Goal: Task Accomplishment & Management: Manage account settings

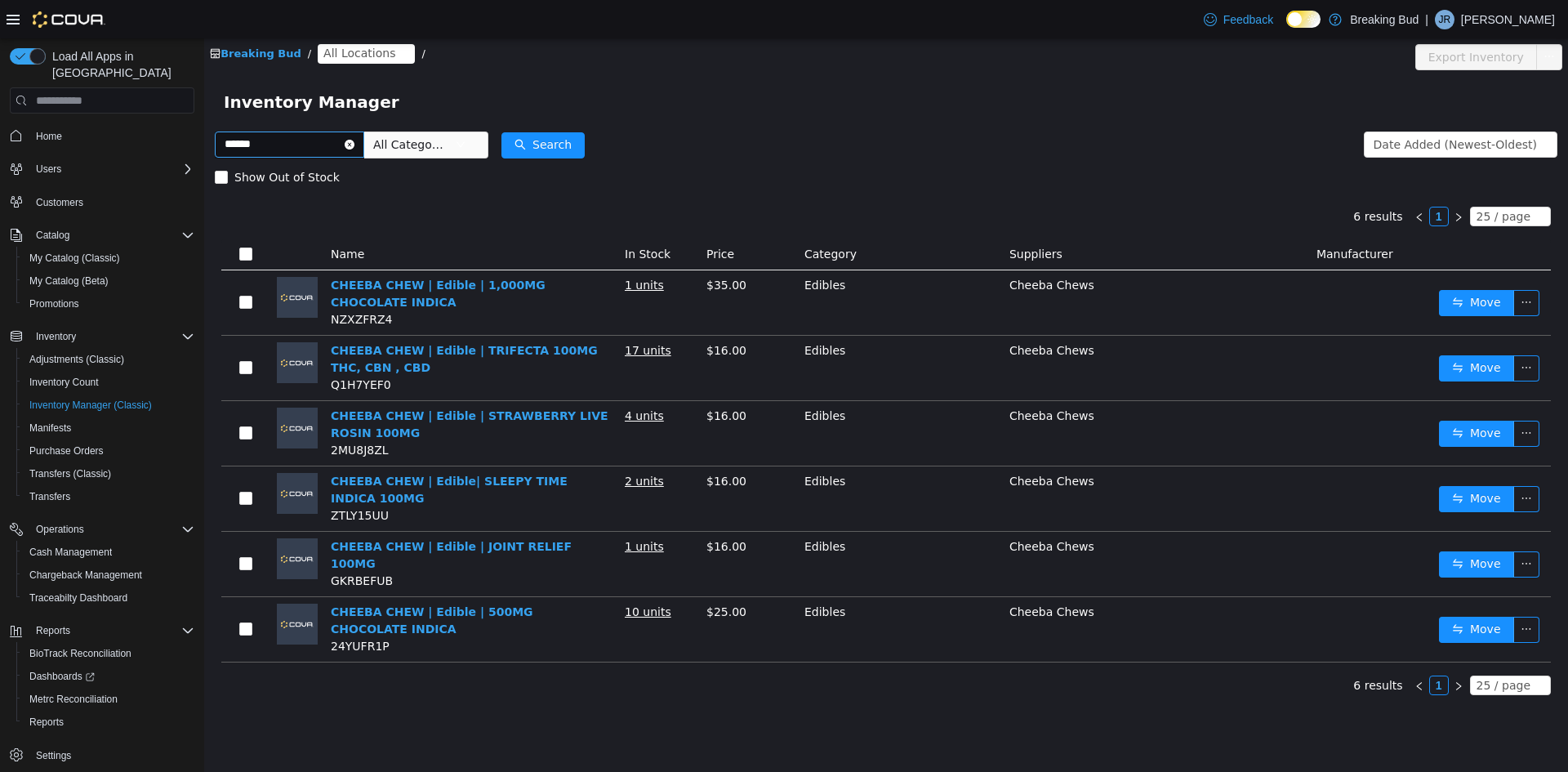
click at [364, 136] on input "******" at bounding box center [289, 144] width 150 height 26
click at [364, 152] on input "******" at bounding box center [289, 144] width 150 height 26
click at [354, 146] on icon "icon: close-circle" at bounding box center [349, 144] width 10 height 10
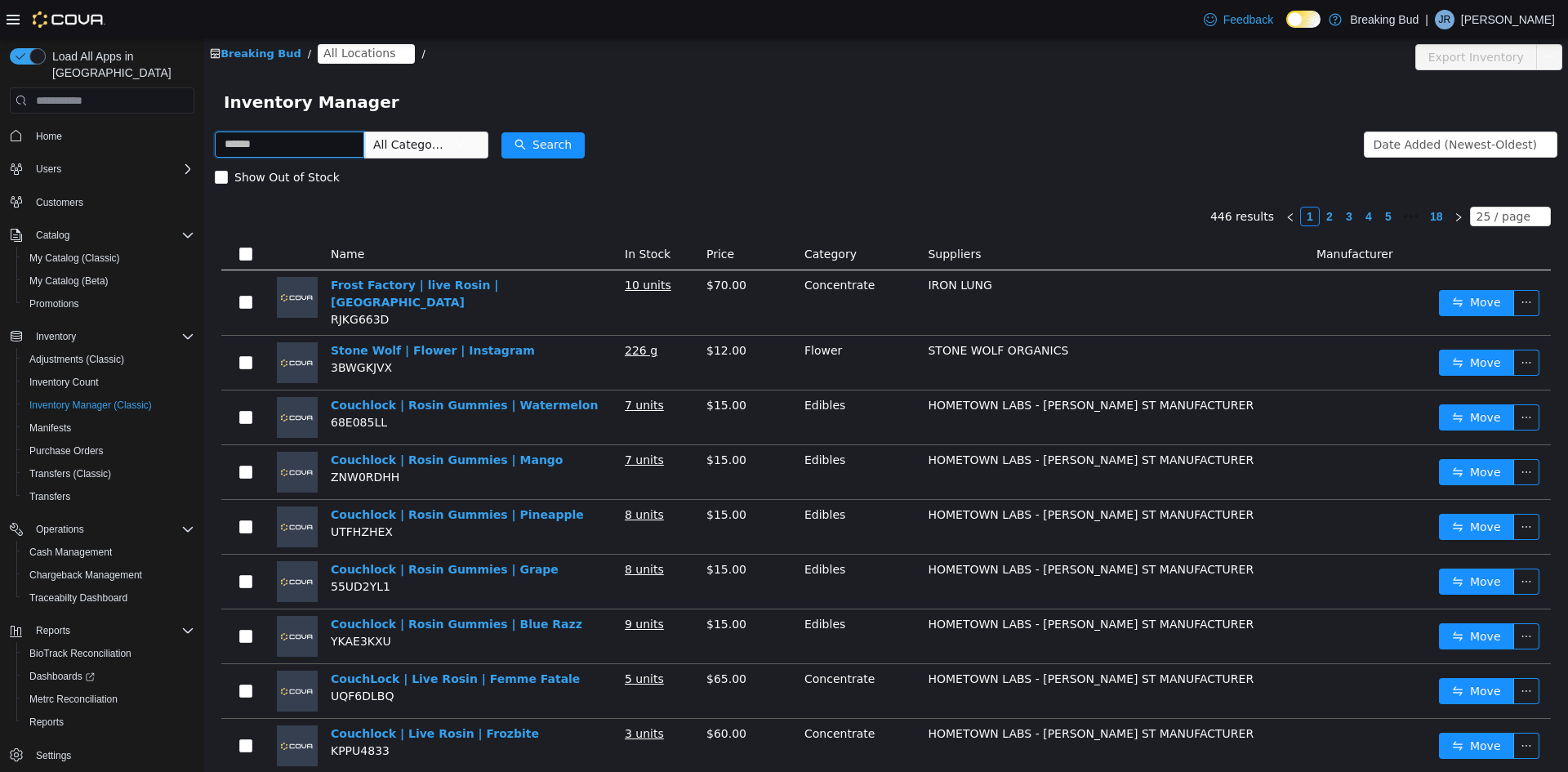
click at [364, 147] on input "text" at bounding box center [289, 144] width 150 height 26
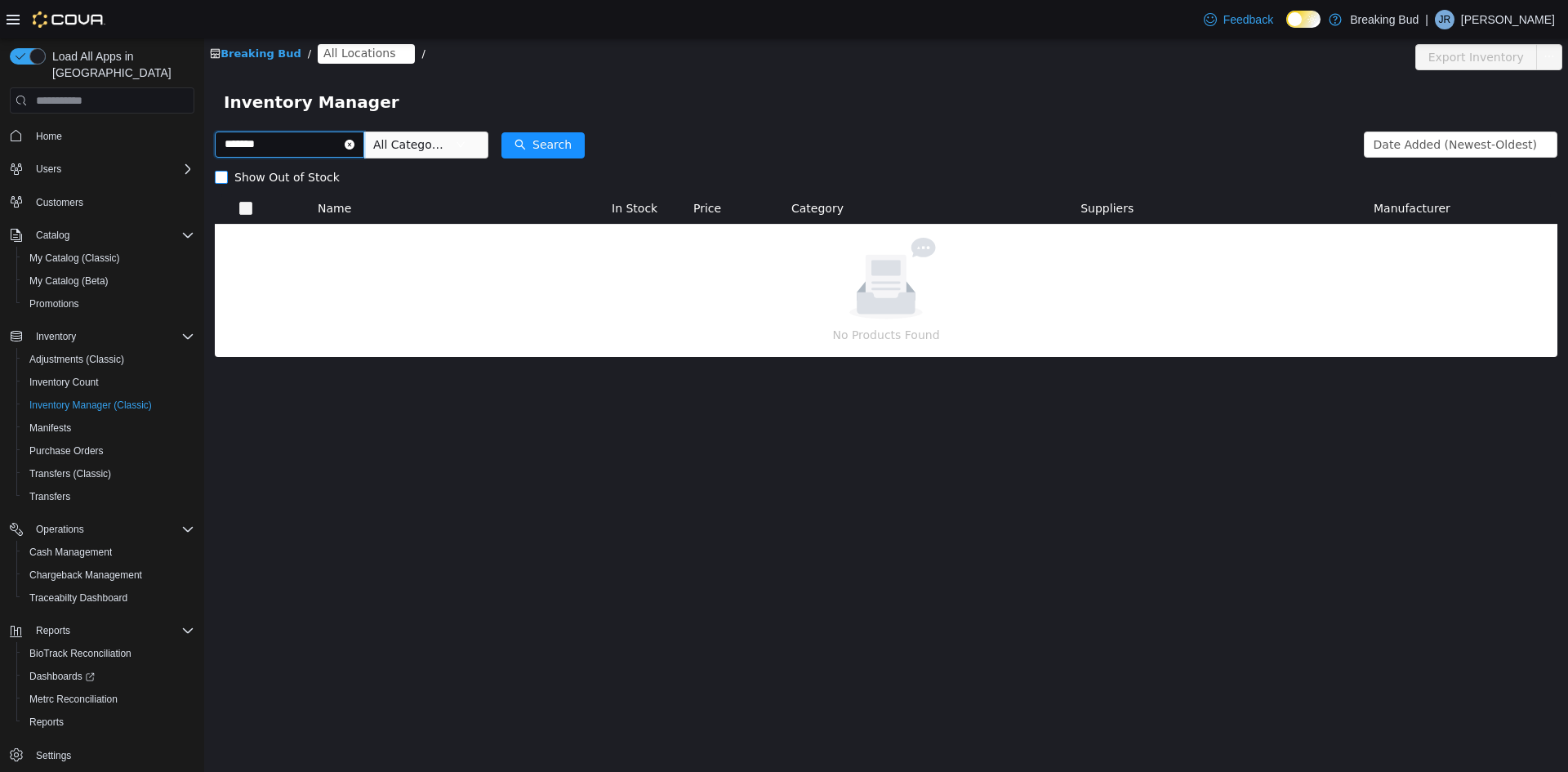
type input "*******"
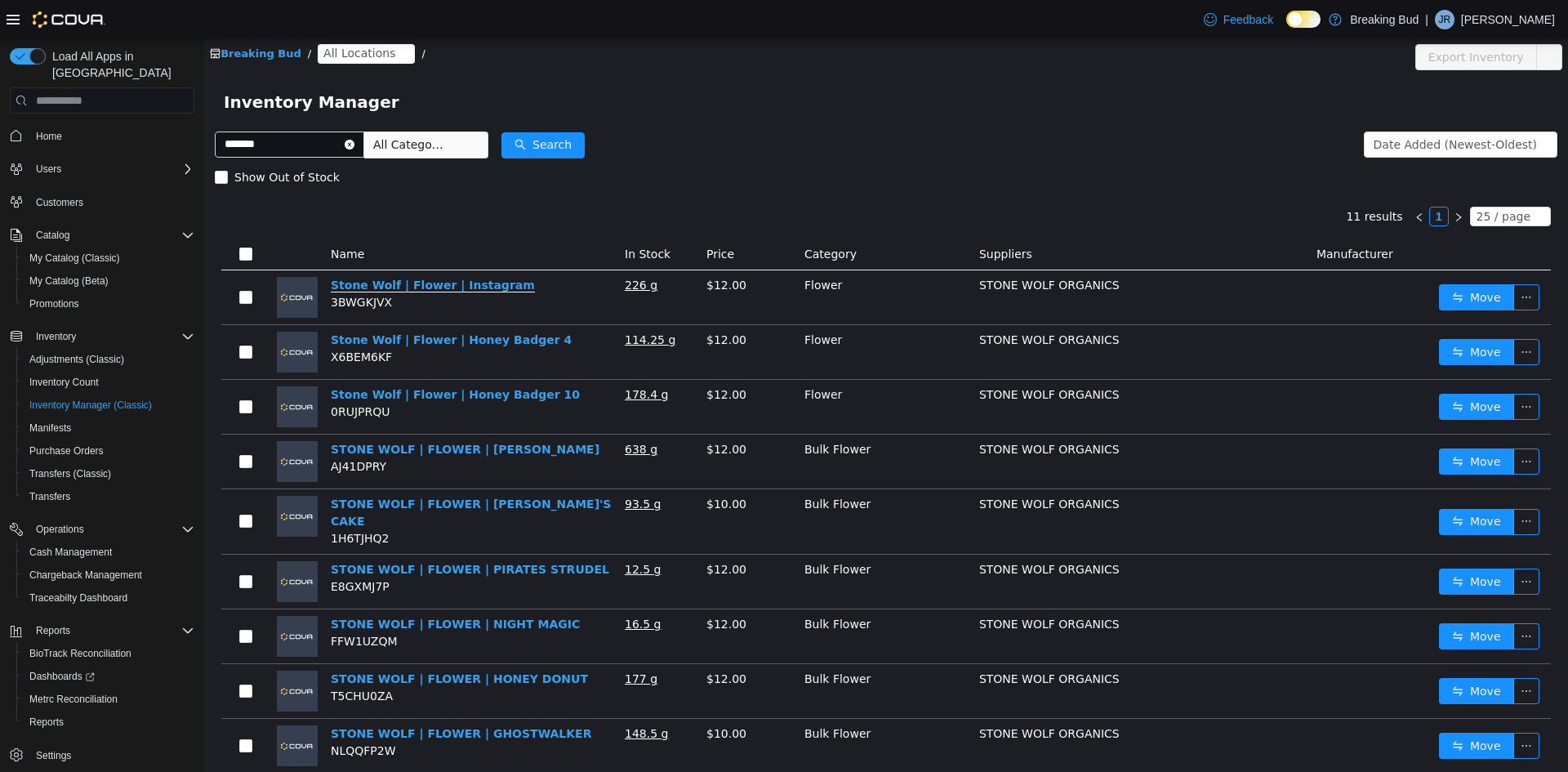
click at [435, 279] on link "Stone Wolf | Flower | Instagram" at bounding box center [432, 285] width 204 height 14
click at [446, 337] on link "Stone Wolf | Flower | Honey Badger 4" at bounding box center [451, 340] width 241 height 14
click at [463, 402] on link "Stone Wolf | Flower | Honey Badger 10" at bounding box center [455, 395] width 249 height 14
click at [427, 444] on link "STONE WOLF | FLOWER | [PERSON_NAME]" at bounding box center [465, 450] width 269 height 14
click at [383, 675] on link "STONE WOLF | FLOWER | HONEY DONUT" at bounding box center [459, 679] width 257 height 14
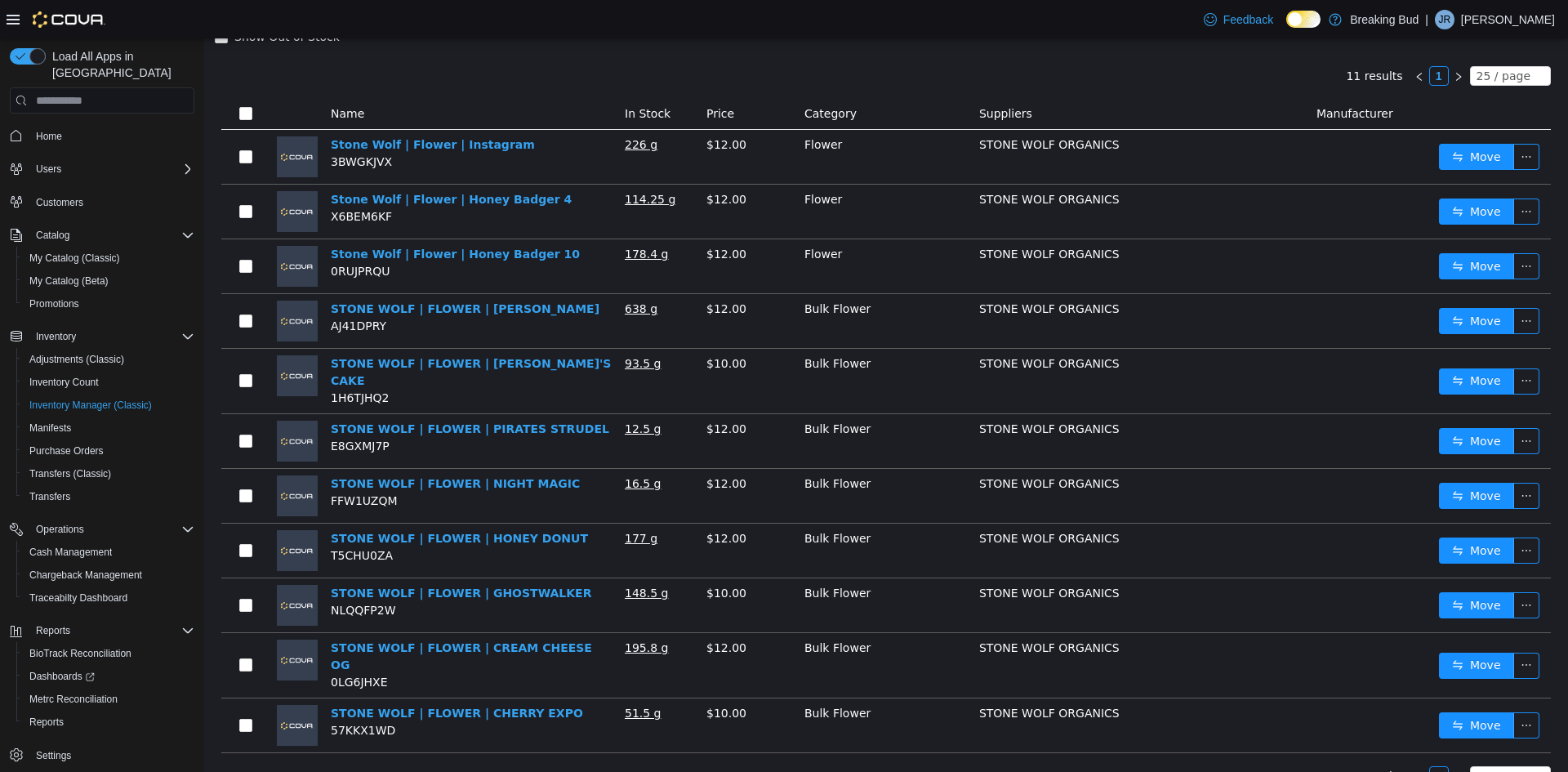
scroll to position [147, 0]
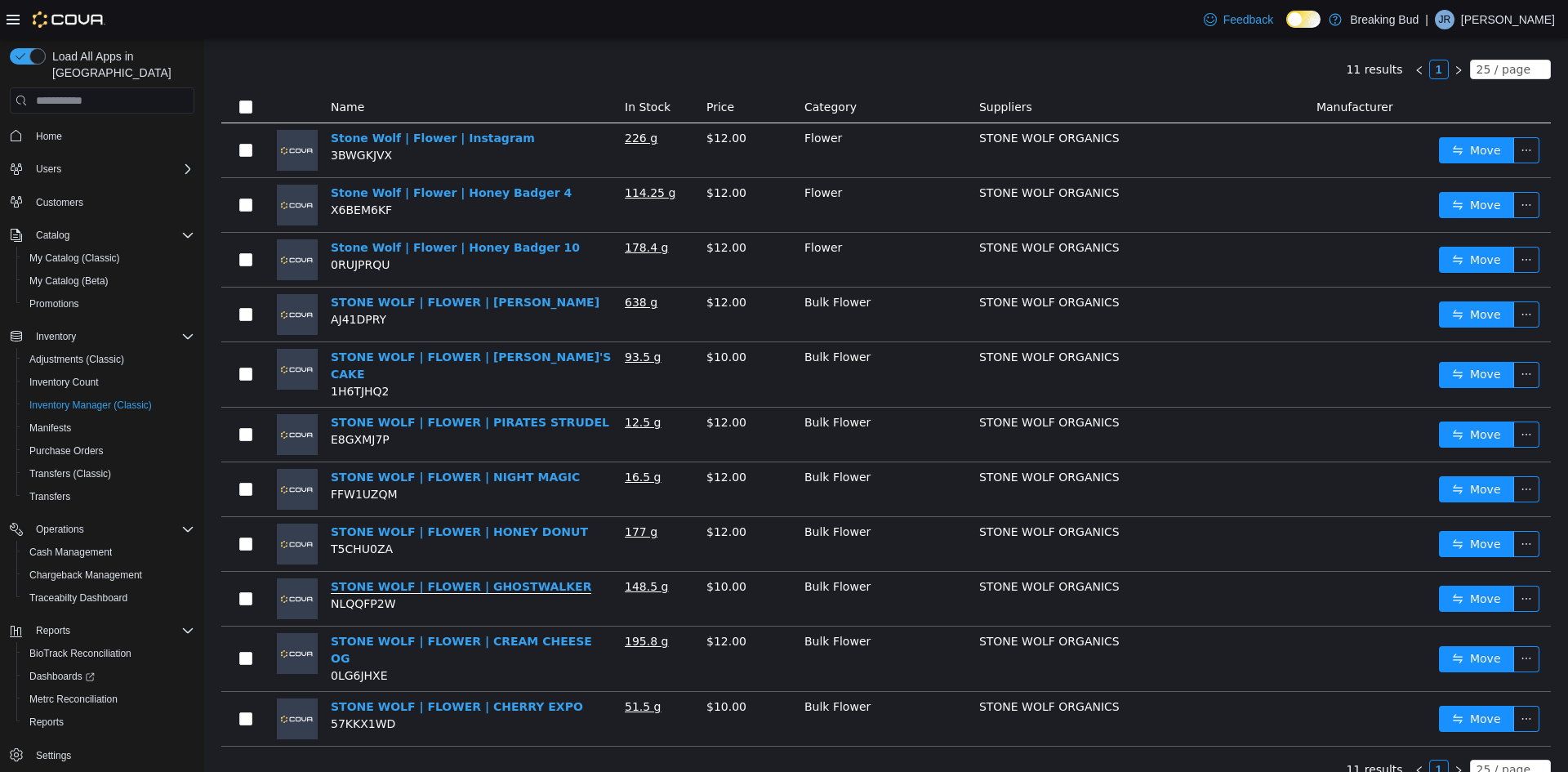
click at [527, 580] on link "STONE WOLF | FLOWER | GHOSTWALKER" at bounding box center [461, 587] width 261 height 14
click at [520, 635] on link "STONE WOLF | FLOWER | CREAM CHEESE OG" at bounding box center [461, 649] width 262 height 31
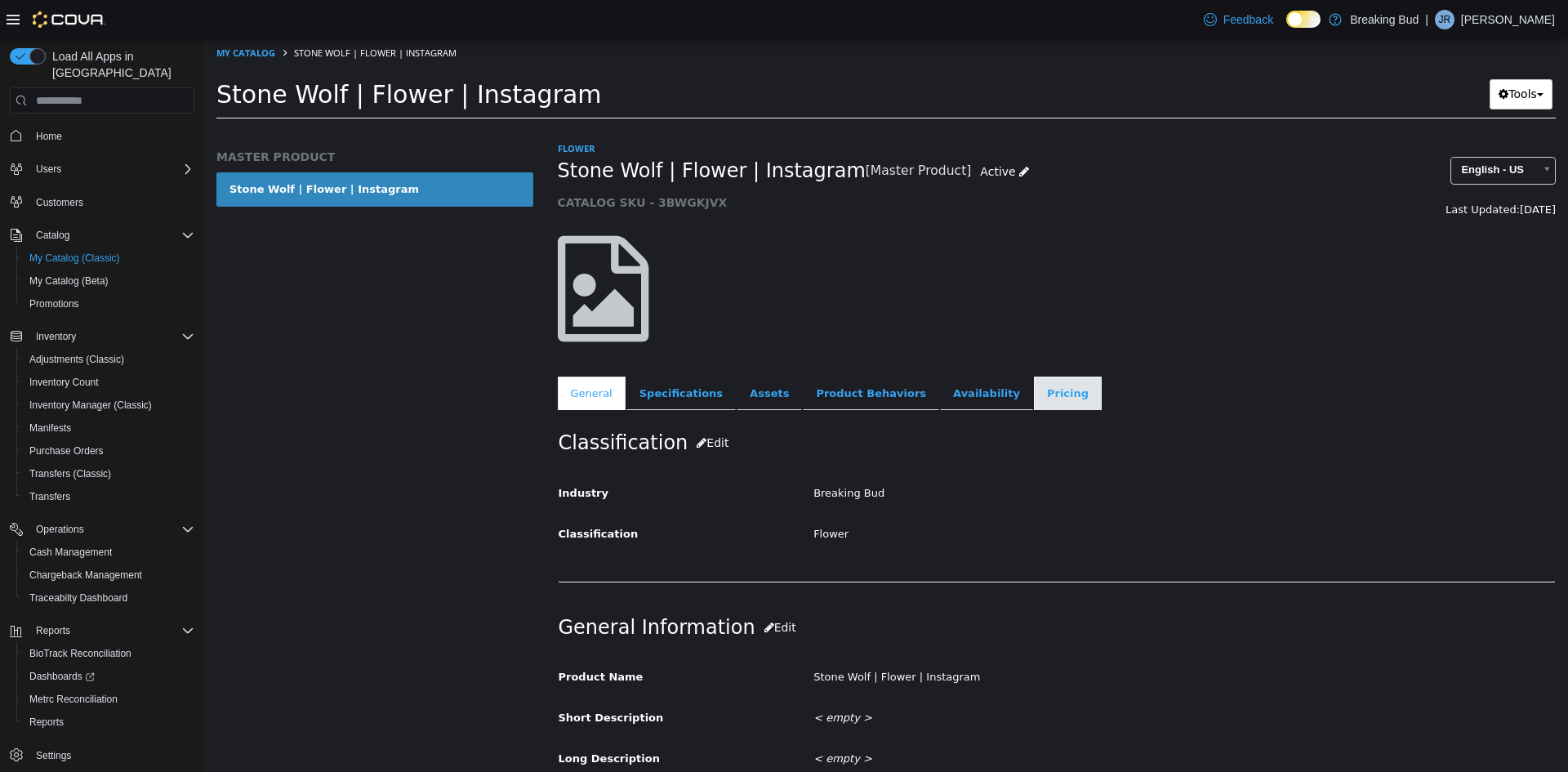
click at [1034, 399] on link "Pricing" at bounding box center [1068, 393] width 67 height 34
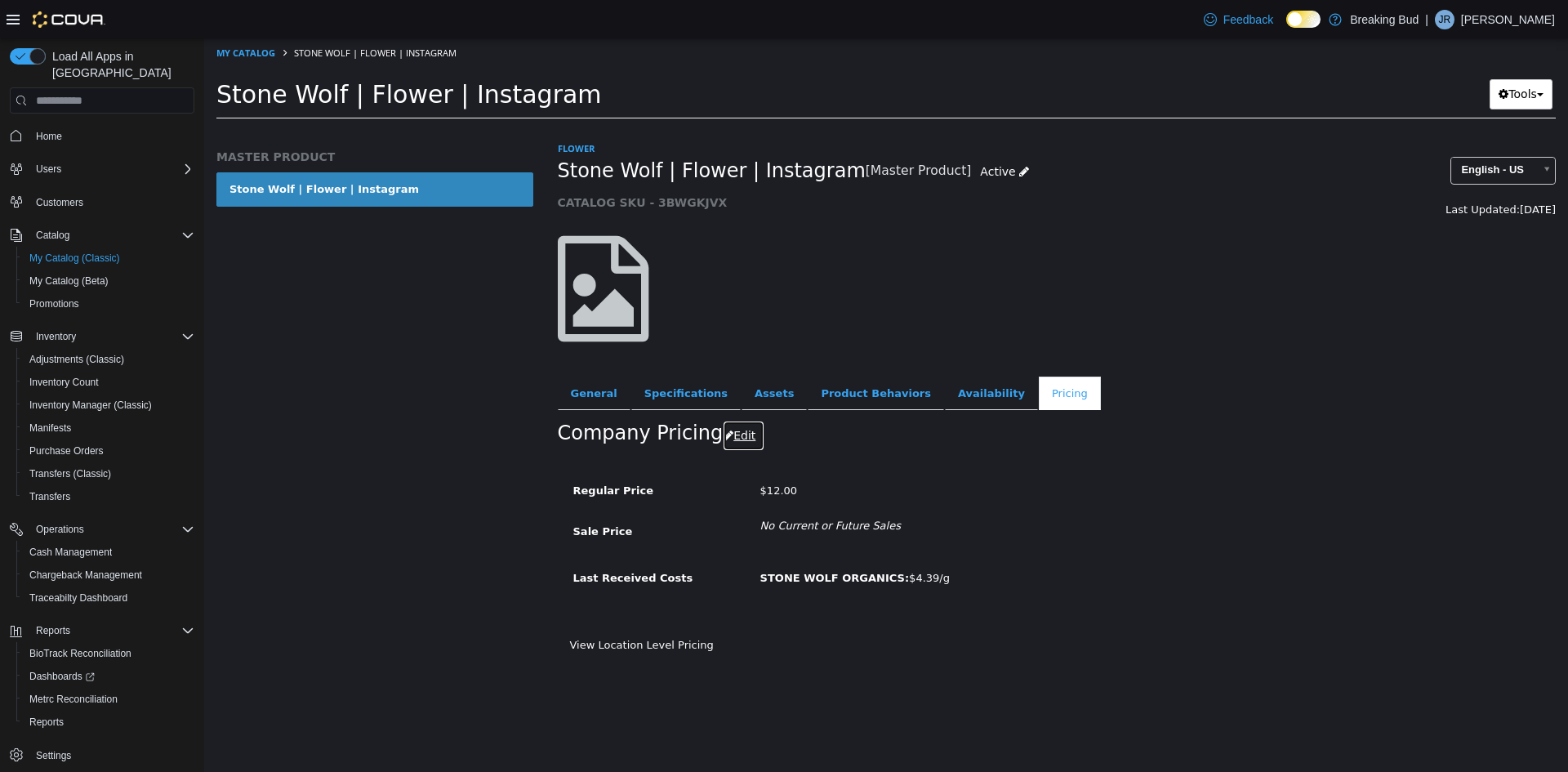
click at [724, 434] on icon "button" at bounding box center [728, 435] width 10 height 11
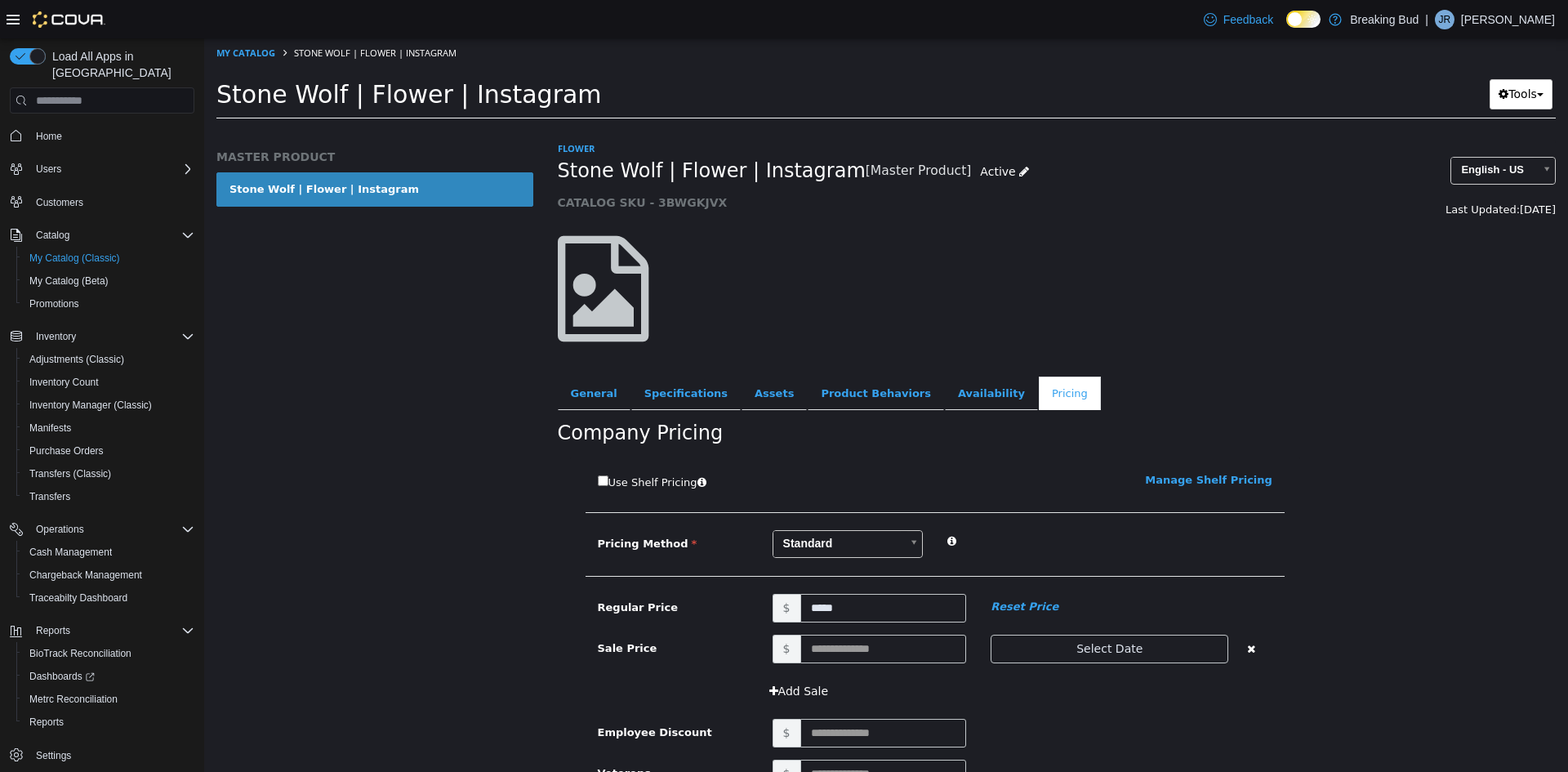
click at [796, 129] on body "Saving Bulk Changes... × My Catalog Stone Wolf | Flower | Instagram Stone Wolf …" at bounding box center [886, 84] width 1364 height 91
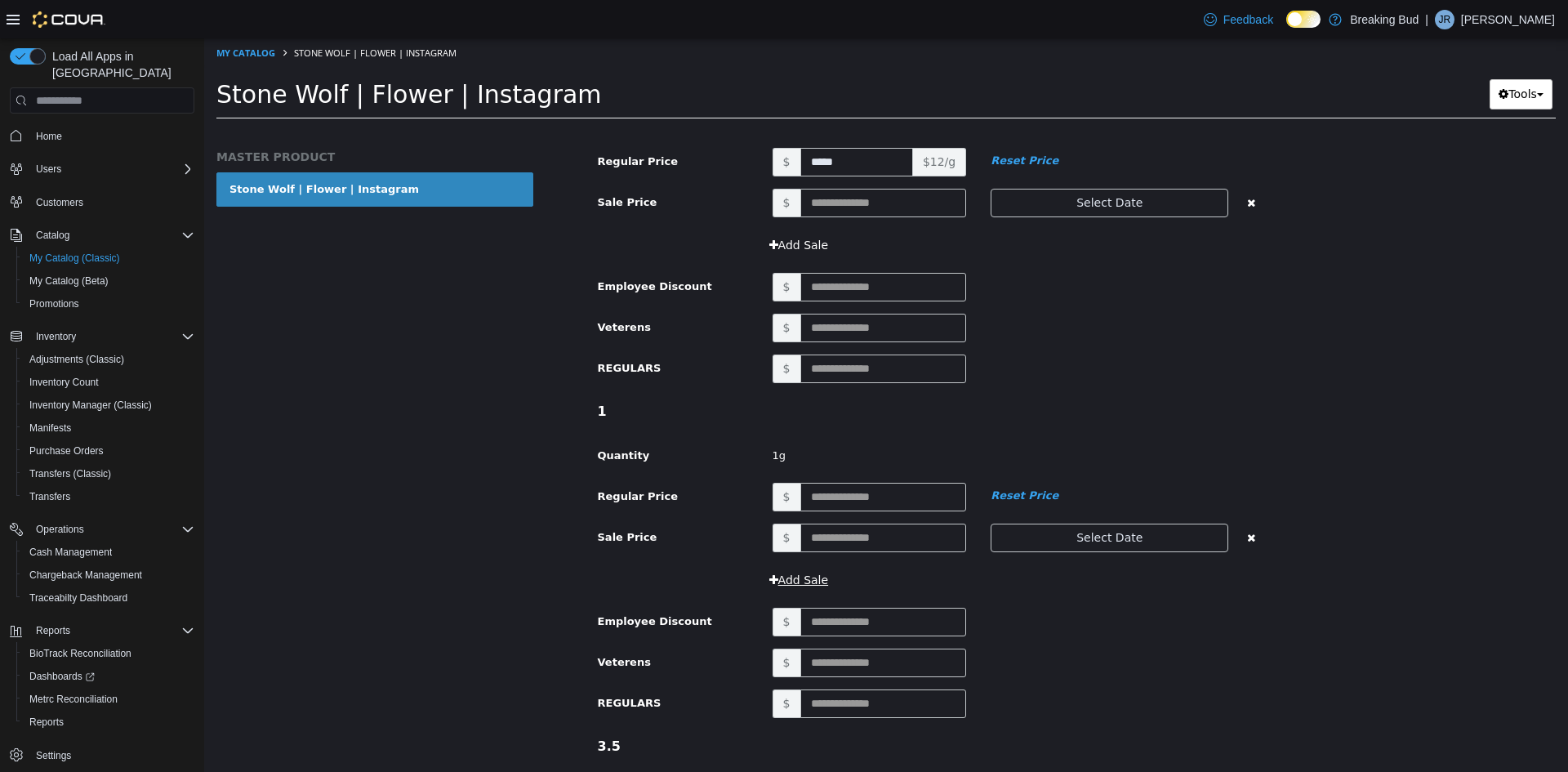
scroll to position [572, 0]
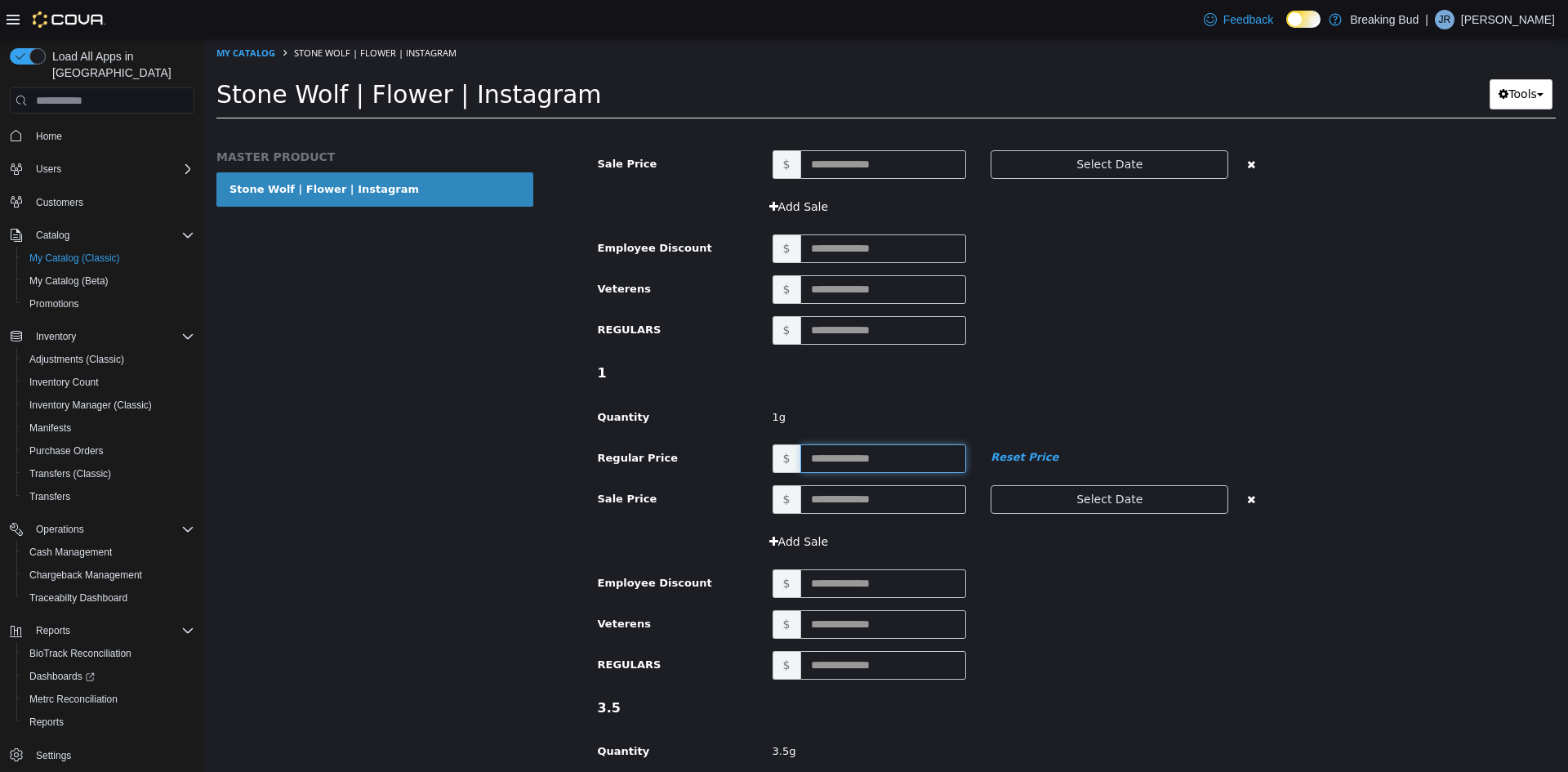
click at [823, 460] on input "text" at bounding box center [884, 459] width 166 height 29
type input "**"
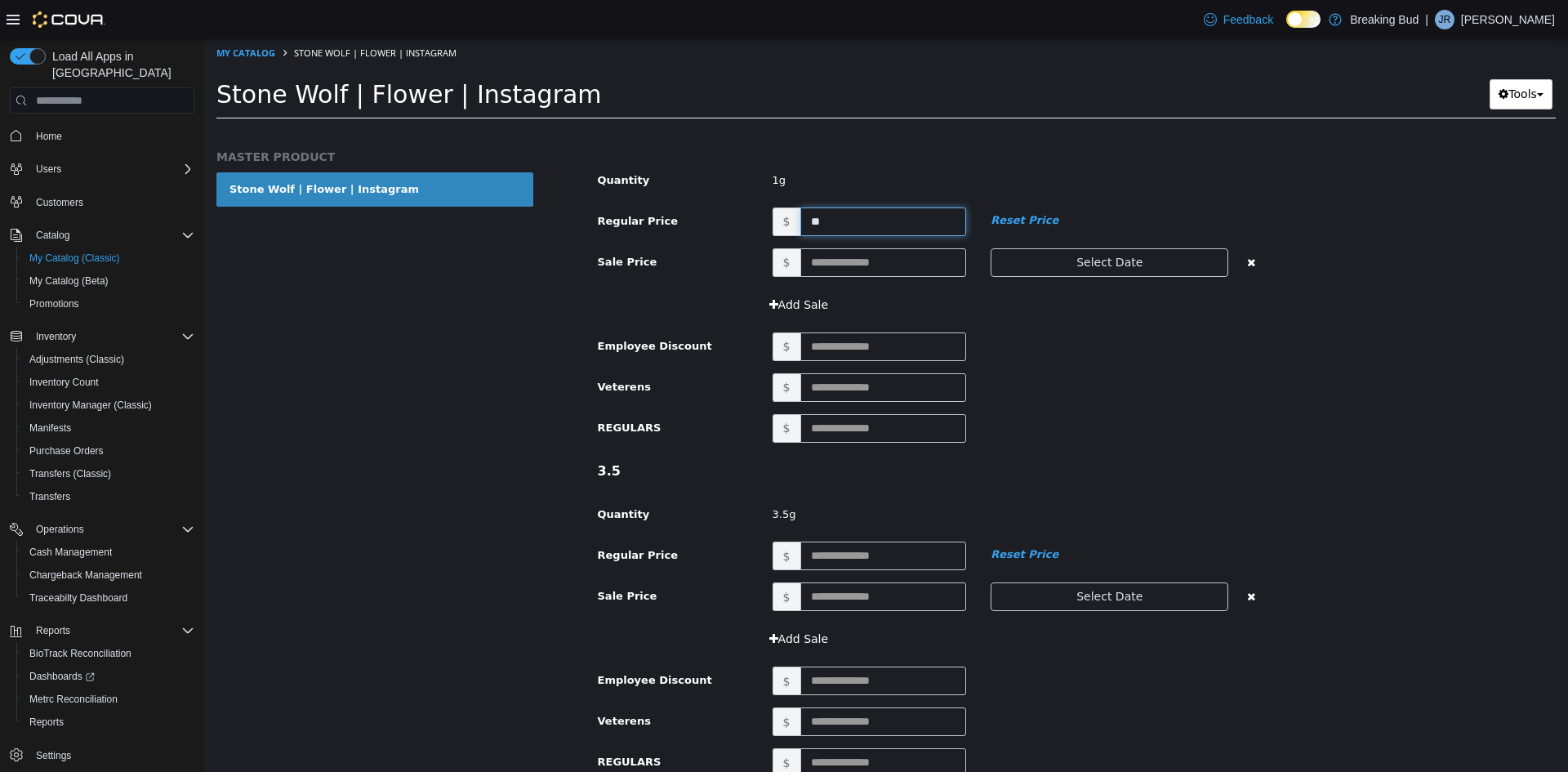
scroll to position [817, 0]
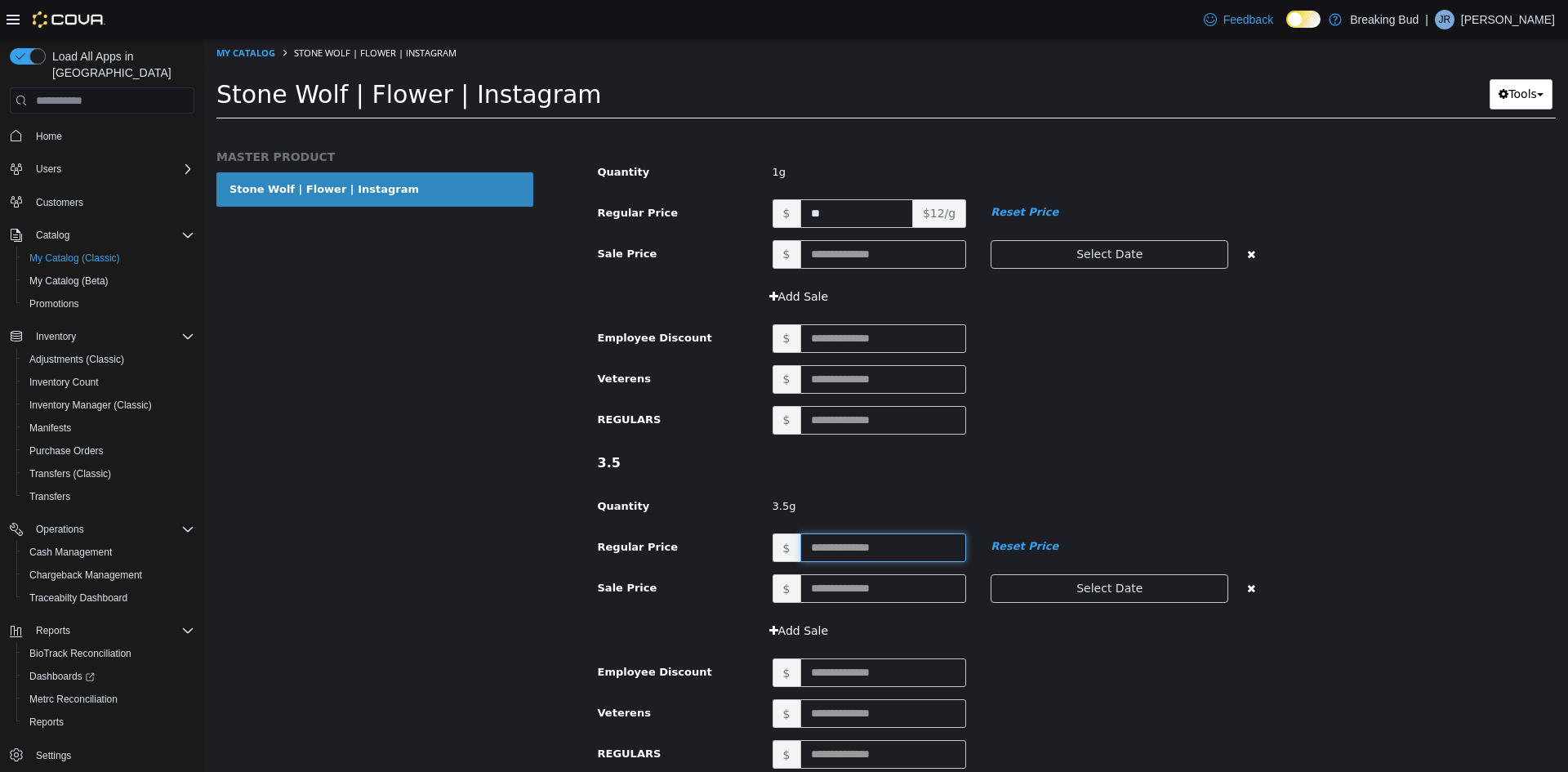
click at [809, 544] on input "text" at bounding box center [884, 547] width 166 height 29
type input "**"
click at [844, 628] on div "Add Sale" at bounding box center [1022, 631] width 524 height 31
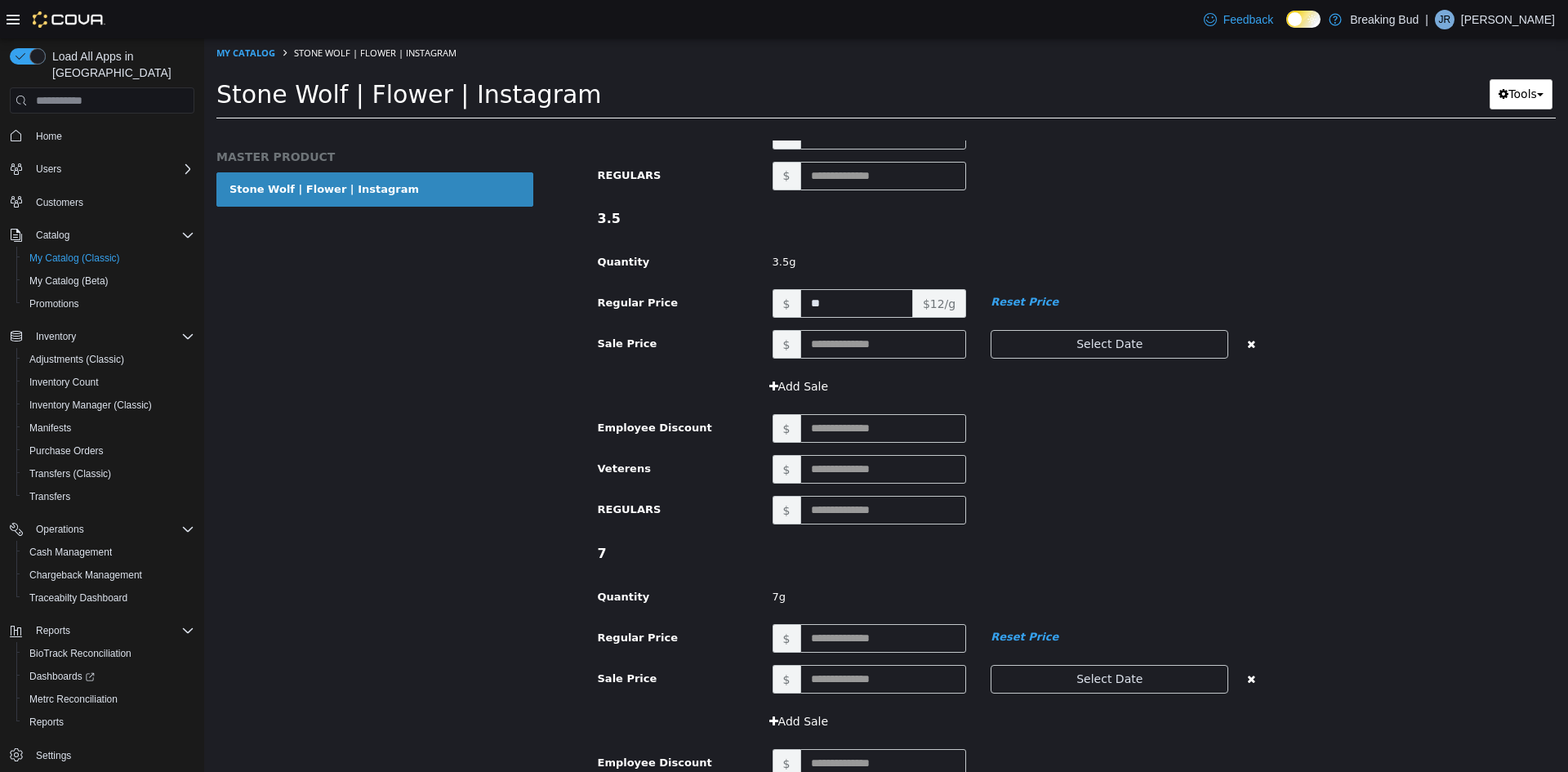
scroll to position [1062, 0]
click at [857, 636] on input "text" at bounding box center [884, 637] width 166 height 29
type input "*"
type input "**"
click at [892, 565] on div "7" at bounding box center [934, 552] width 699 height 34
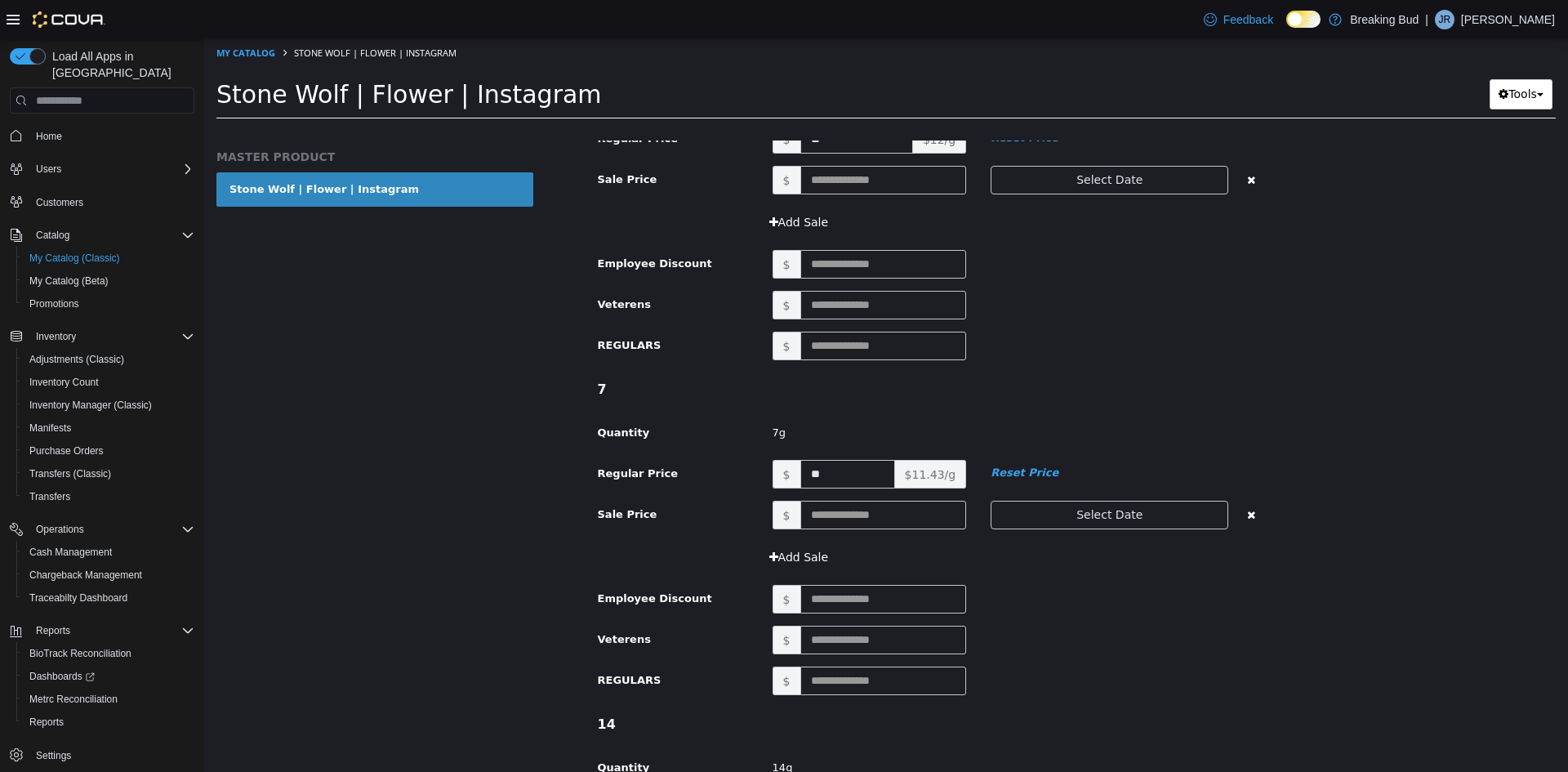
scroll to position [1307, 0]
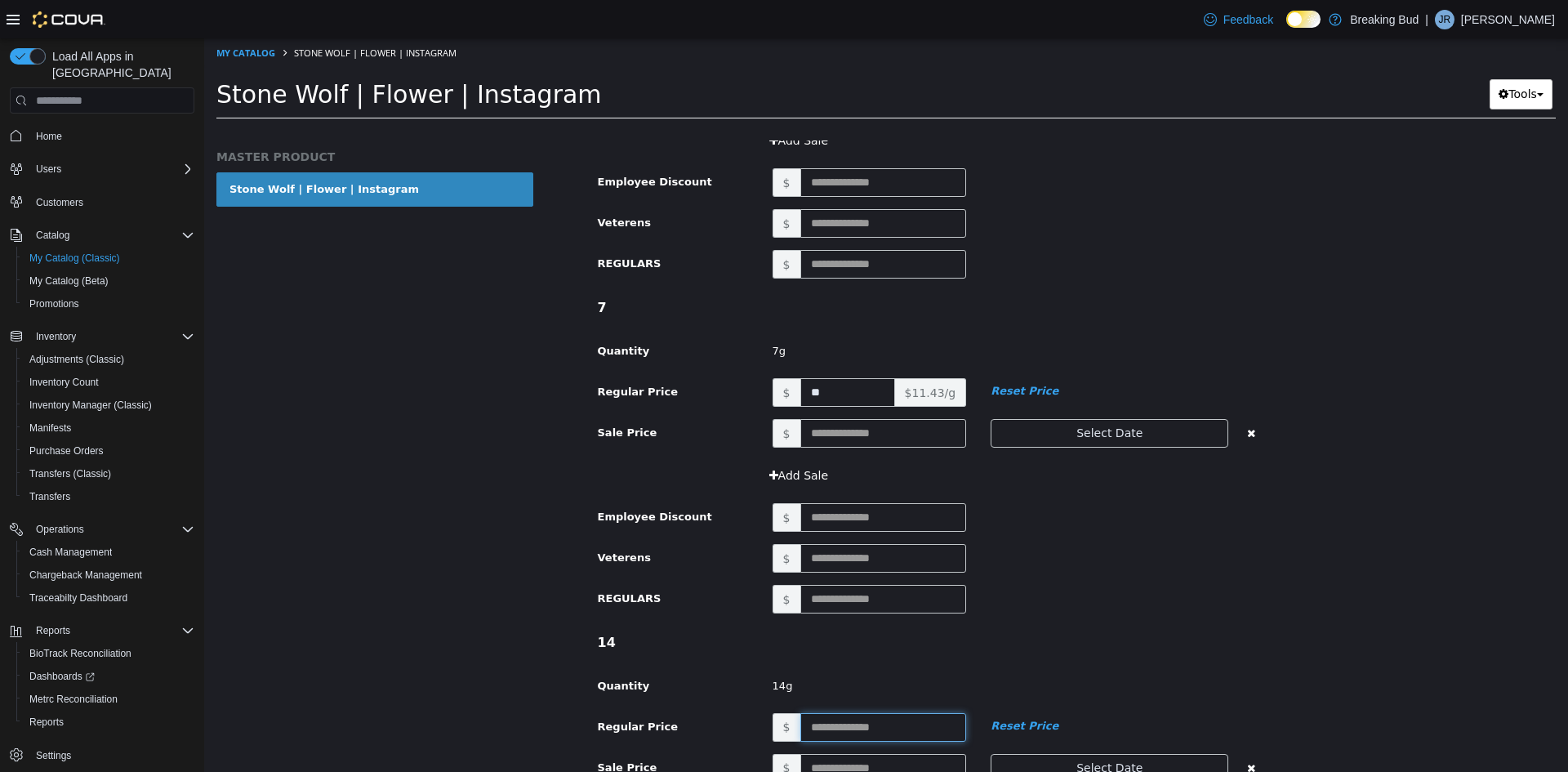
click at [863, 728] on input "text" at bounding box center [884, 727] width 166 height 29
type input "***"
click at [829, 663] on div "14 Quantity 14g" at bounding box center [934, 670] width 699 height 88
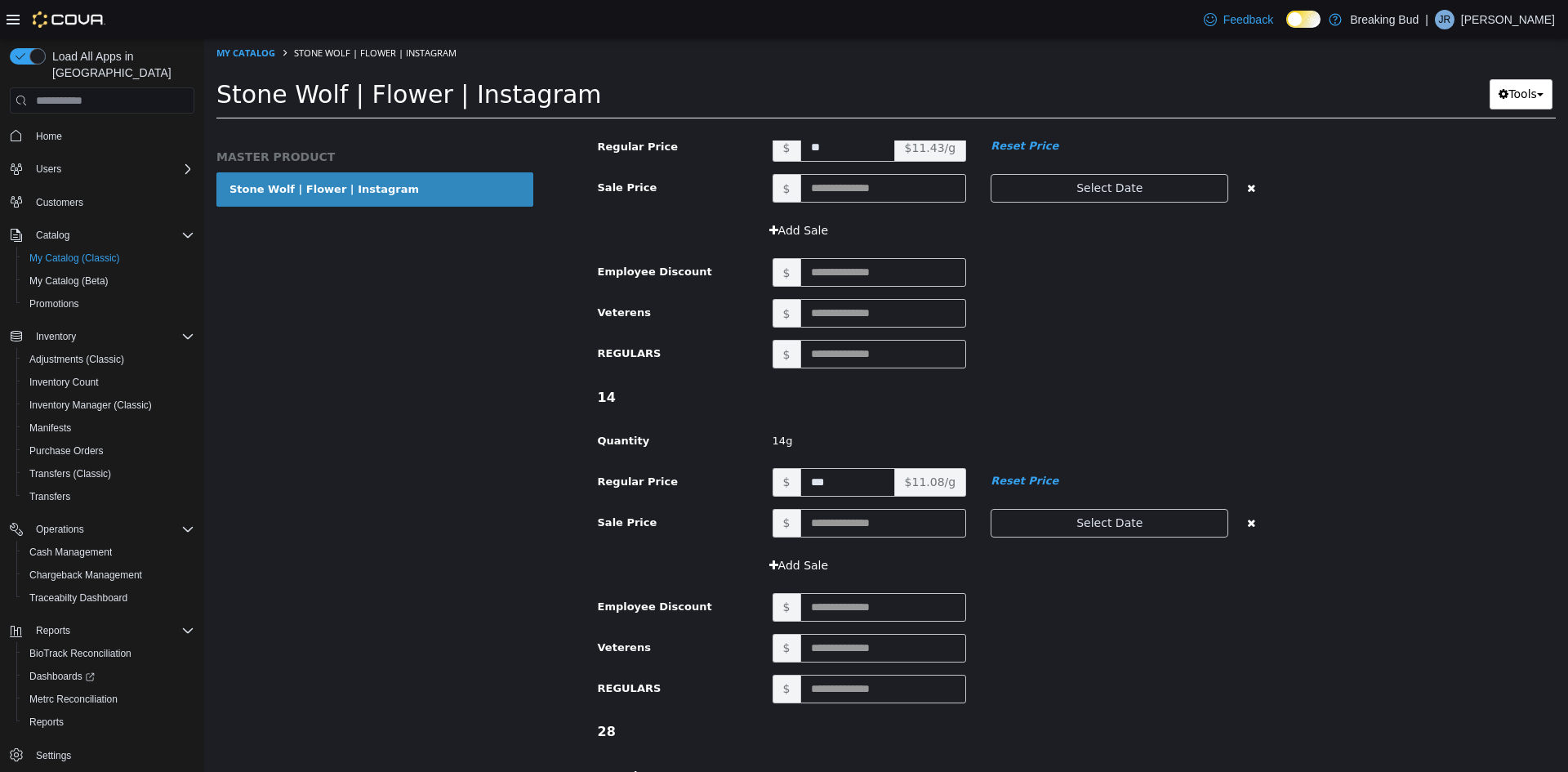
scroll to position [1716, 0]
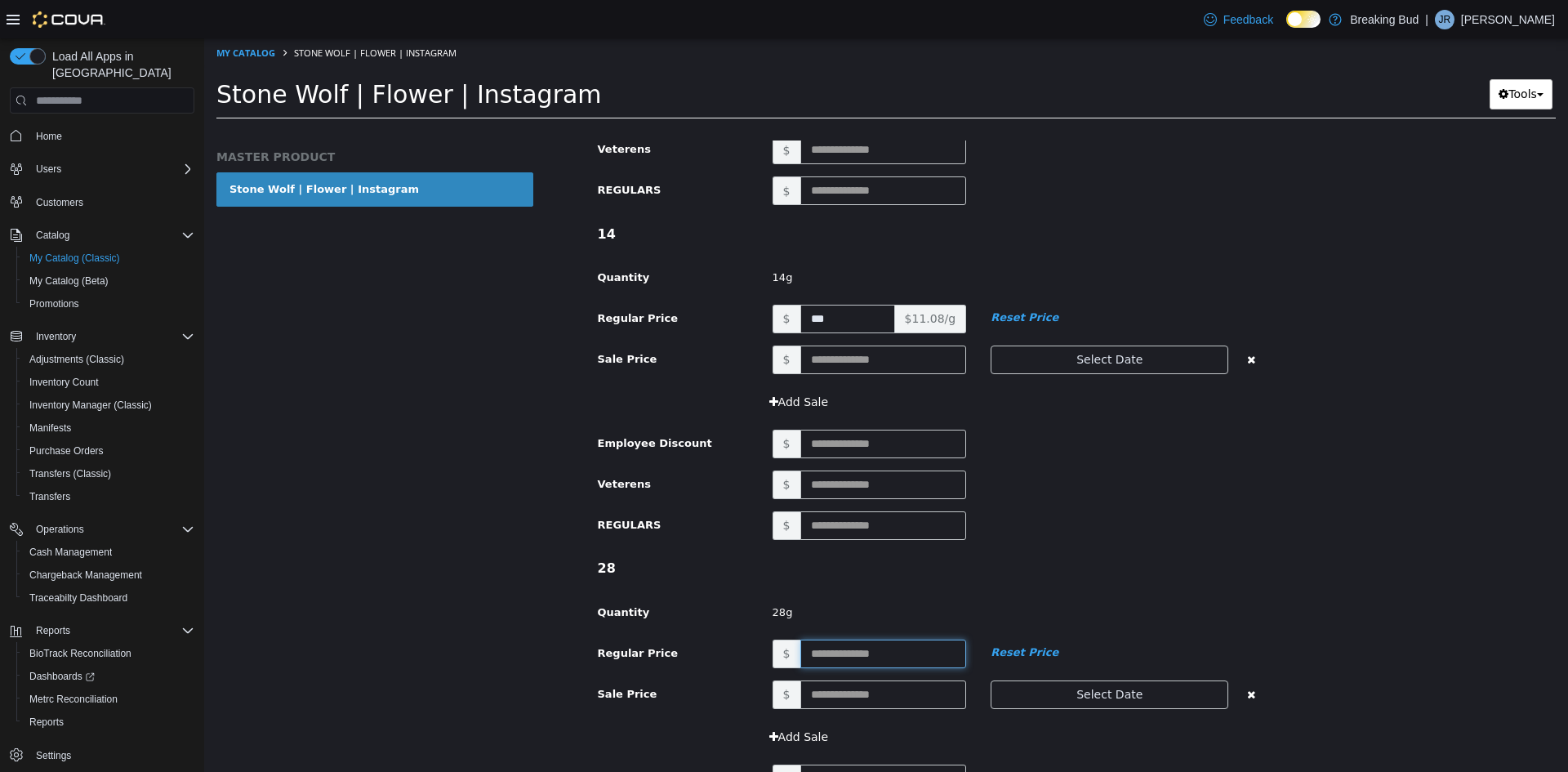
click at [810, 648] on input "text" at bounding box center [884, 654] width 166 height 29
type input "***"
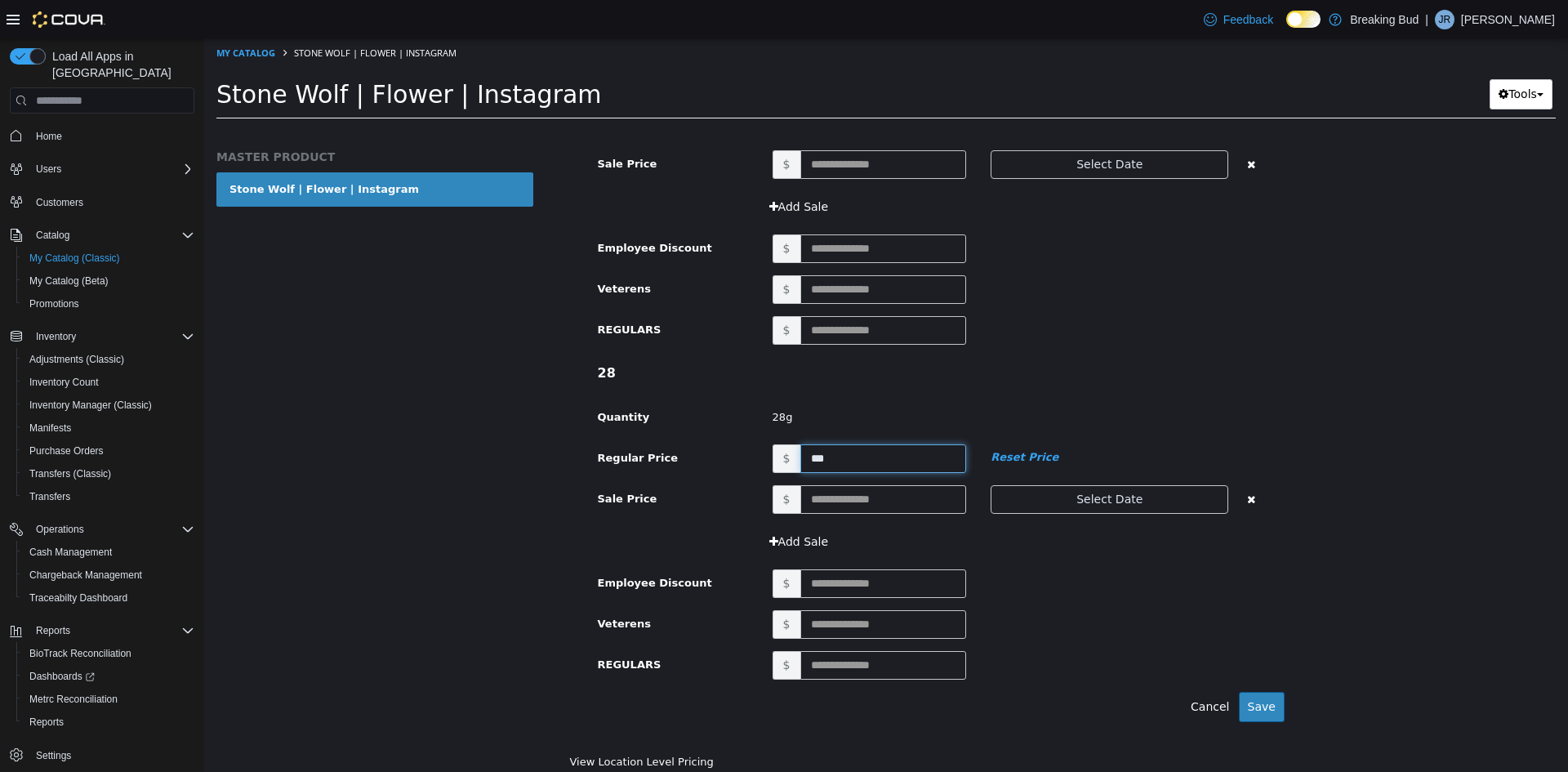
scroll to position [1920, 0]
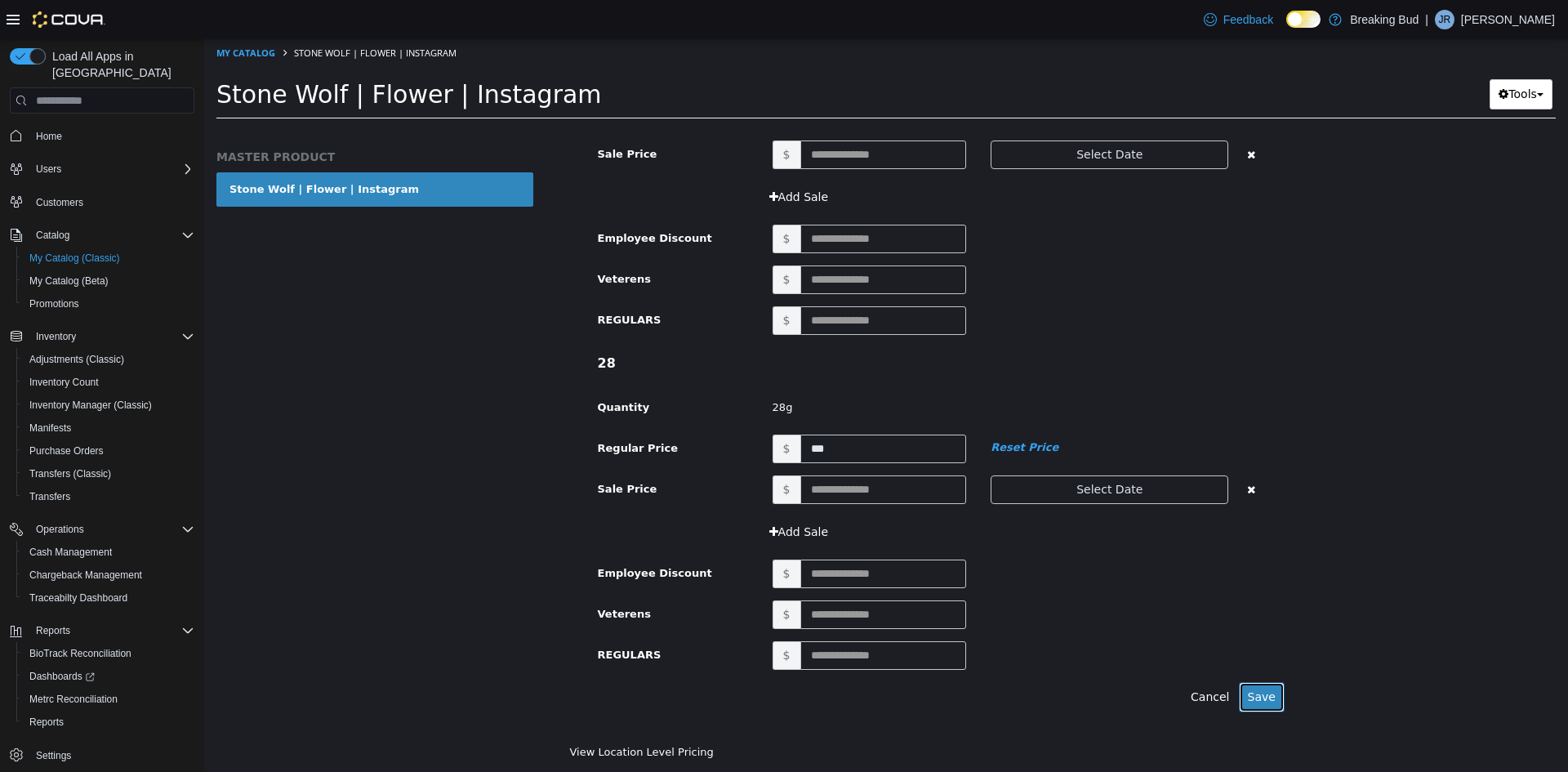
click at [1246, 692] on button "Save" at bounding box center [1262, 697] width 46 height 31
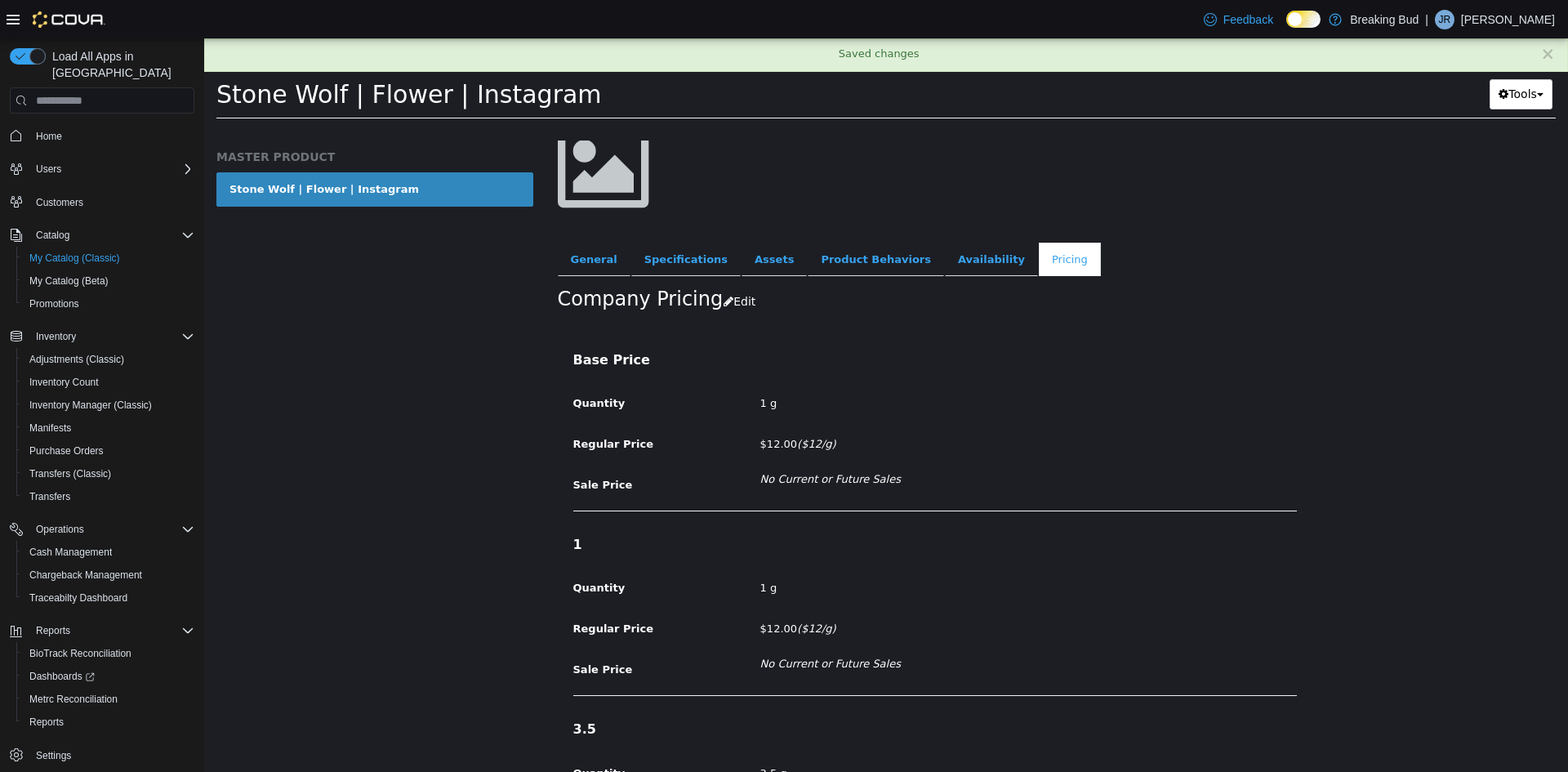
scroll to position [0, 0]
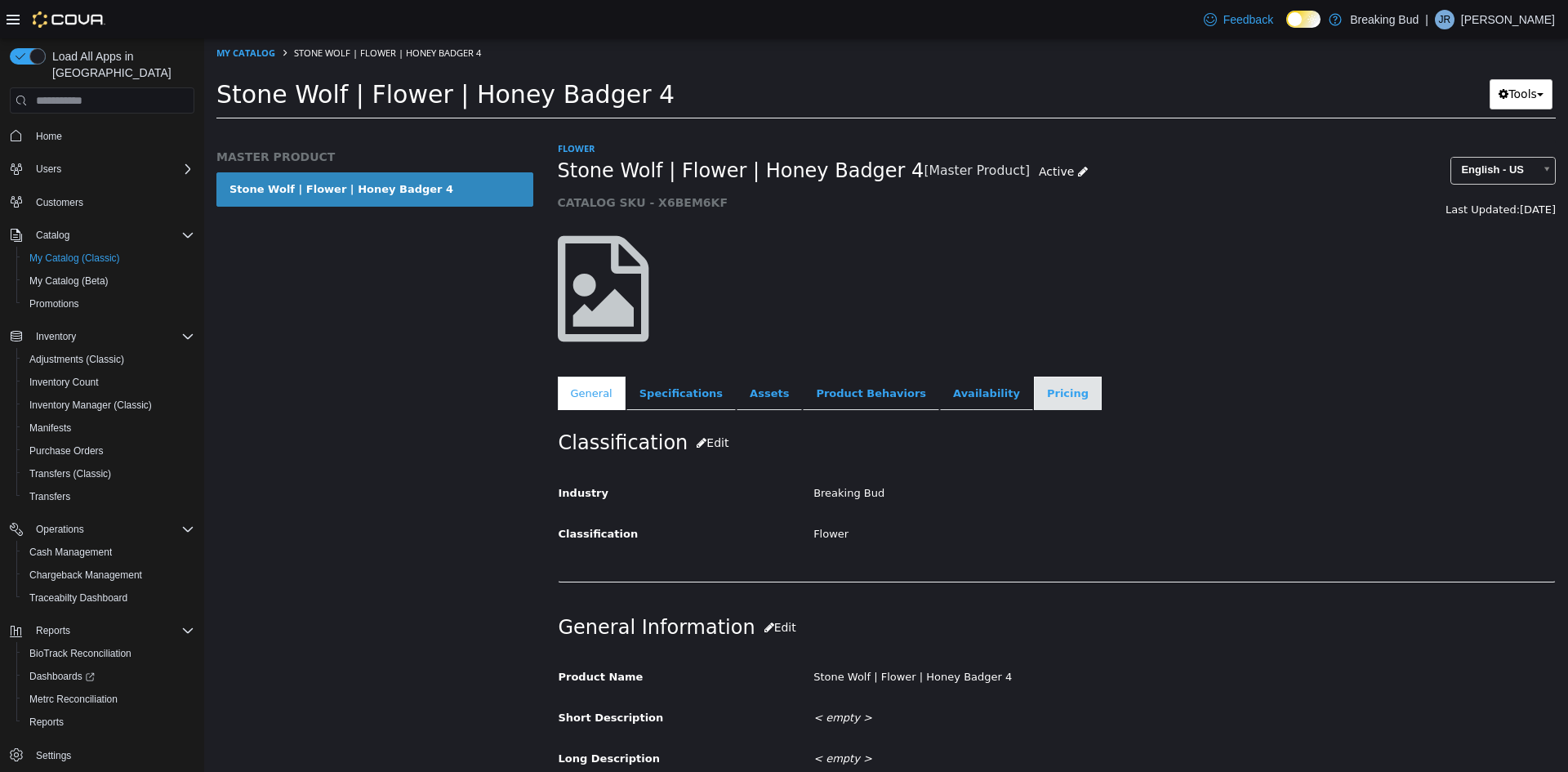
click at [1034, 381] on link "Pricing" at bounding box center [1068, 393] width 67 height 34
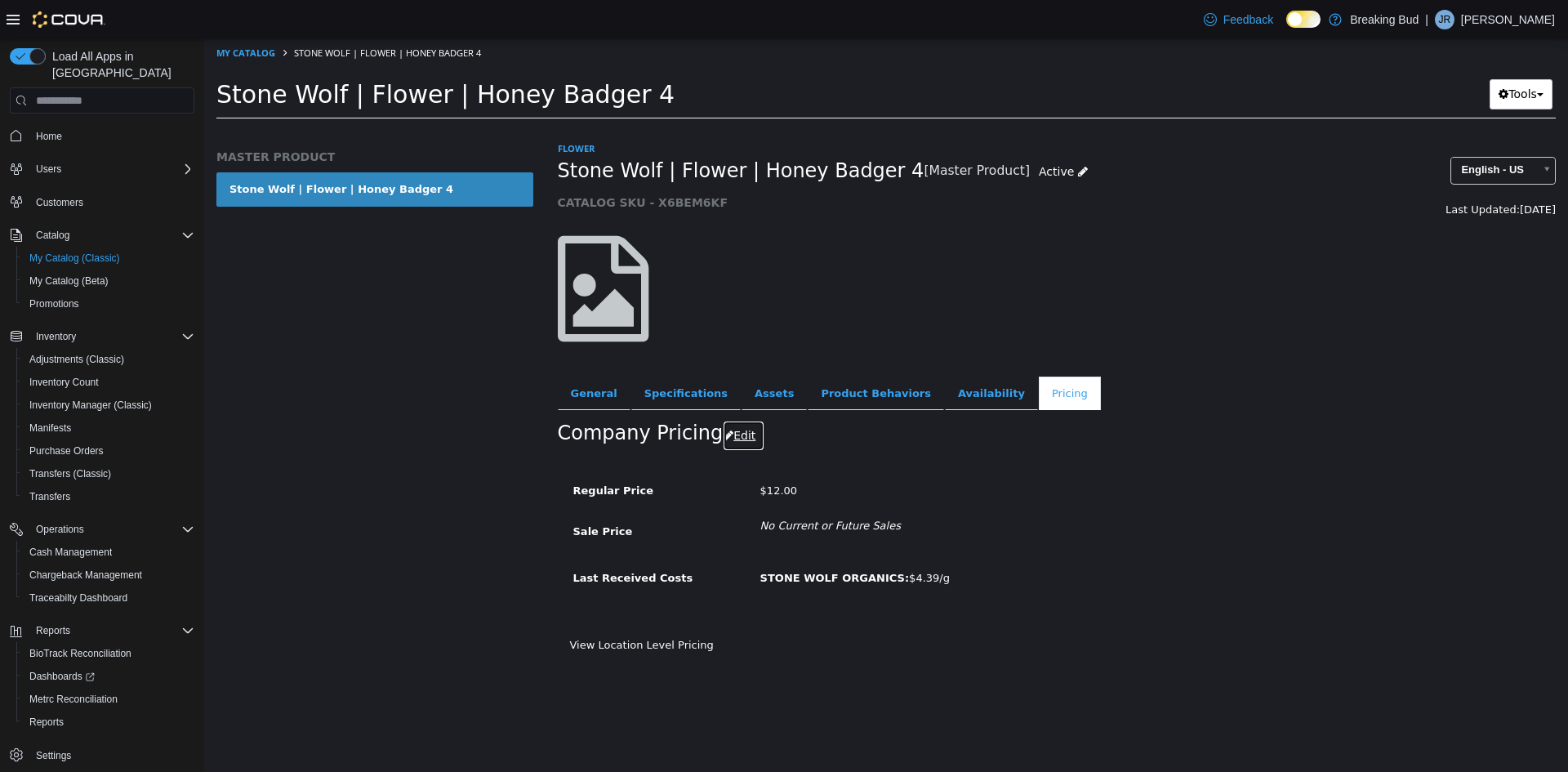
click at [728, 444] on button "Edit" at bounding box center [744, 436] width 42 height 31
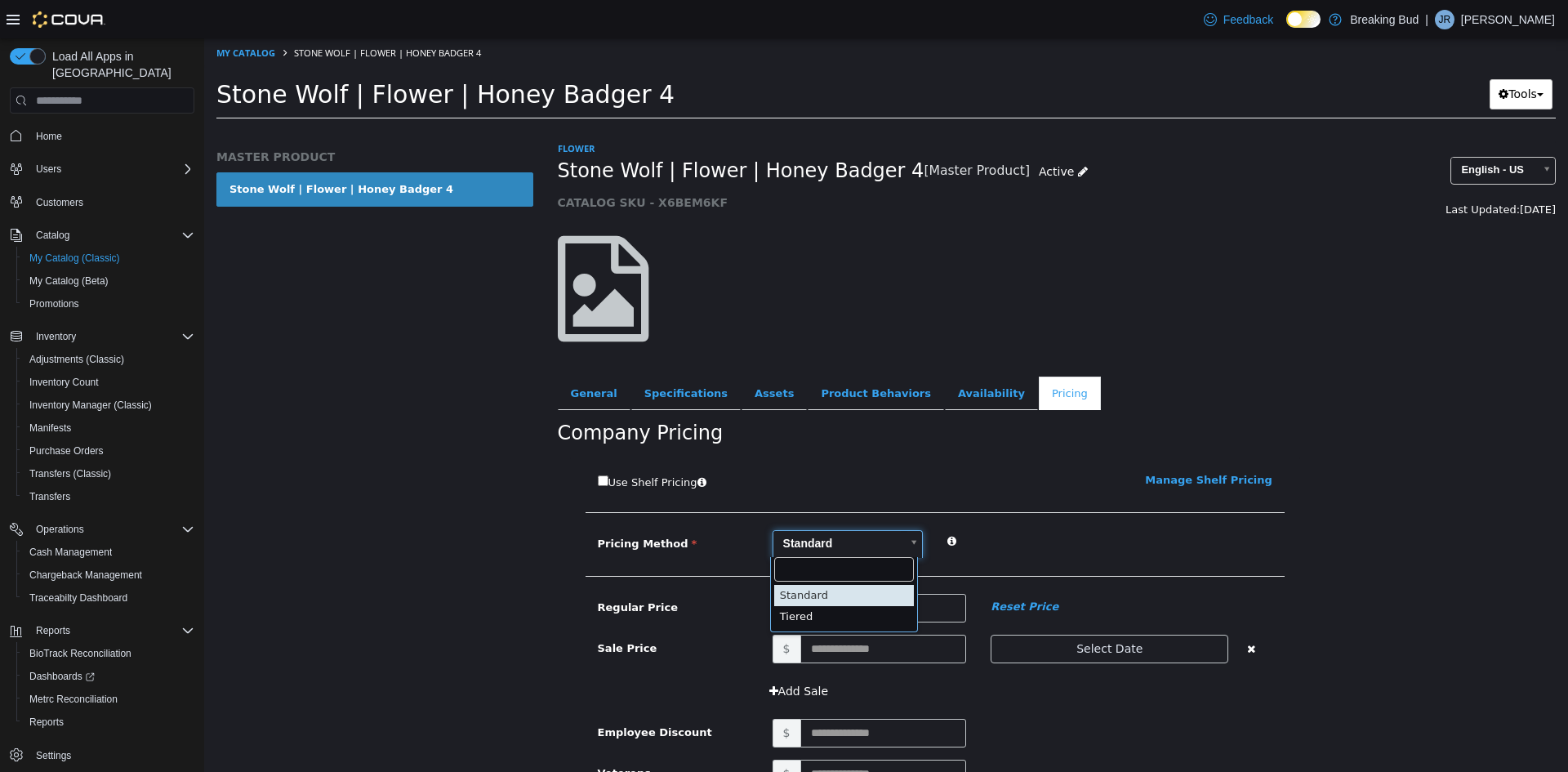
click at [836, 129] on body "Saving Bulk Changes... × My Catalog Stone Wolf | Flower | Honey Badger 4 Stone …" at bounding box center [886, 84] width 1364 height 91
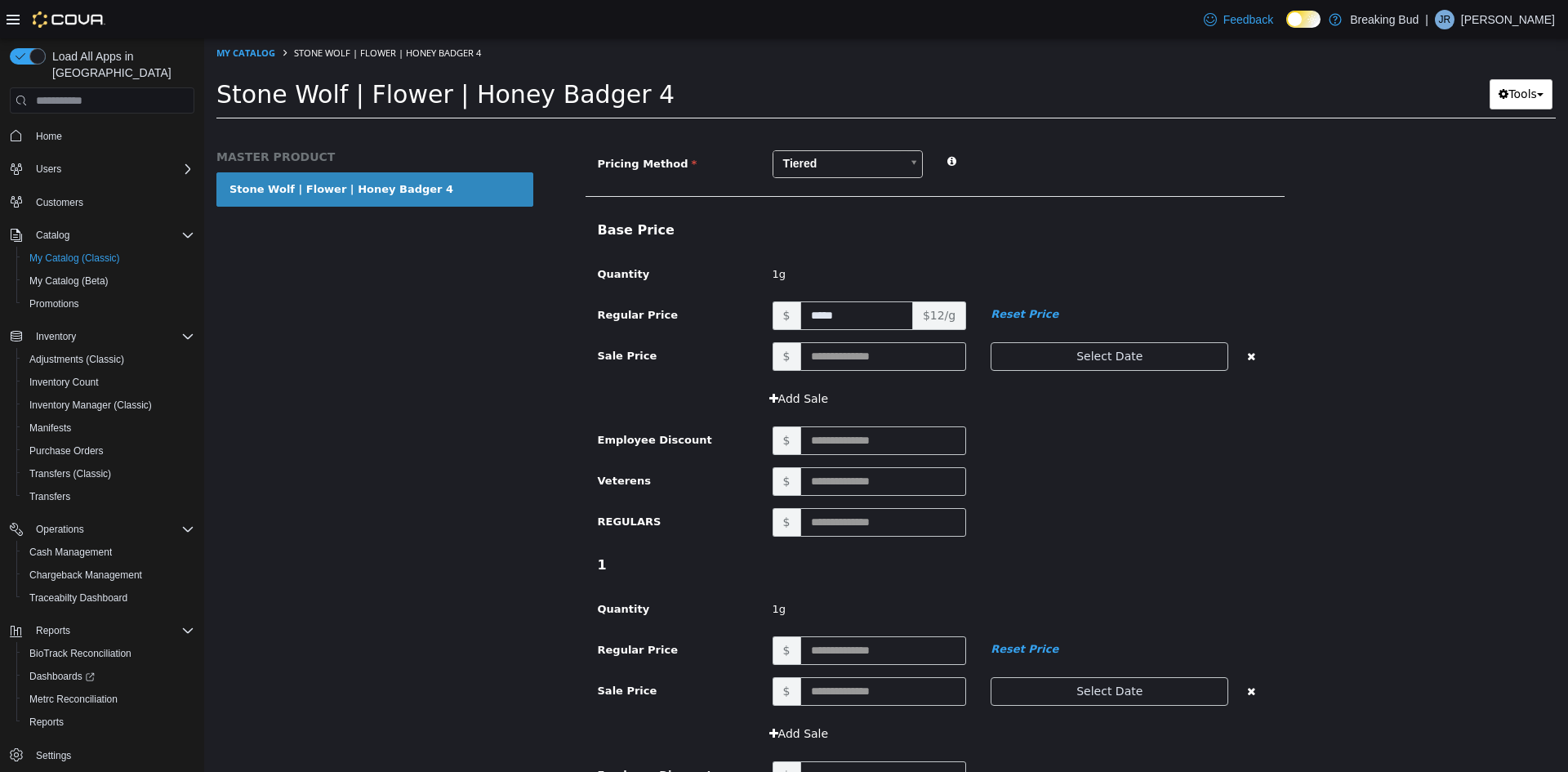
scroll to position [409, 0]
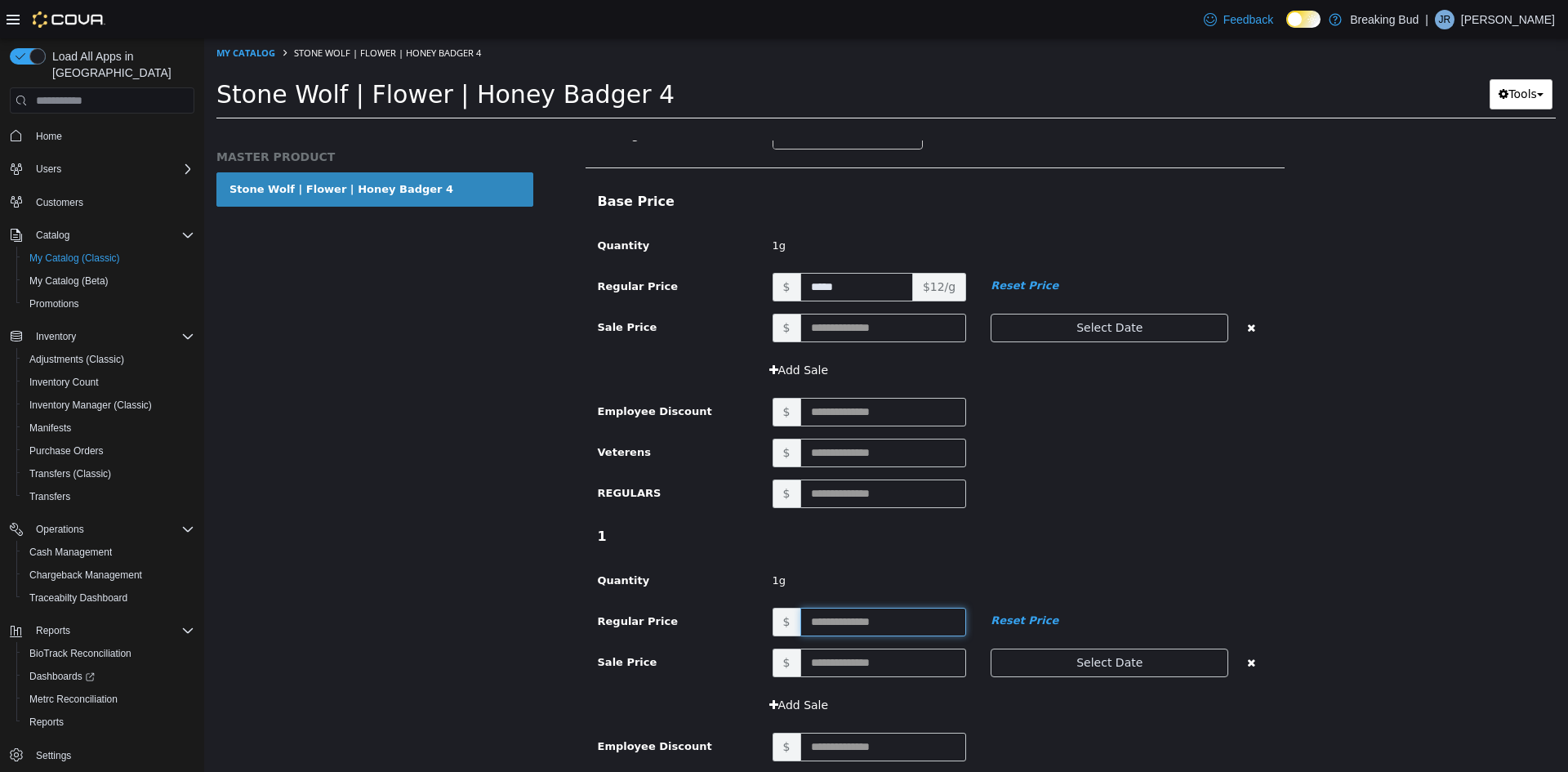
click at [830, 614] on input "text" at bounding box center [884, 621] width 166 height 29
type input "**"
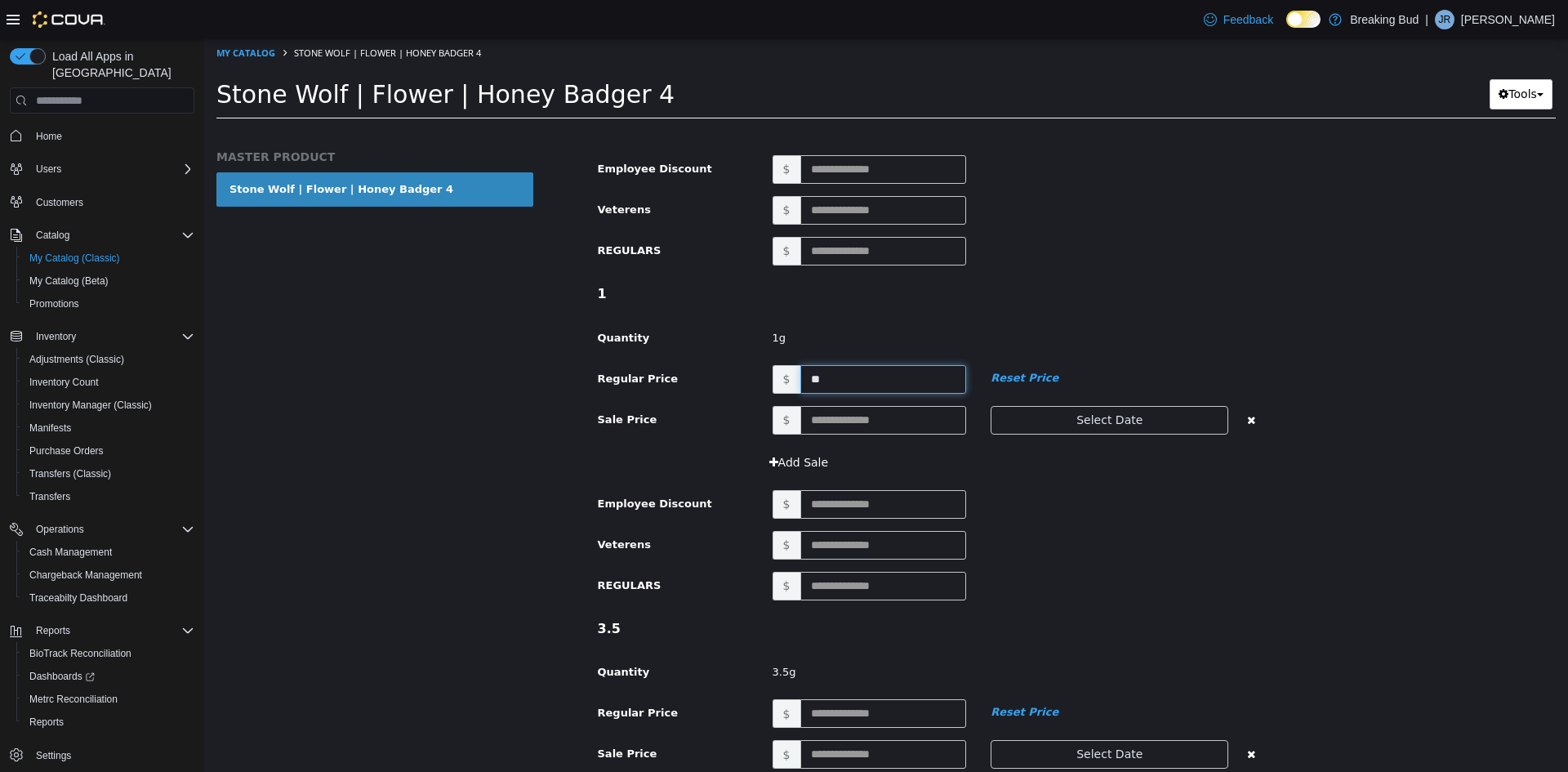
scroll to position [735, 0]
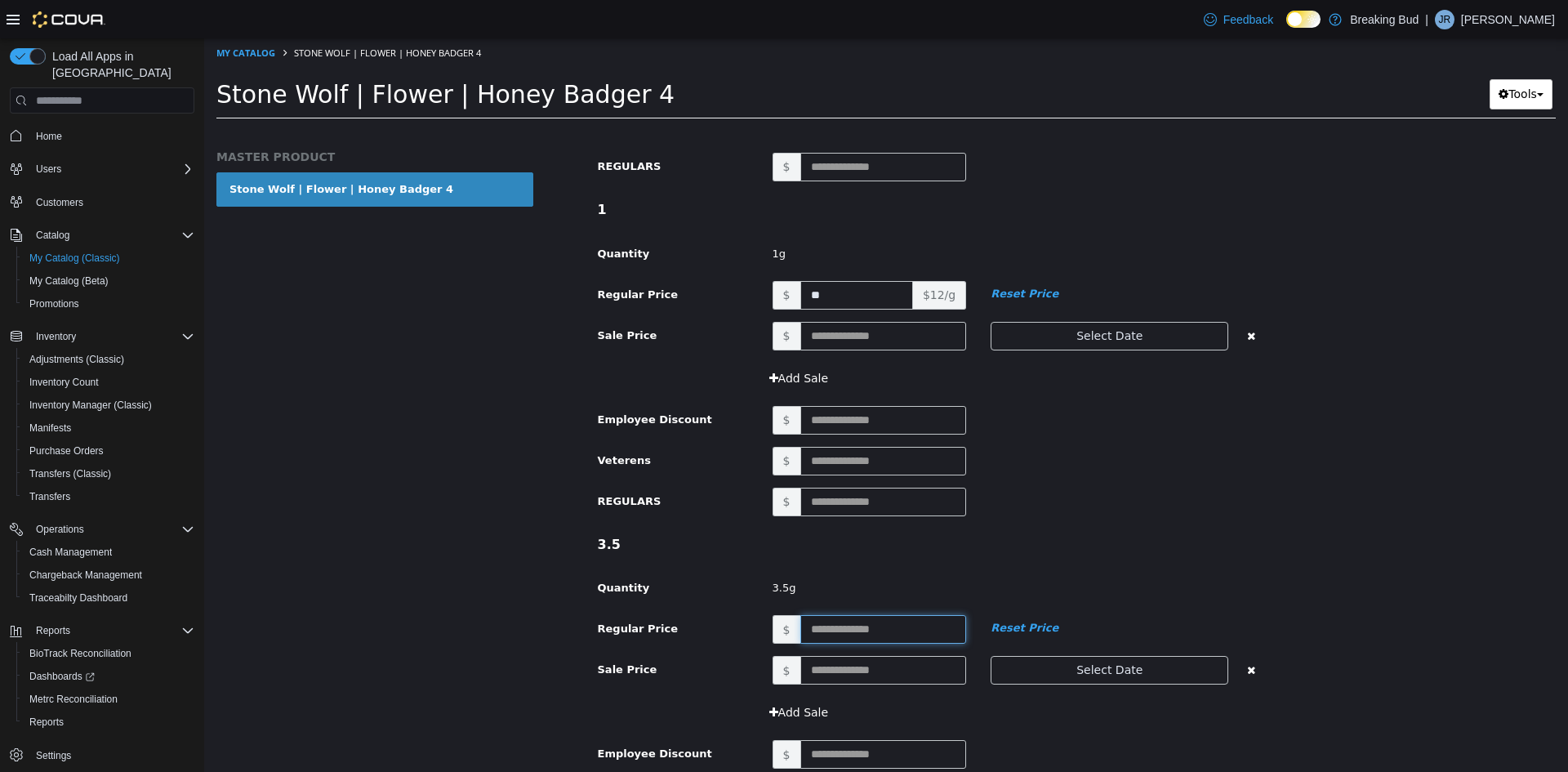
click at [830, 629] on input "text" at bounding box center [884, 629] width 166 height 29
type input "**"
click at [767, 600] on div "3.5g" at bounding box center [1022, 588] width 524 height 29
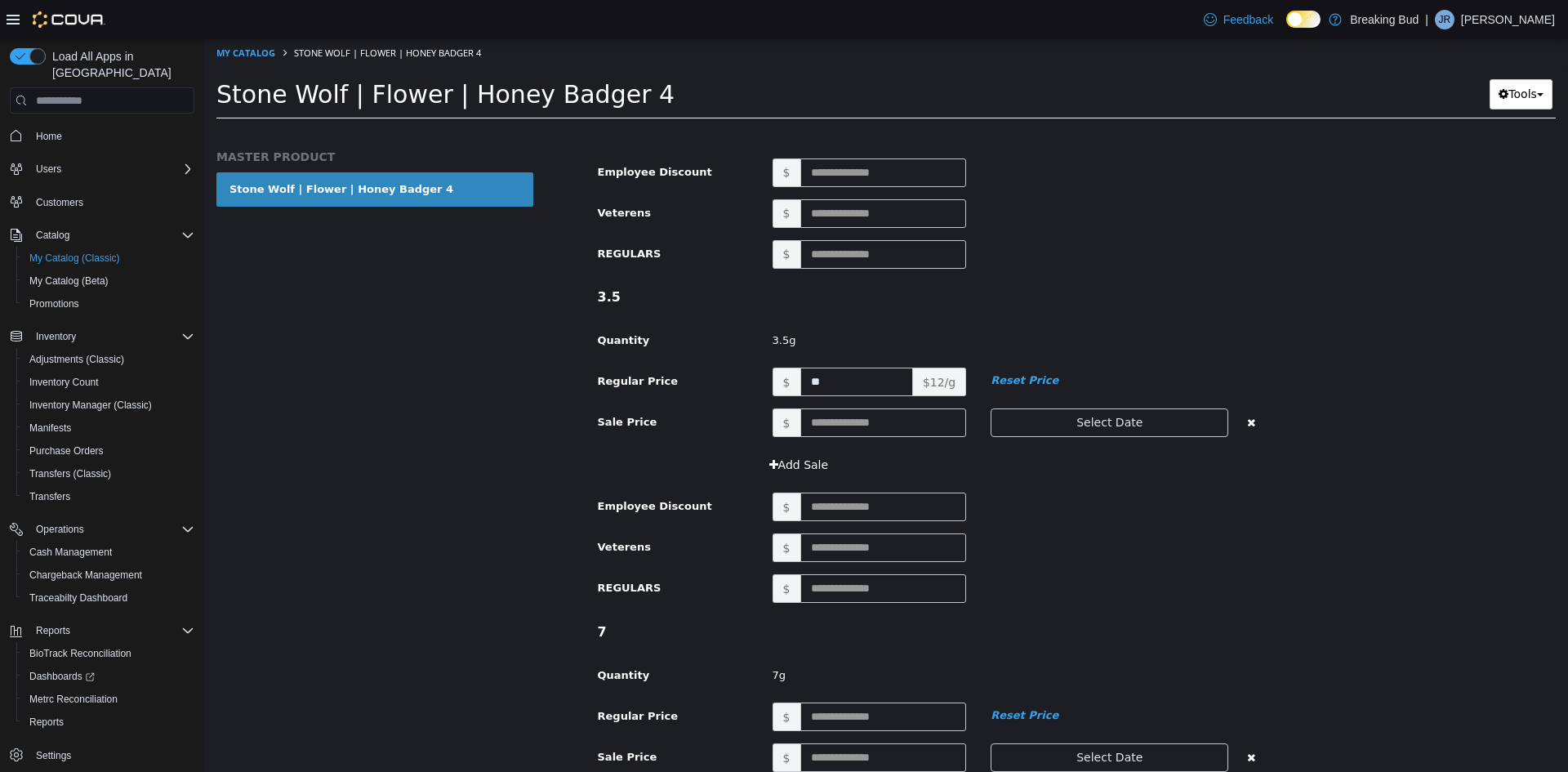
scroll to position [1062, 0]
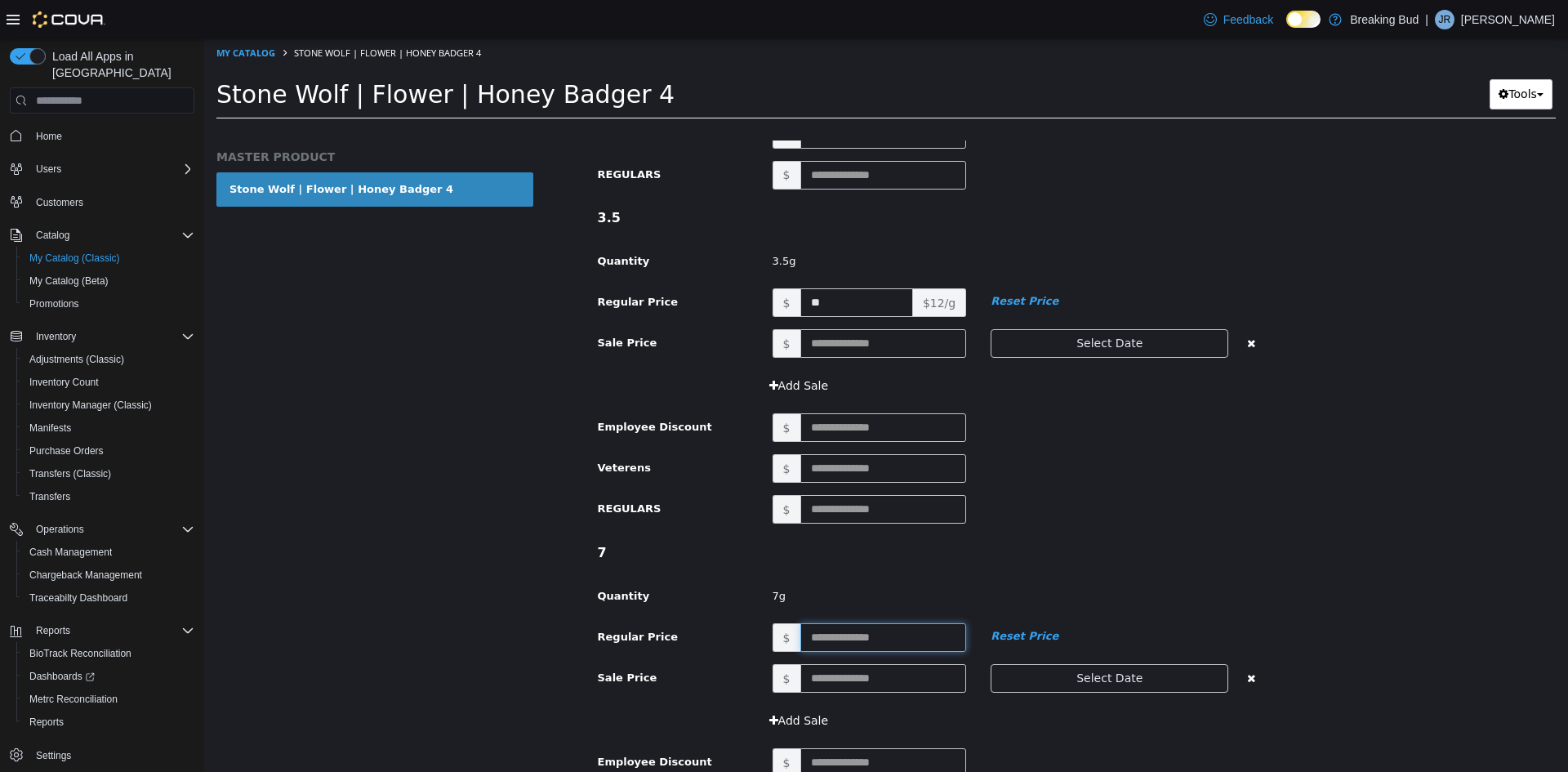
click at [822, 631] on input "text" at bounding box center [884, 637] width 166 height 29
type input "**"
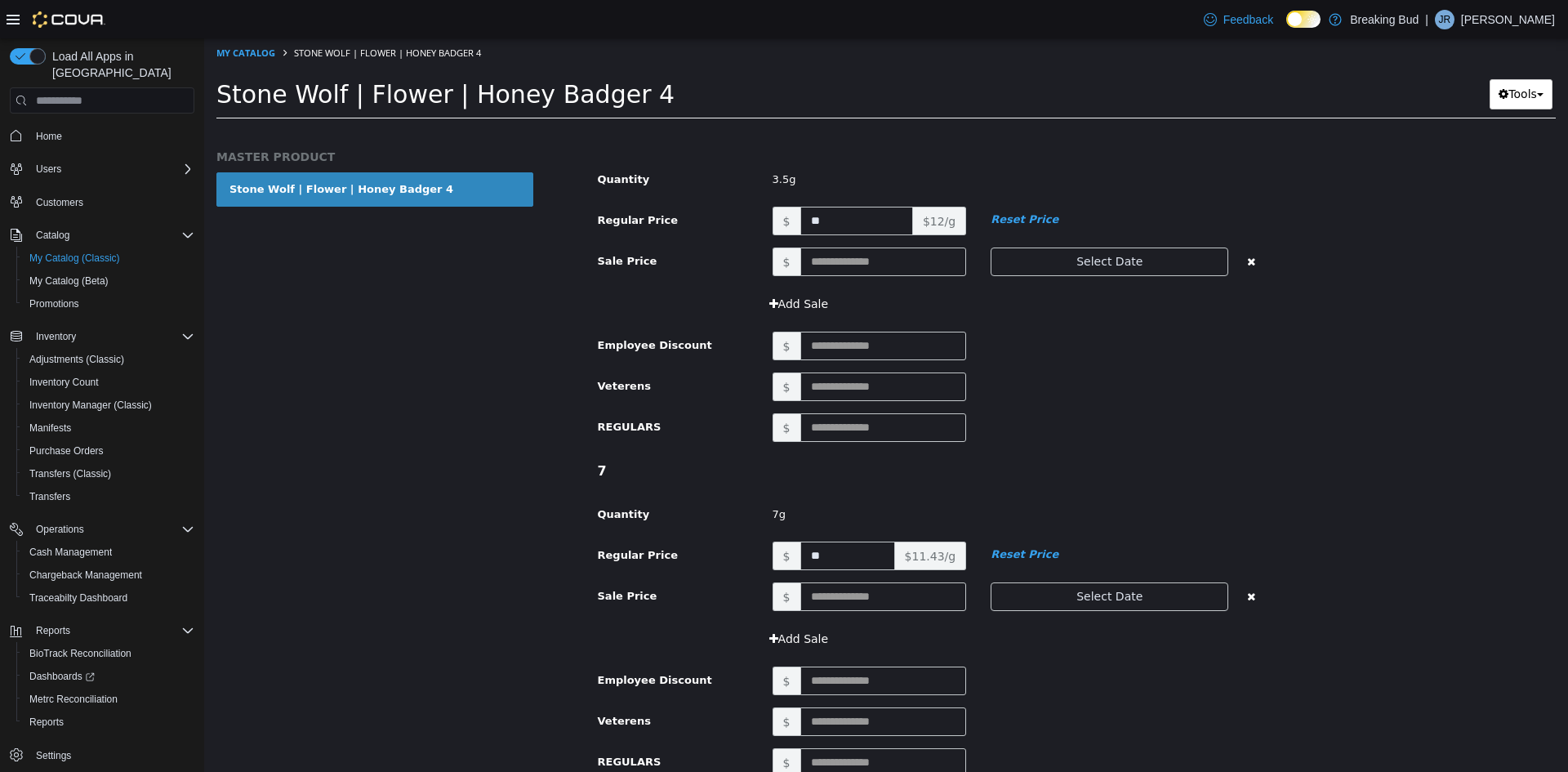
click at [746, 615] on div "Sale Price $ Select Date (UTC-6) Denver" at bounding box center [934, 603] width 699 height 42
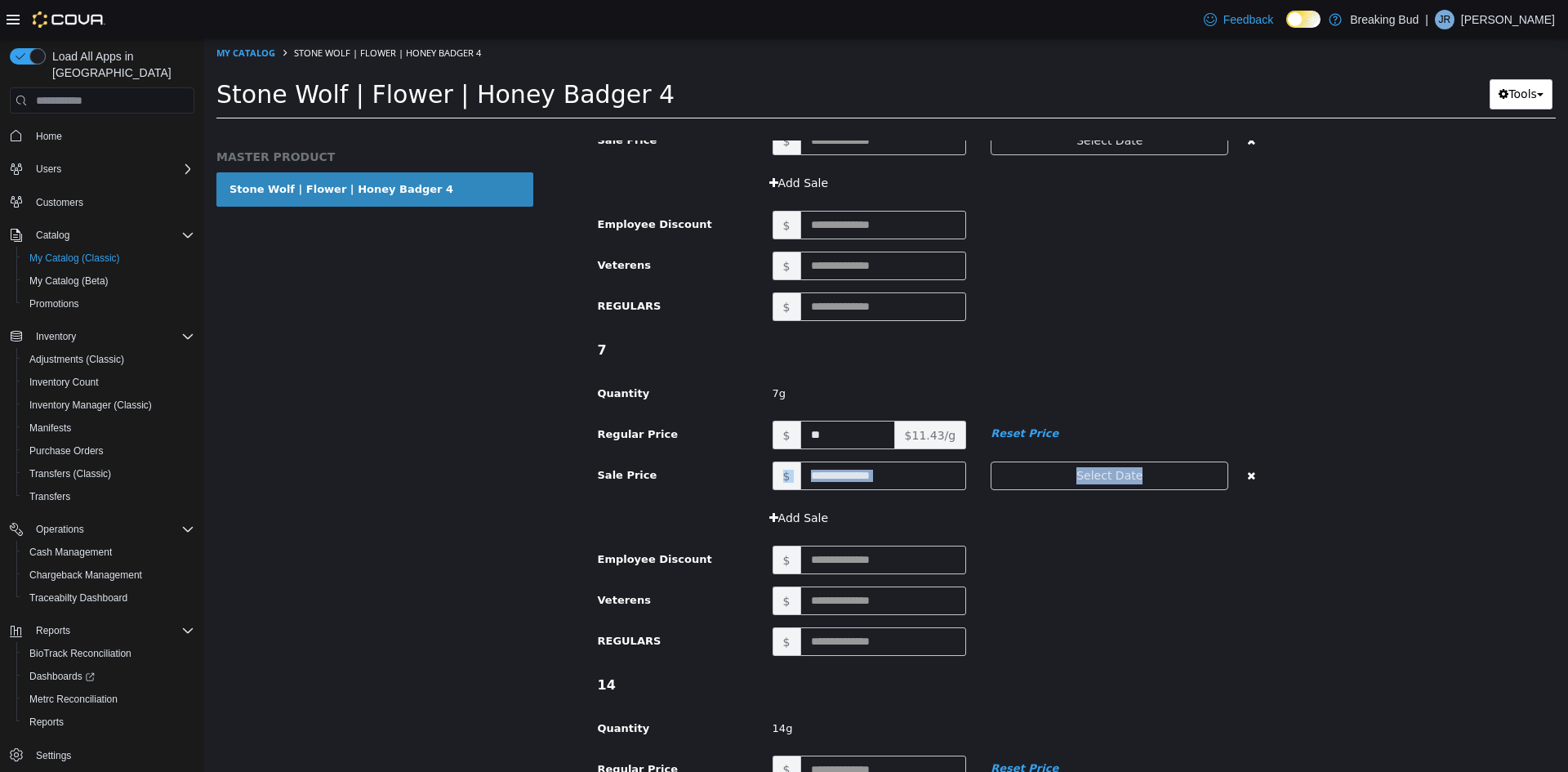
scroll to position [1389, 0]
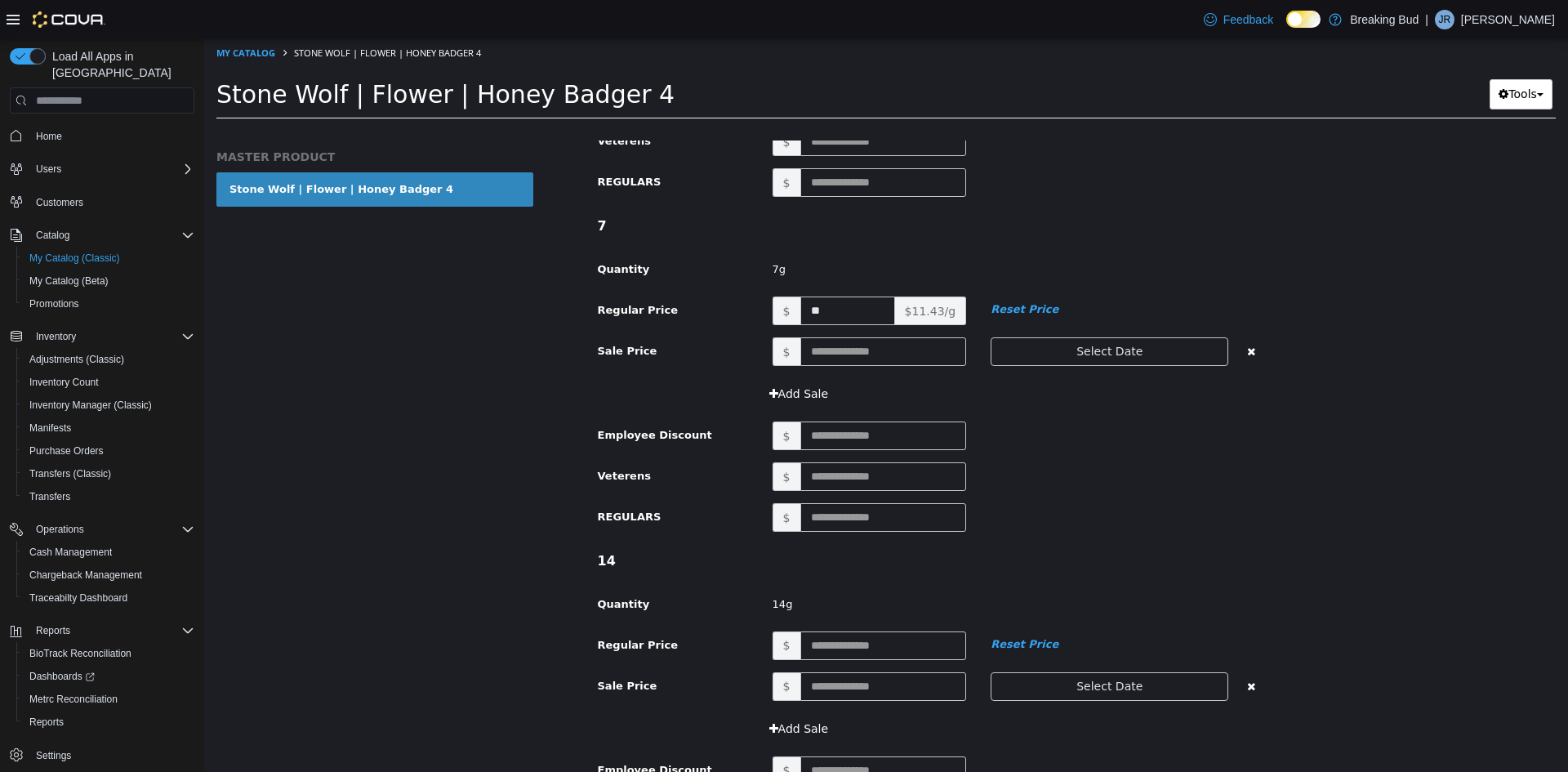
click at [828, 577] on div "14" at bounding box center [934, 561] width 699 height 34
click at [830, 650] on input "text" at bounding box center [884, 645] width 166 height 29
type input "***"
click at [729, 618] on div "14 Quantity 14g" at bounding box center [934, 588] width 699 height 88
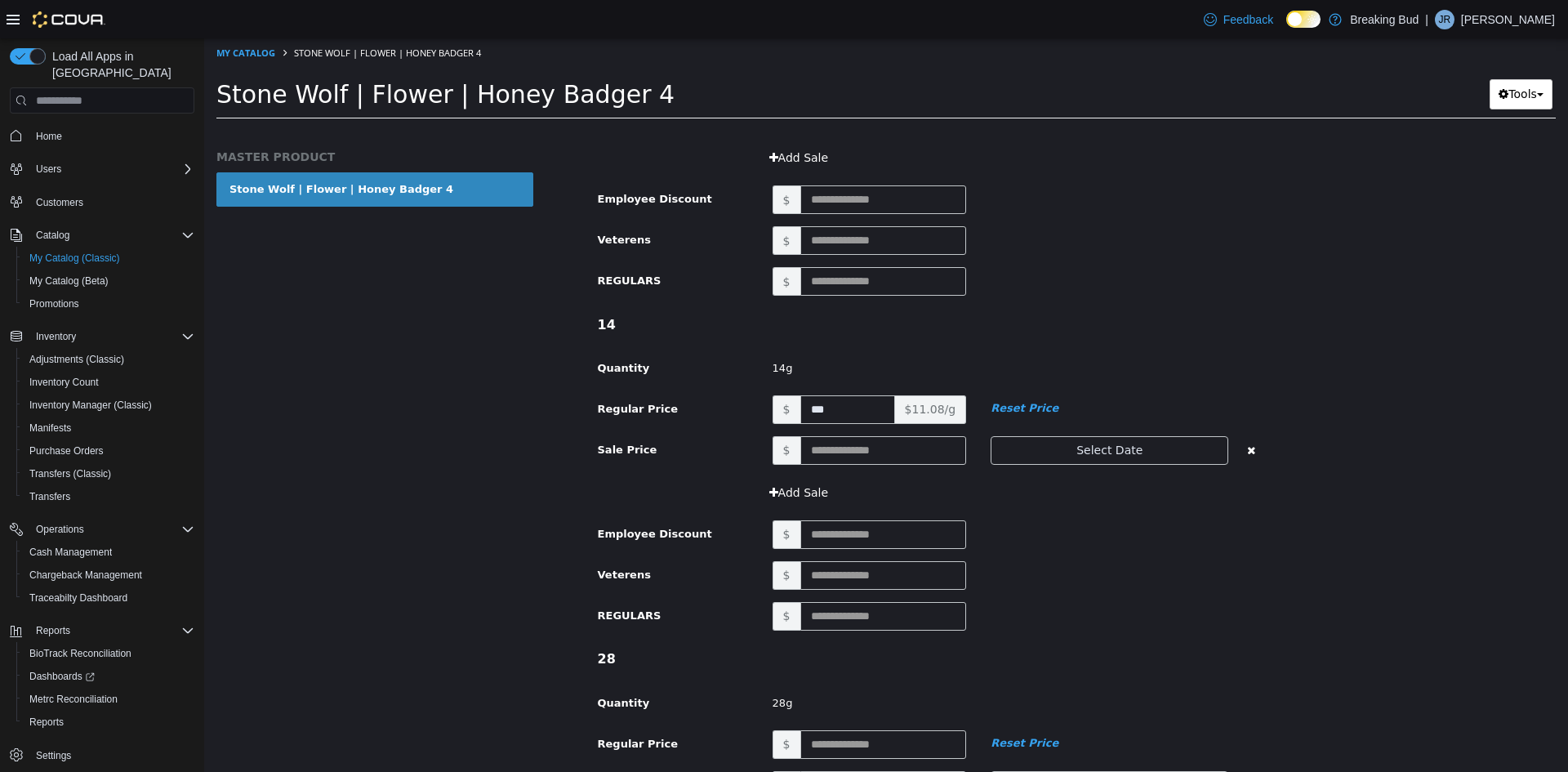
scroll to position [1634, 0]
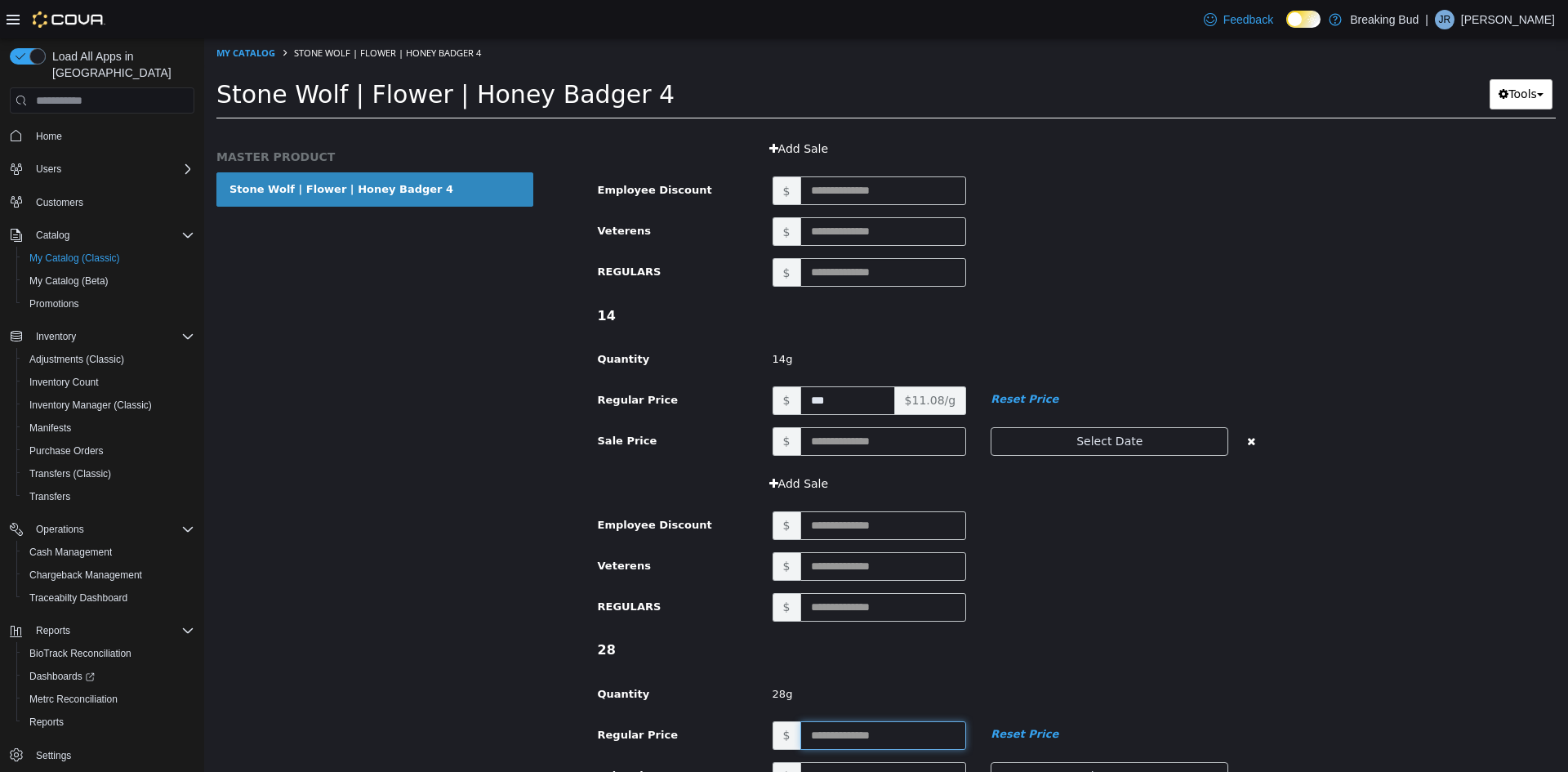
click at [846, 735] on input "text" at bounding box center [884, 735] width 166 height 29
type input "***"
click at [715, 627] on div "REGULARS $" at bounding box center [934, 614] width 699 height 41
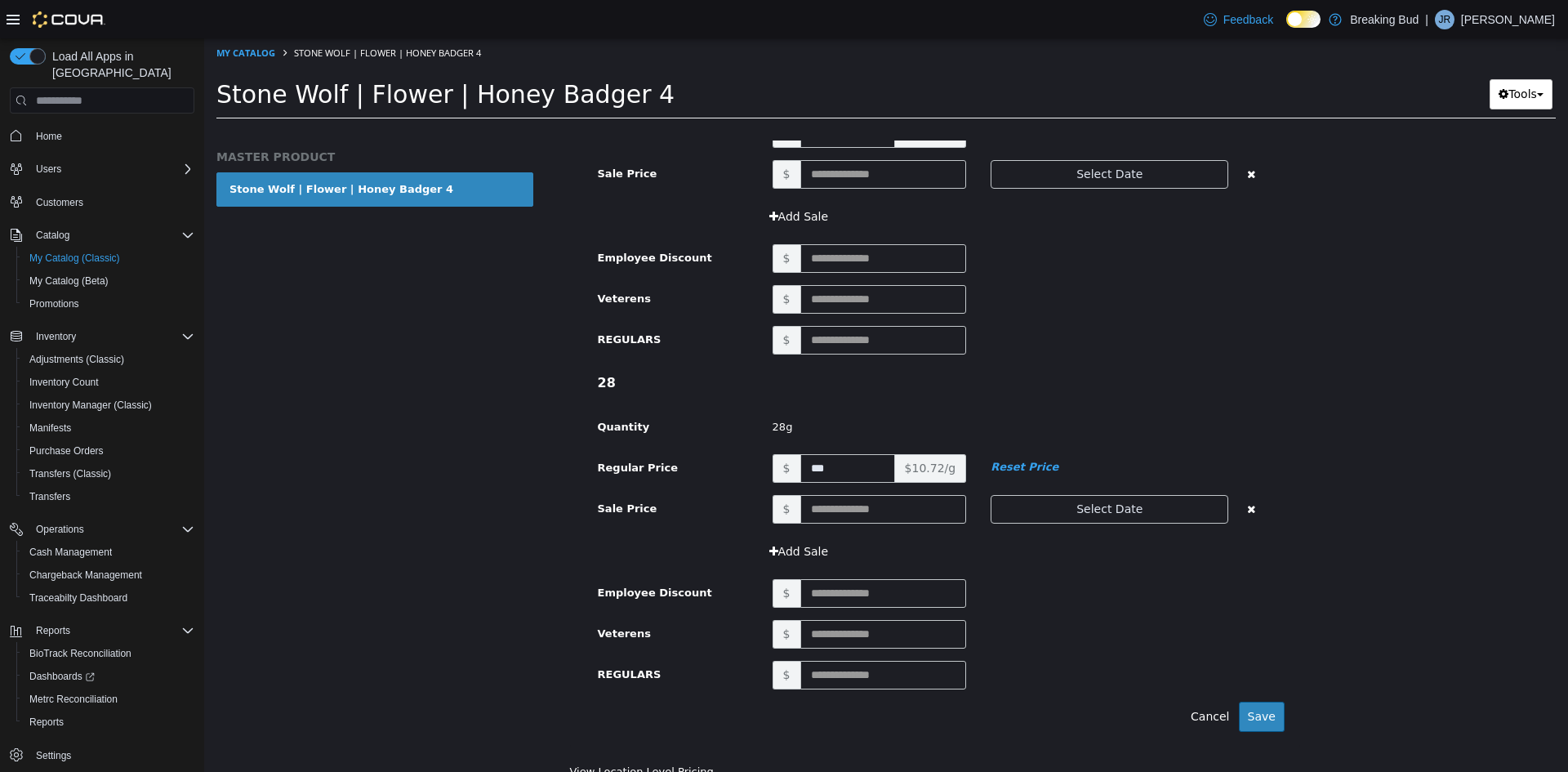
scroll to position [1920, 0]
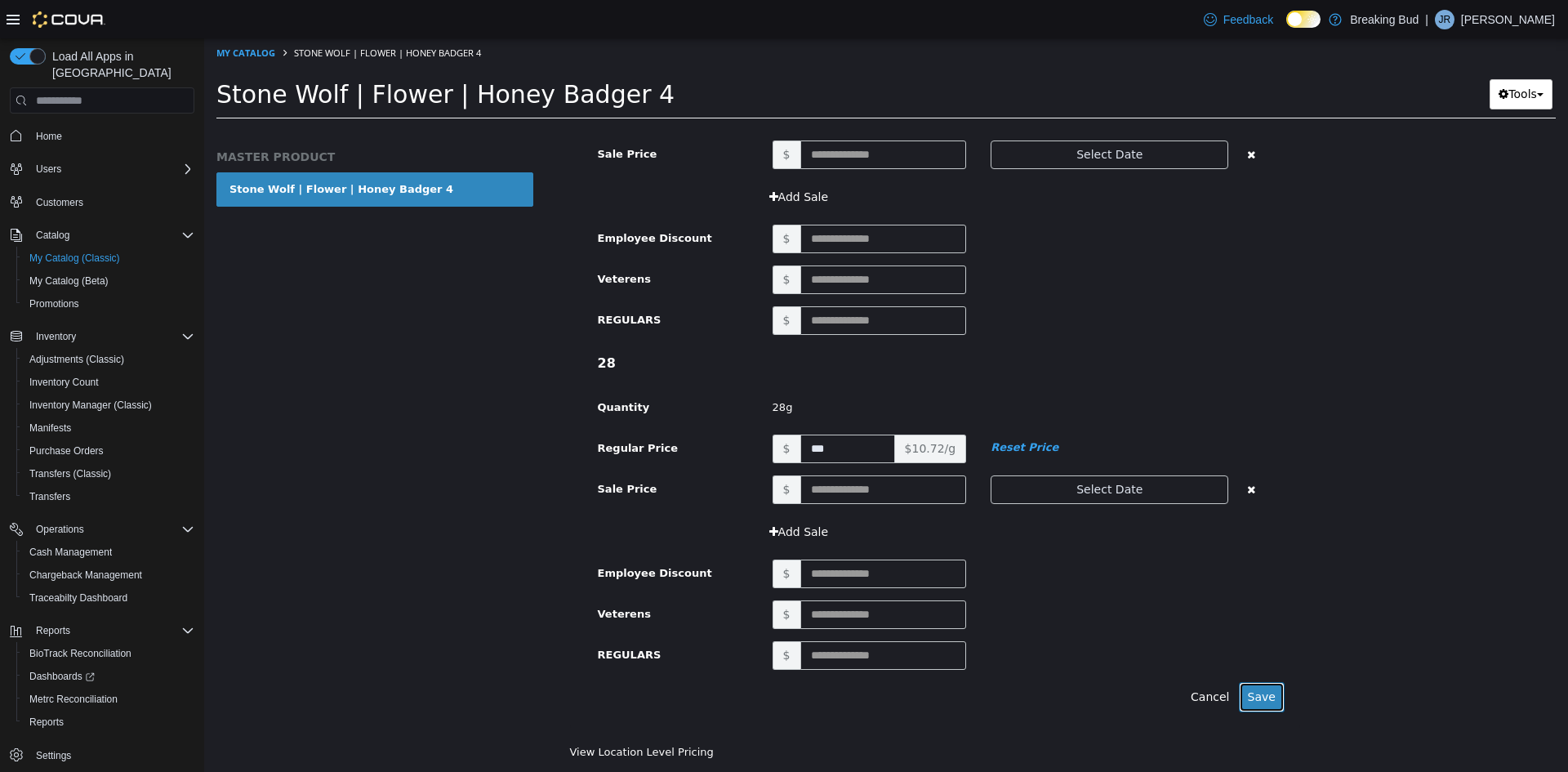
click at [1256, 693] on button "Save" at bounding box center [1262, 697] width 46 height 31
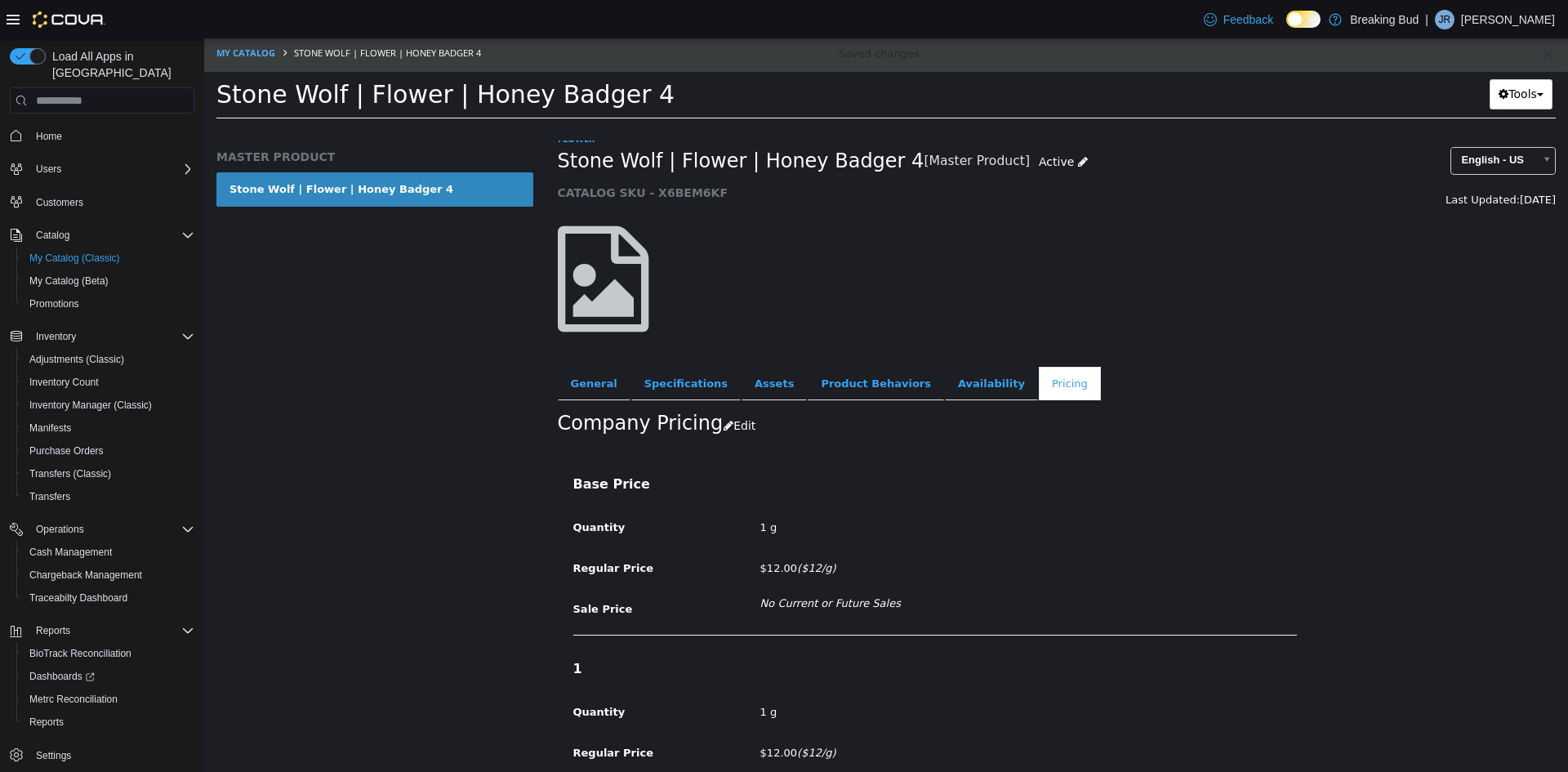
scroll to position [0, 0]
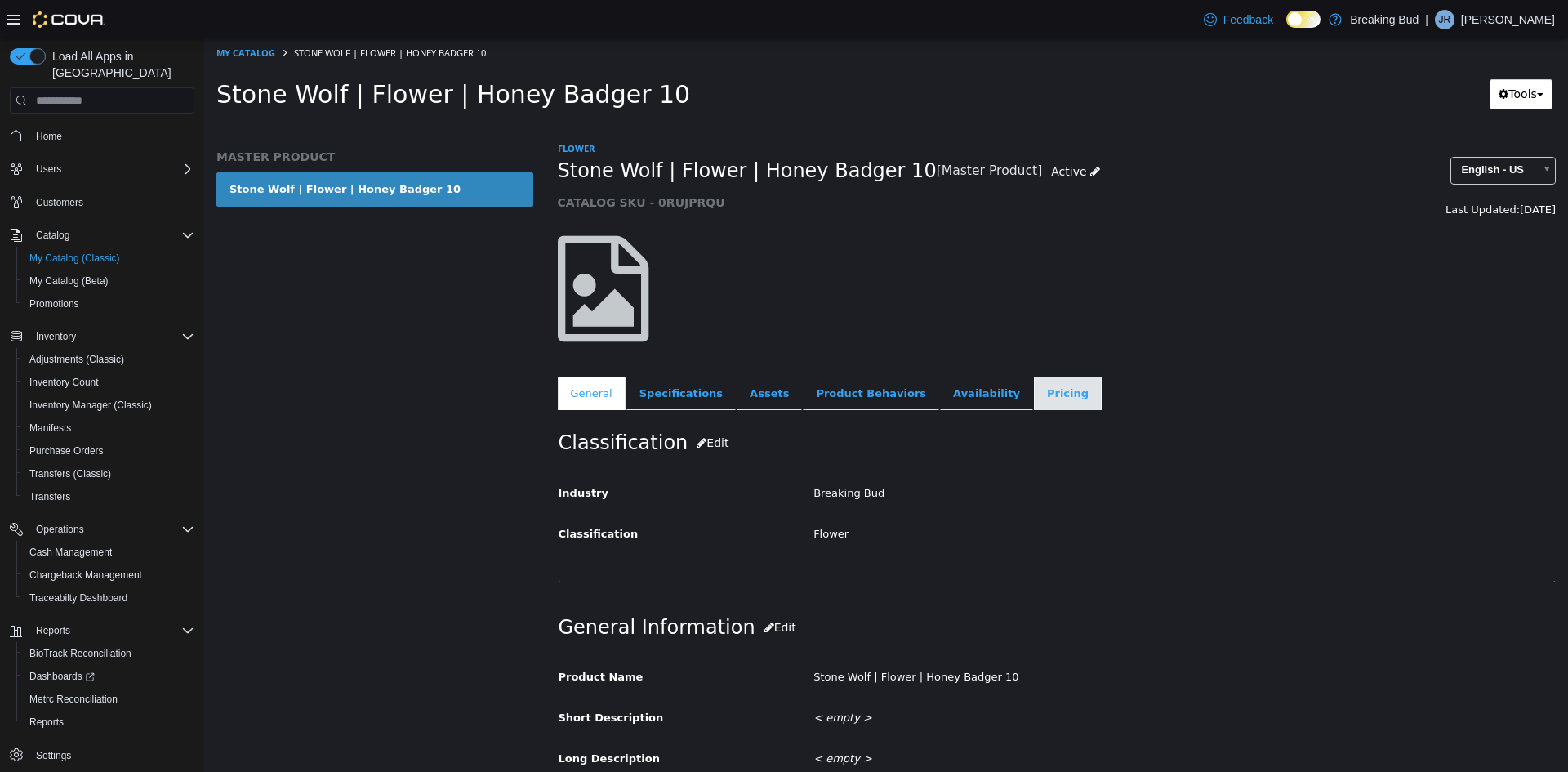
click at [1034, 389] on link "Pricing" at bounding box center [1068, 393] width 67 height 34
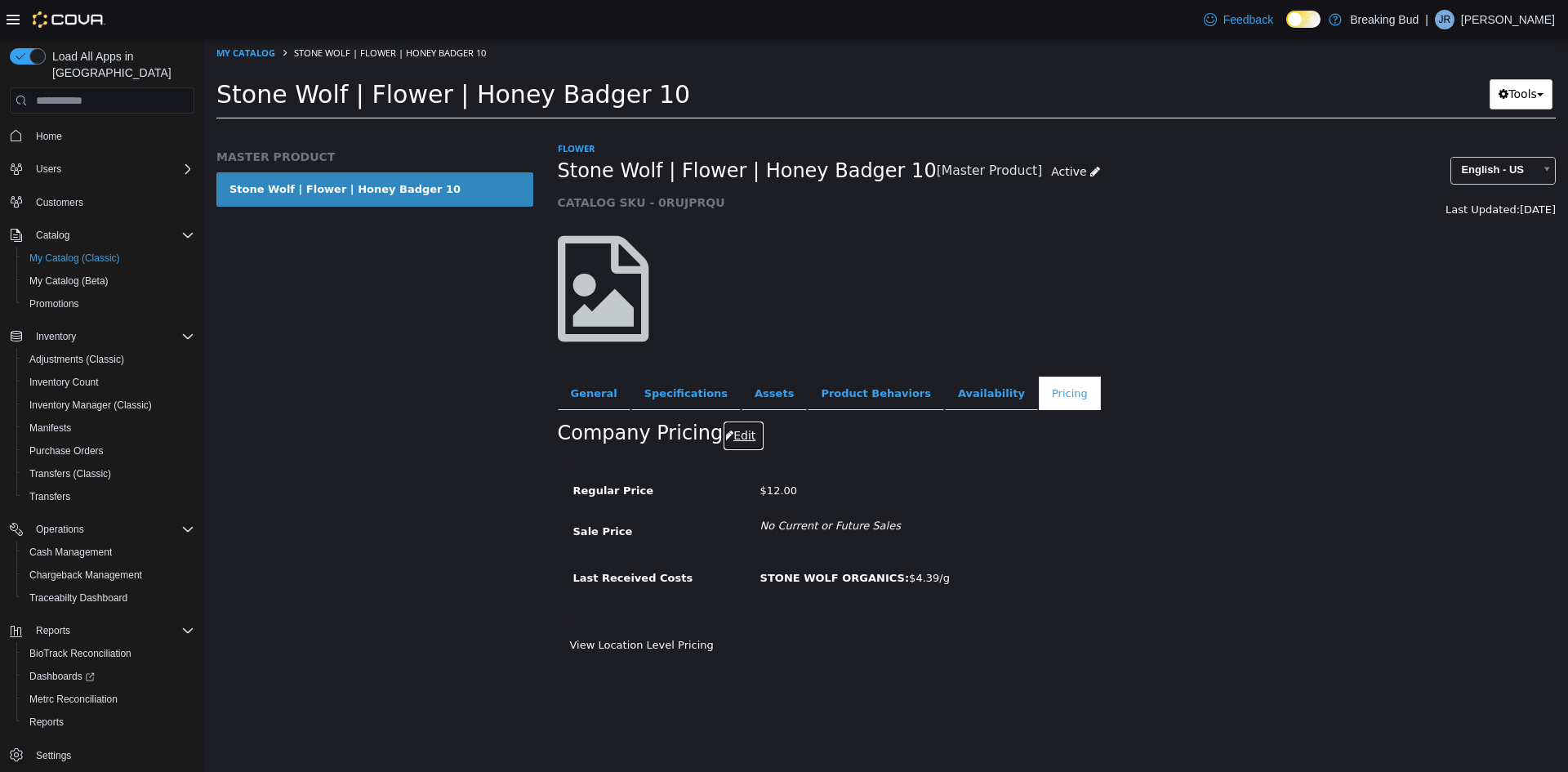
click at [723, 435] on button "Edit" at bounding box center [744, 436] width 42 height 31
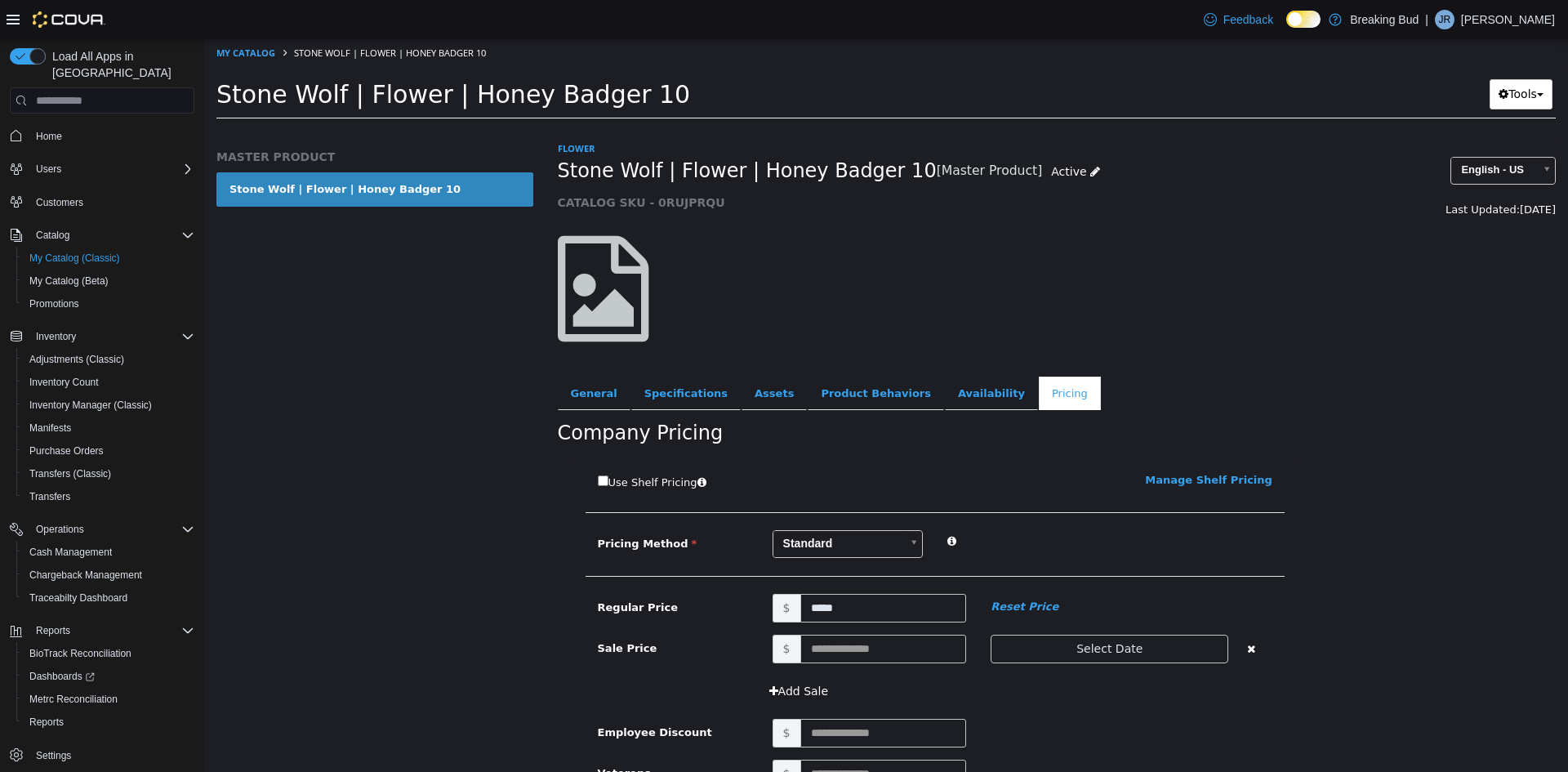
click at [829, 129] on body "Saving Bulk Changes... × My Catalog Stone Wolf | Flower | Honey Badger 10 Stone…" at bounding box center [886, 84] width 1364 height 91
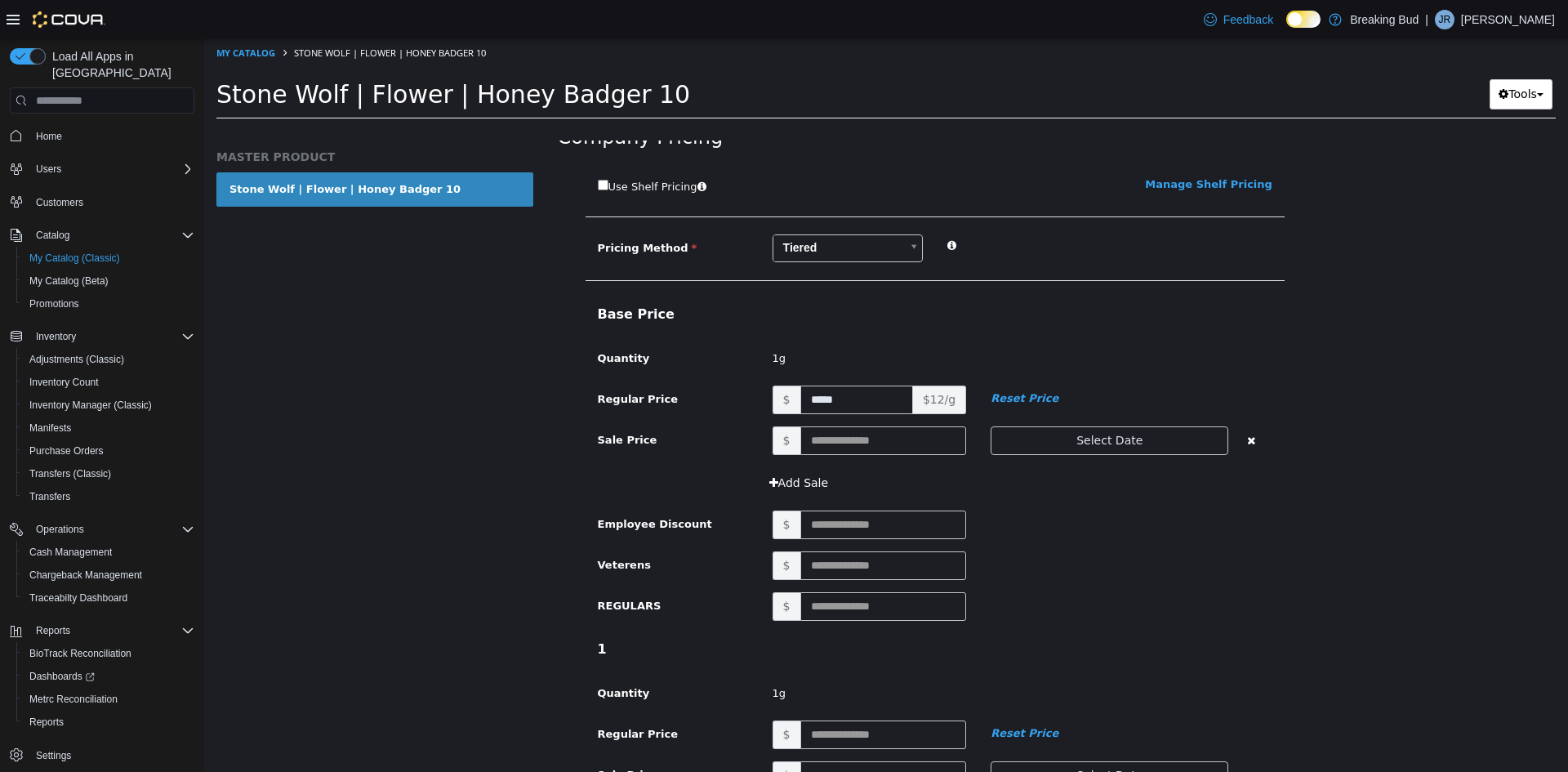
scroll to position [326, 0]
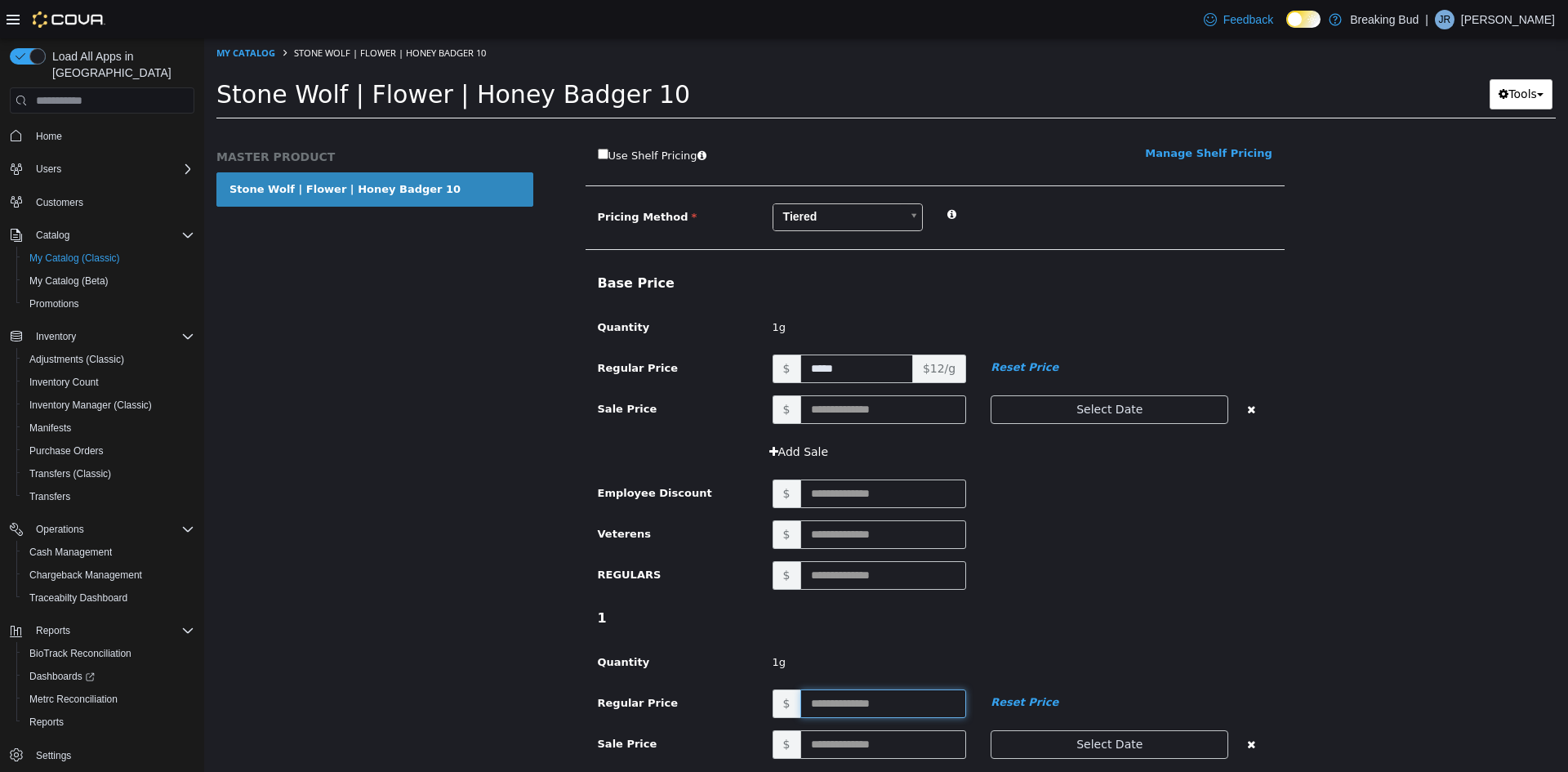
click at [840, 704] on input "text" at bounding box center [884, 704] width 166 height 29
type input "**"
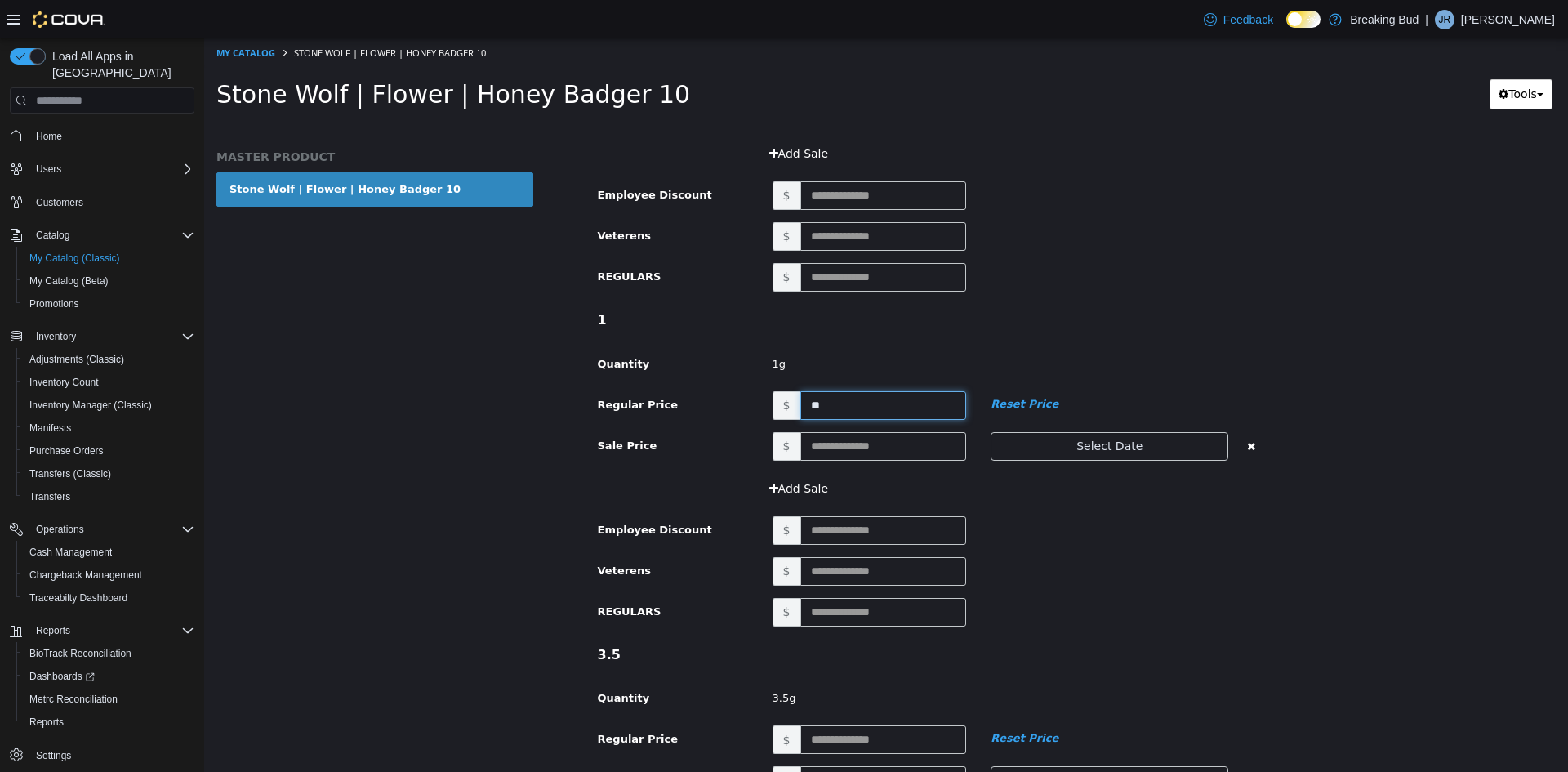
scroll to position [654, 0]
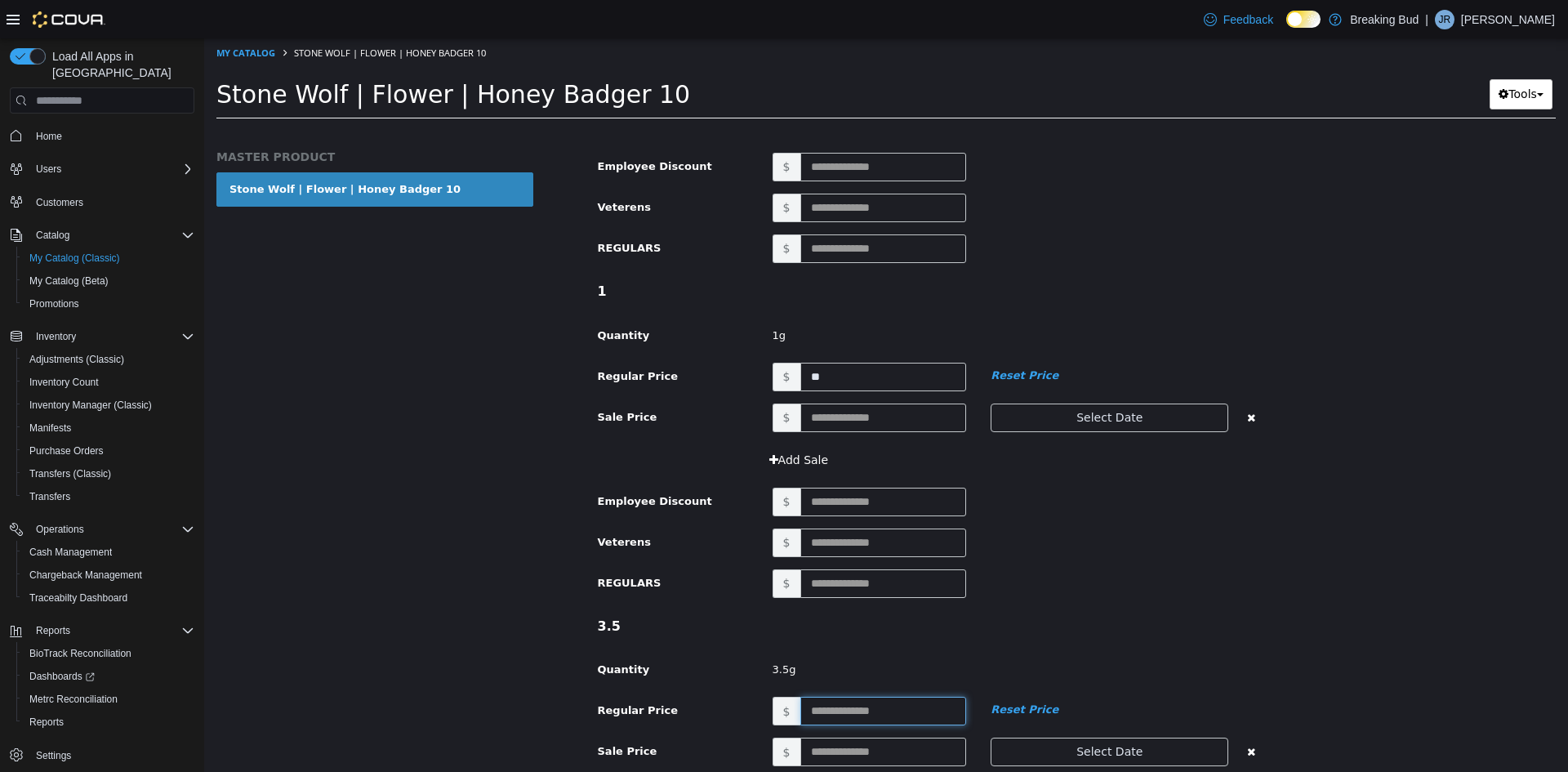
click at [817, 704] on input "text" at bounding box center [884, 711] width 166 height 29
type input "**"
drag, startPoint x: 733, startPoint y: 655, endPoint x: 741, endPoint y: 656, distance: 8.1
click at [735, 654] on div "3.5 Quantity 3.5g" at bounding box center [934, 654] width 699 height 88
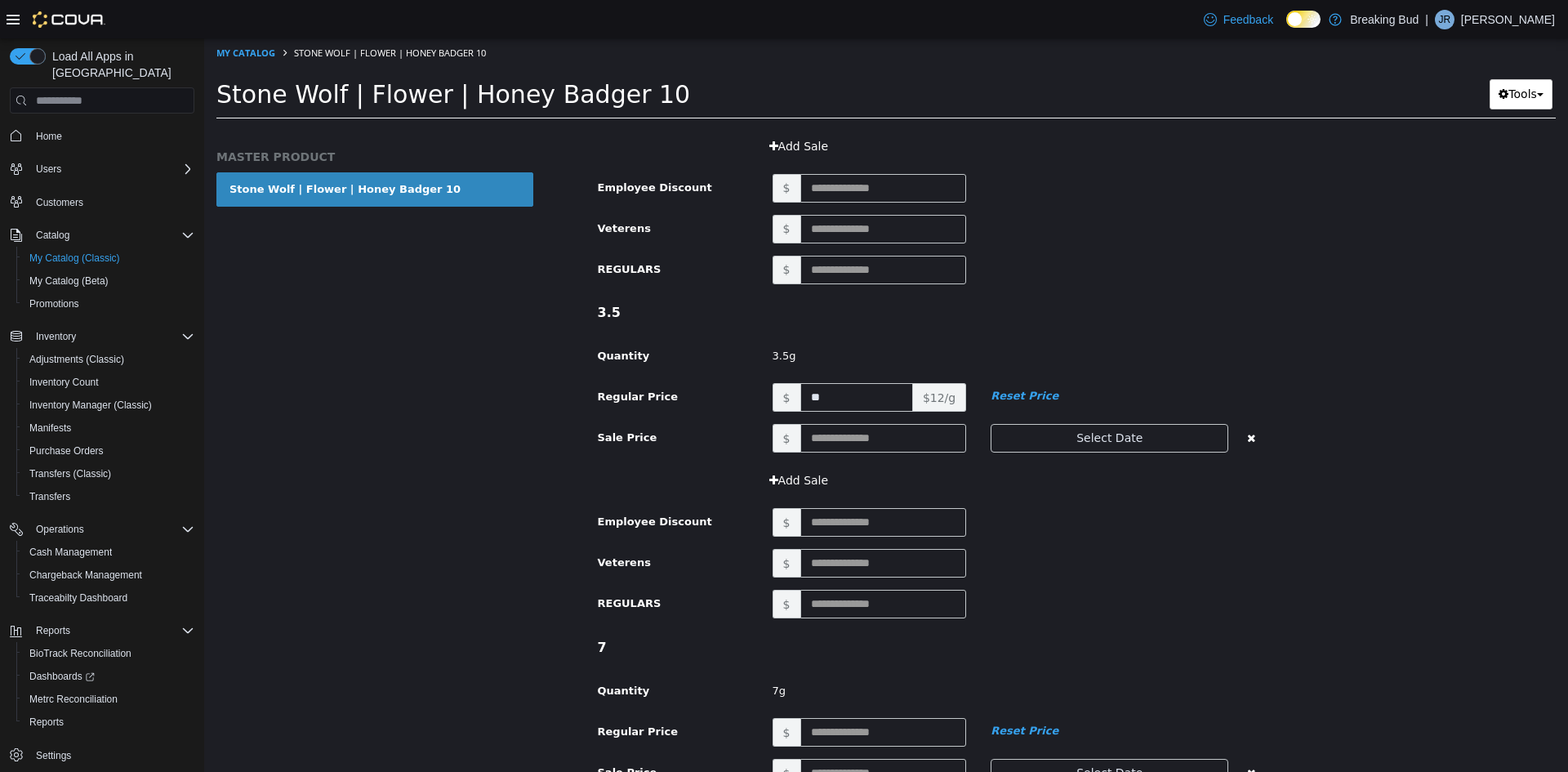
scroll to position [1062, 0]
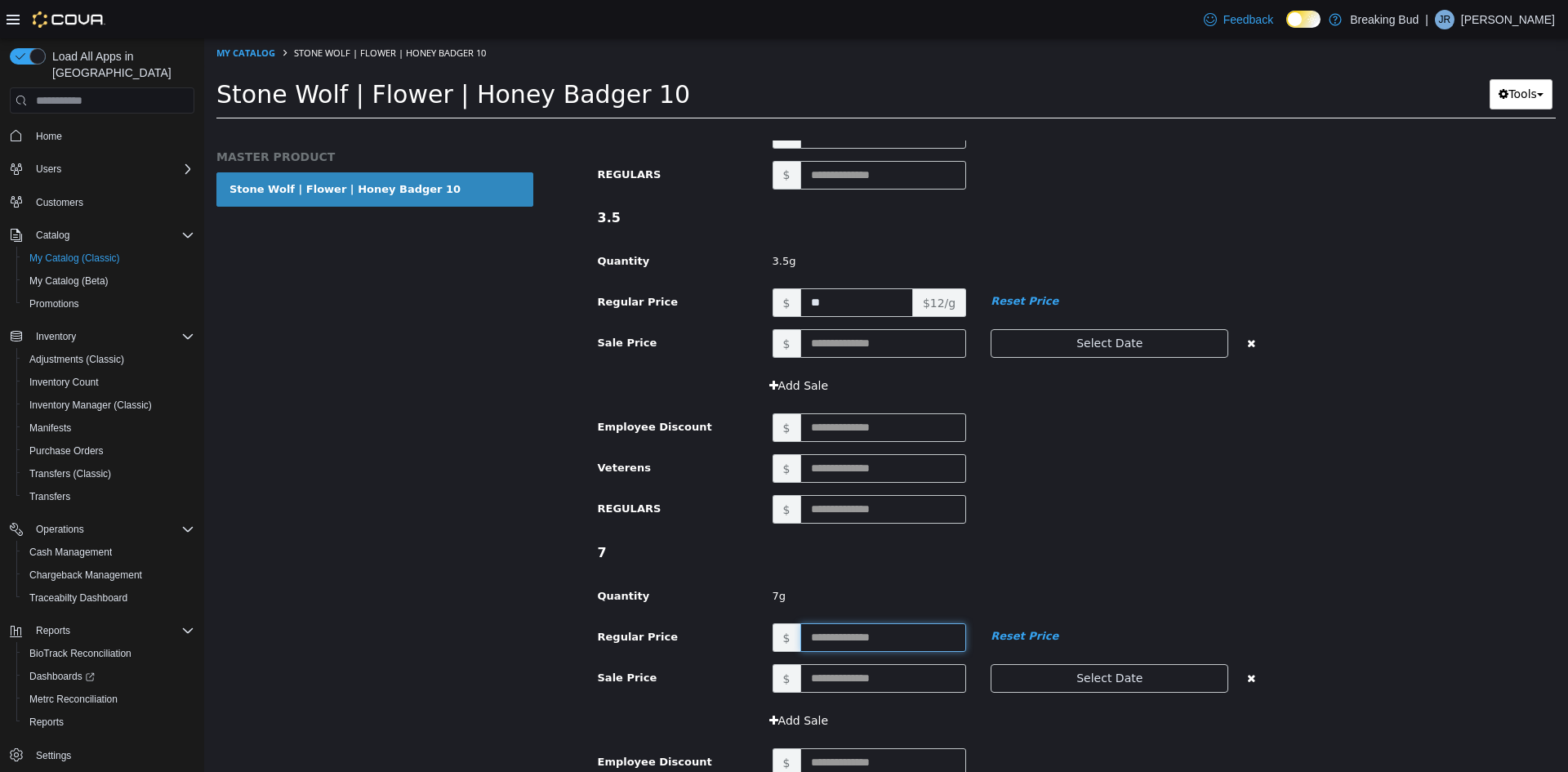
click at [819, 632] on input "text" at bounding box center [884, 637] width 166 height 29
type input "**"
click at [840, 558] on h4 "7" at bounding box center [934, 554] width 699 height 18
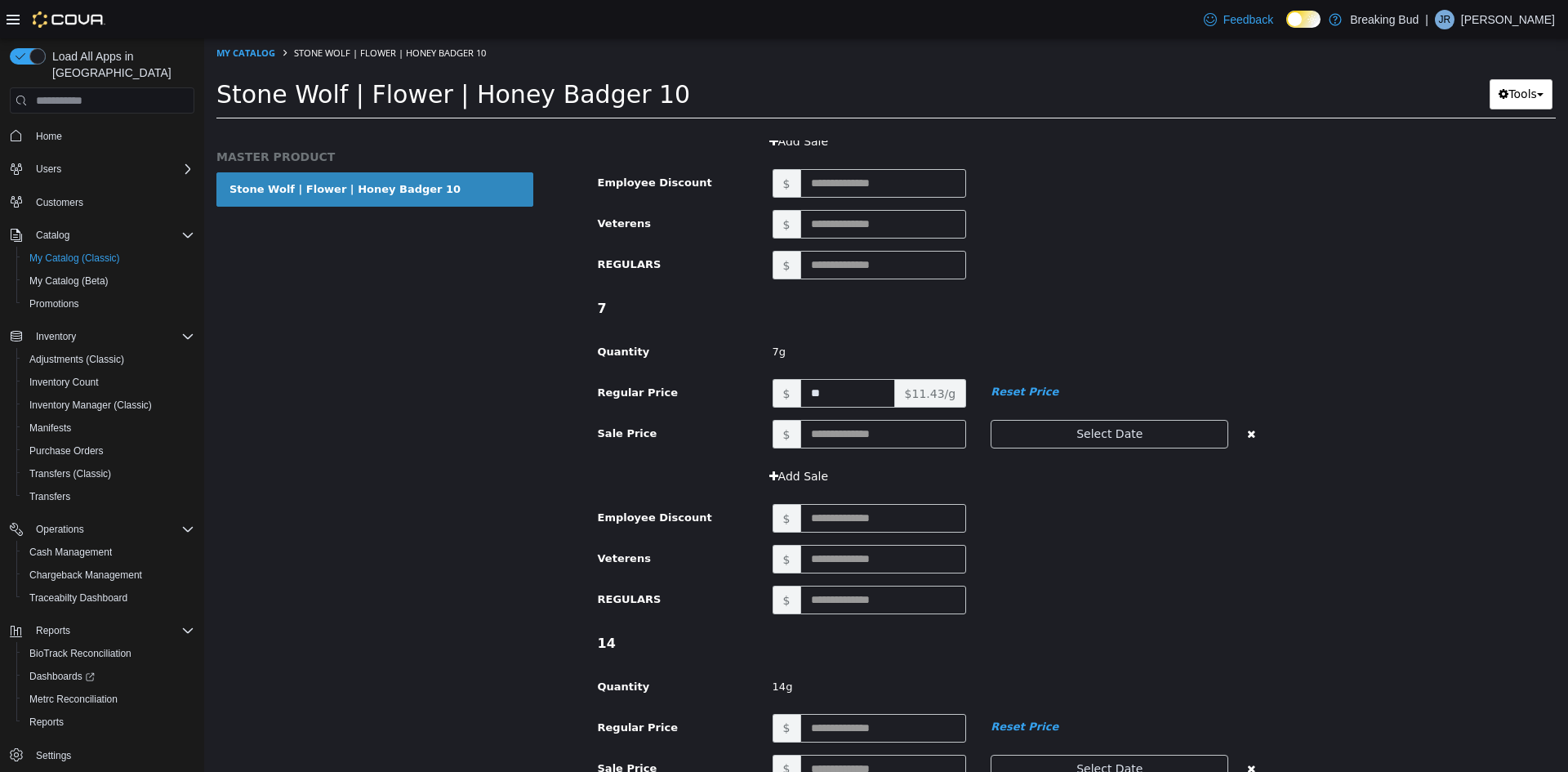
scroll to position [1307, 0]
click at [840, 726] on input "text" at bounding box center [884, 727] width 166 height 29
type input "***"
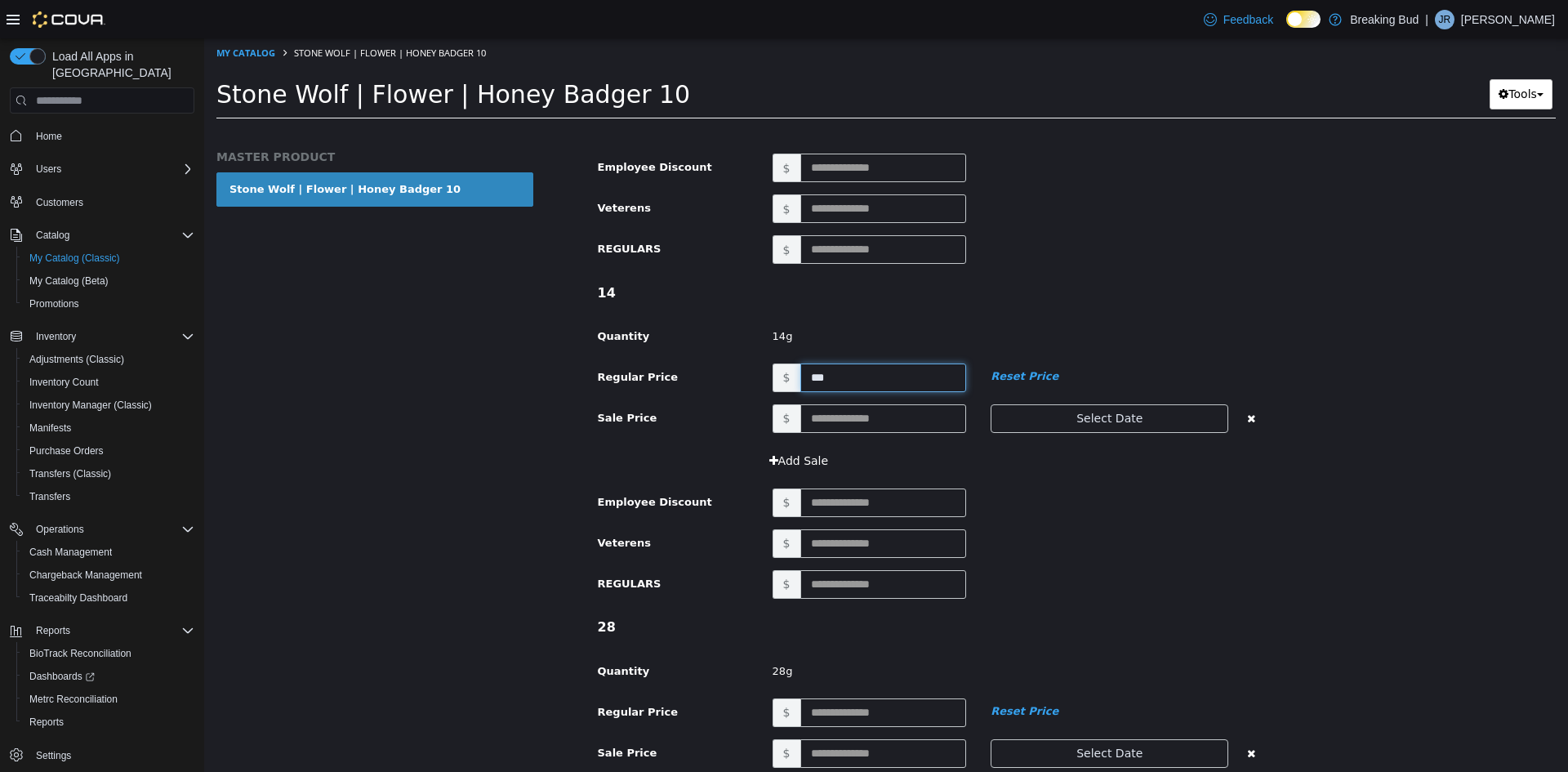
scroll to position [1797, 0]
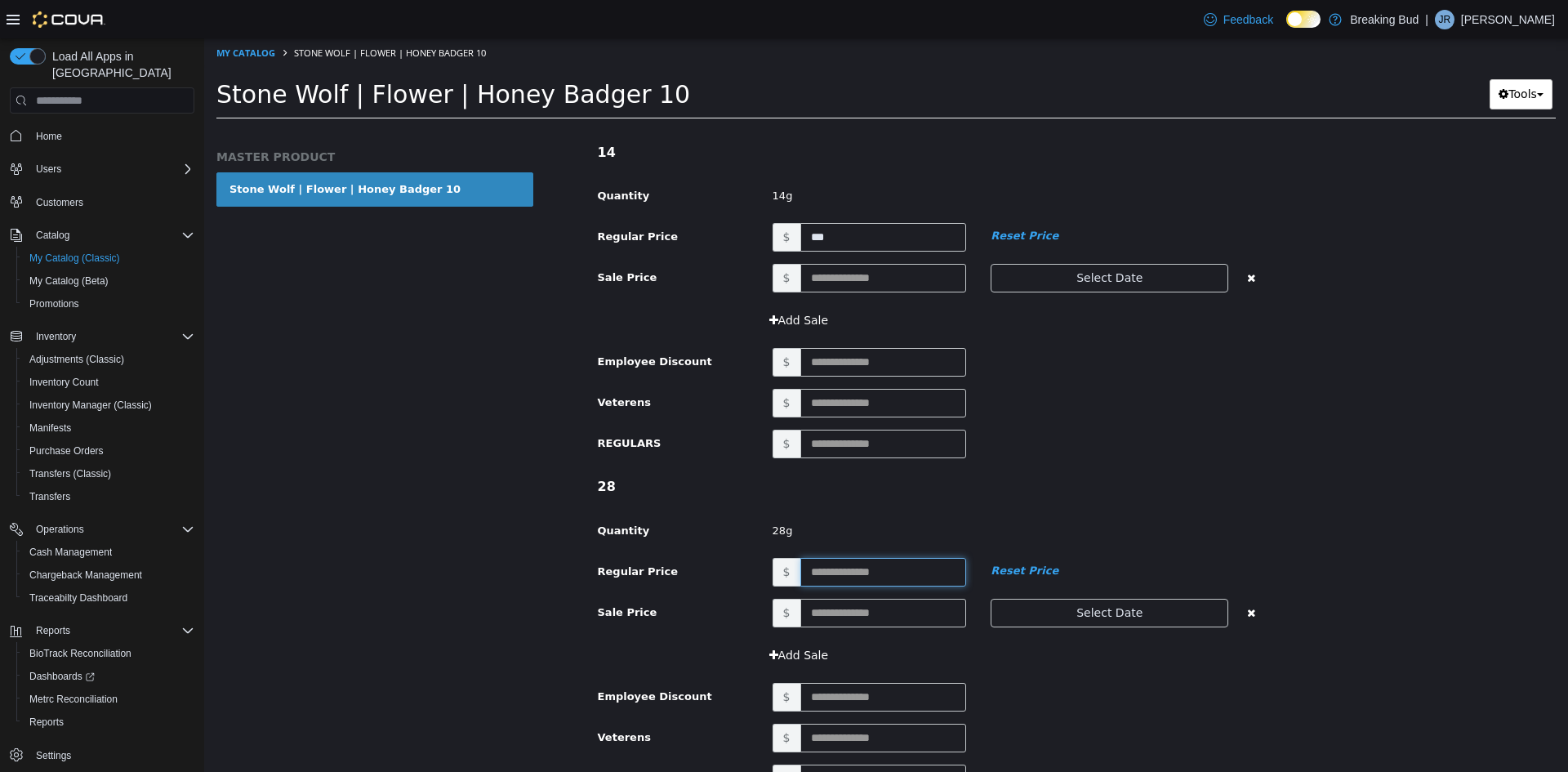
click at [843, 575] on input "text" at bounding box center [884, 572] width 166 height 29
type input "***"
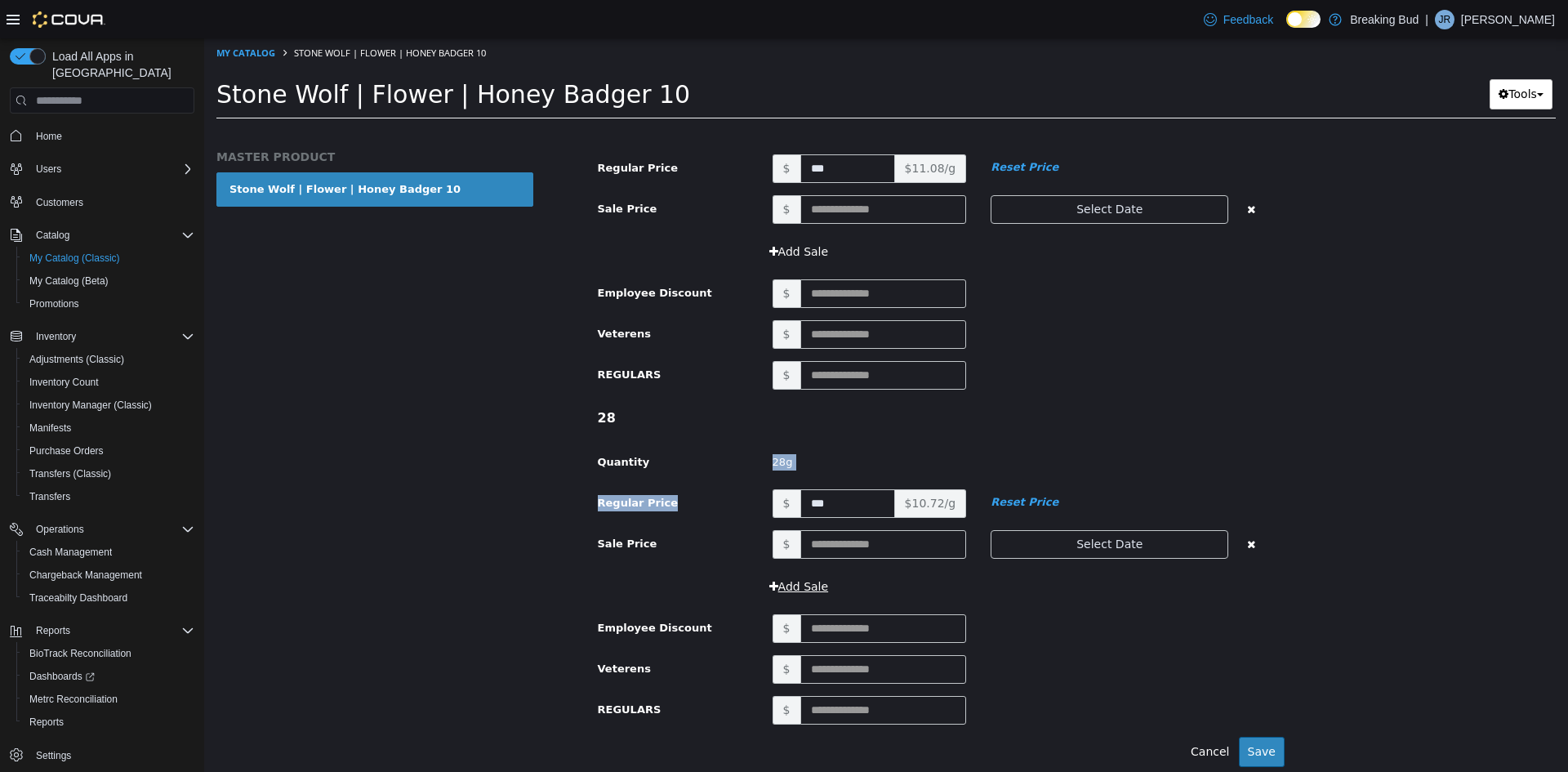
scroll to position [1920, 0]
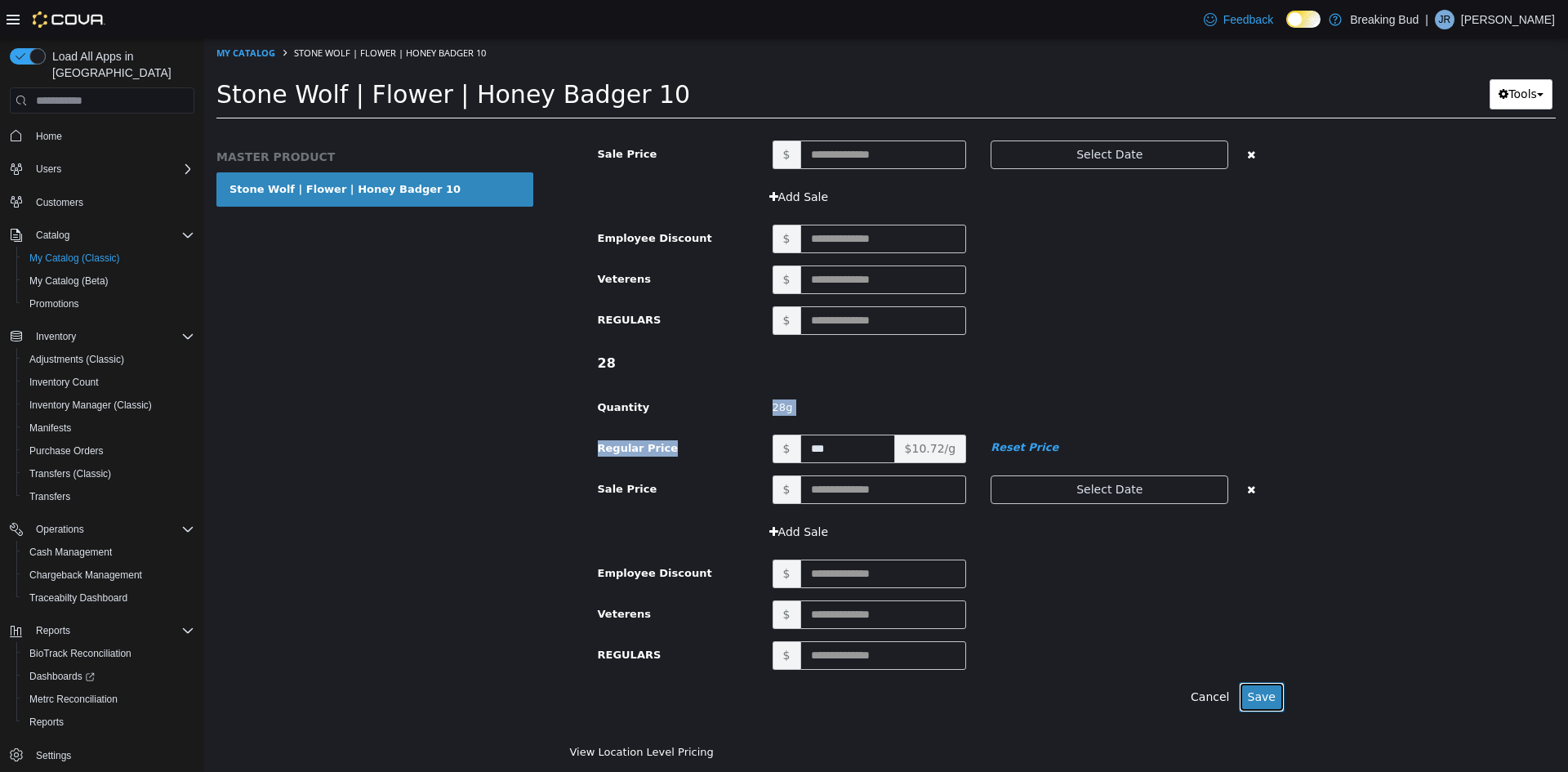
click at [1248, 688] on button "Save" at bounding box center [1262, 697] width 46 height 31
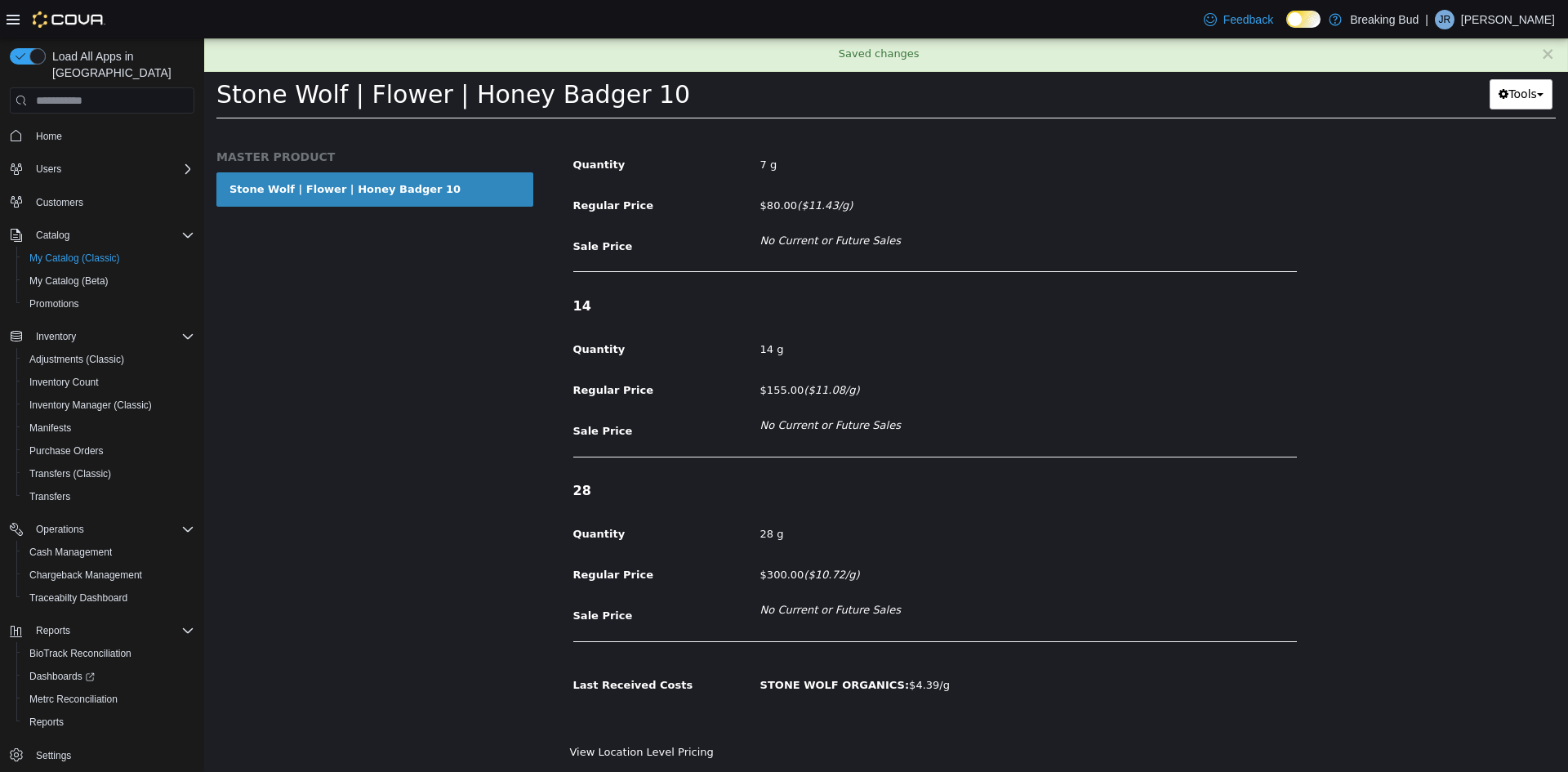
scroll to position [928, 0]
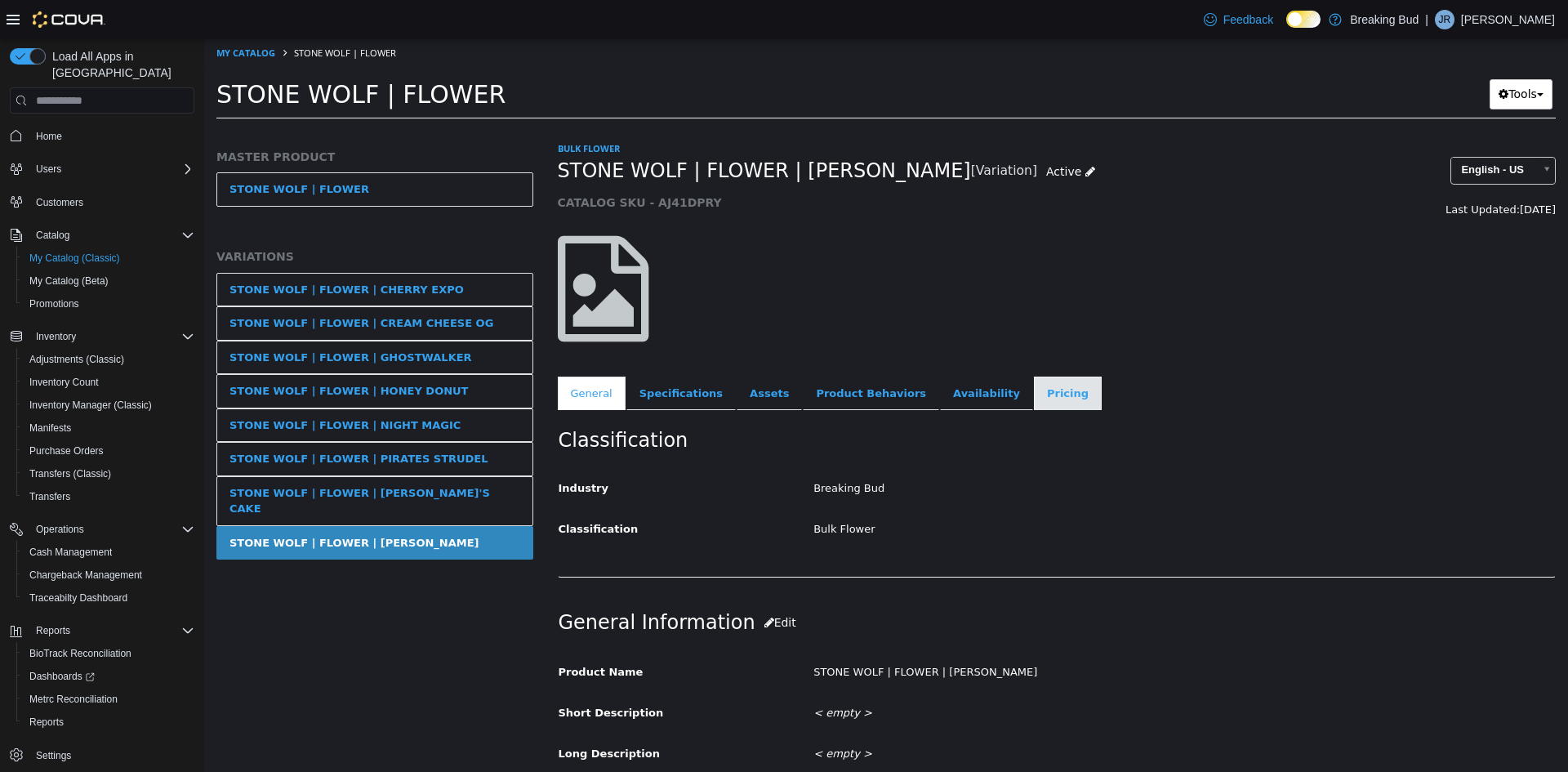
click at [1034, 395] on link "Pricing" at bounding box center [1068, 393] width 67 height 34
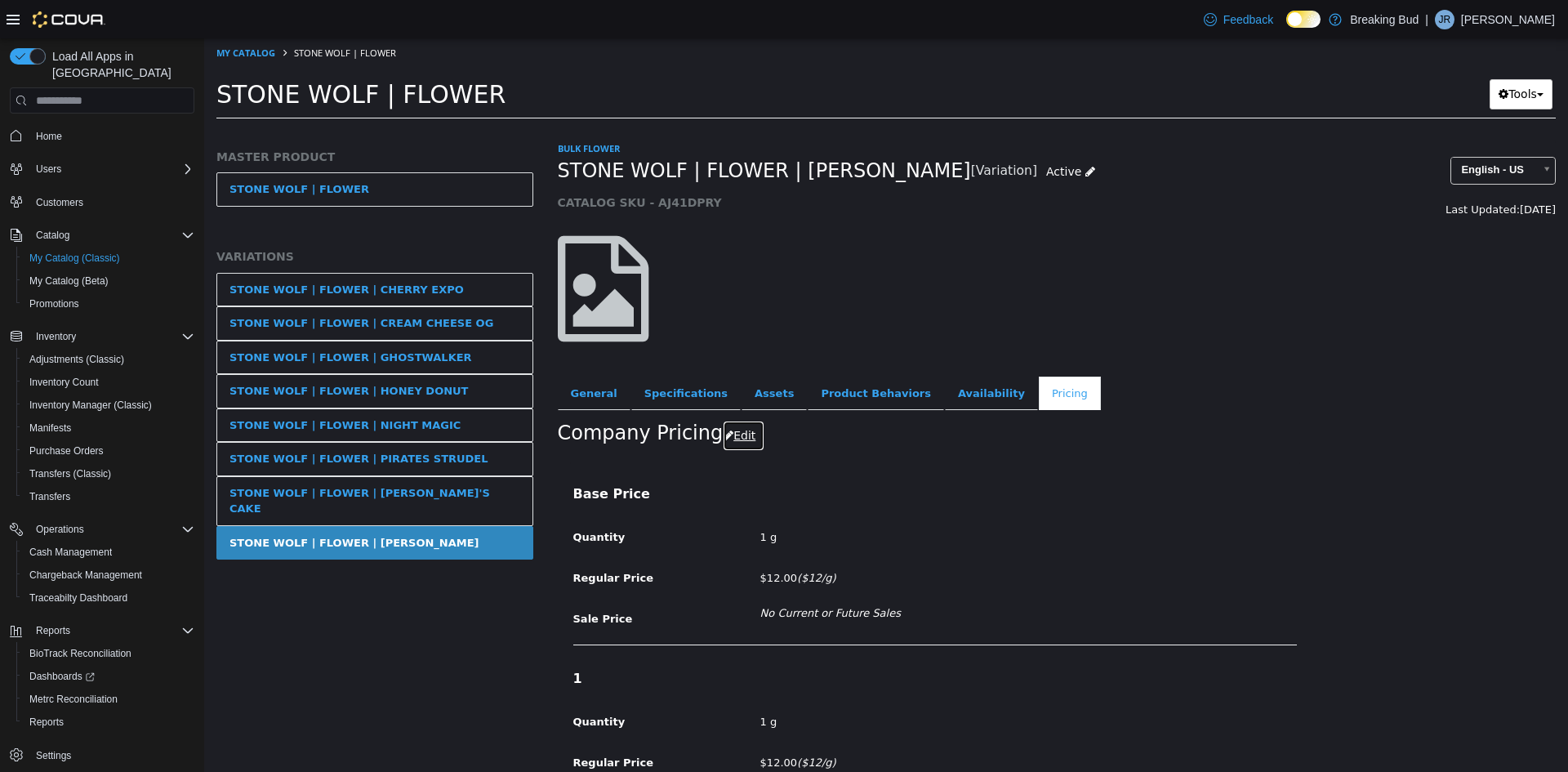
click at [723, 437] on button "Edit" at bounding box center [744, 436] width 42 height 31
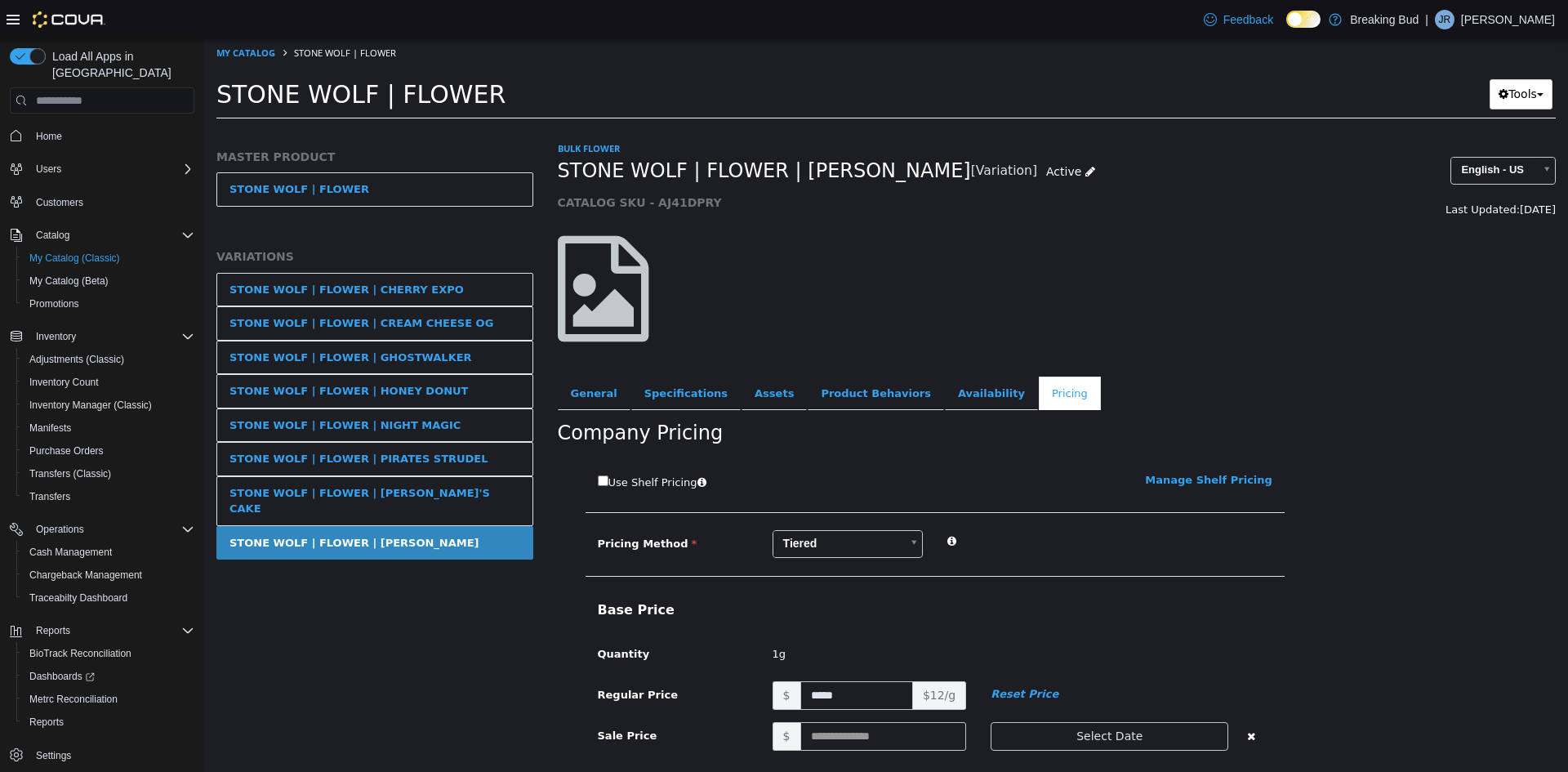
click at [842, 129] on body "Saving Bulk Changes... × My Catalog STONE WOLF | FLOWER STONE WOLF | FLOWER Too…" at bounding box center [886, 84] width 1364 height 91
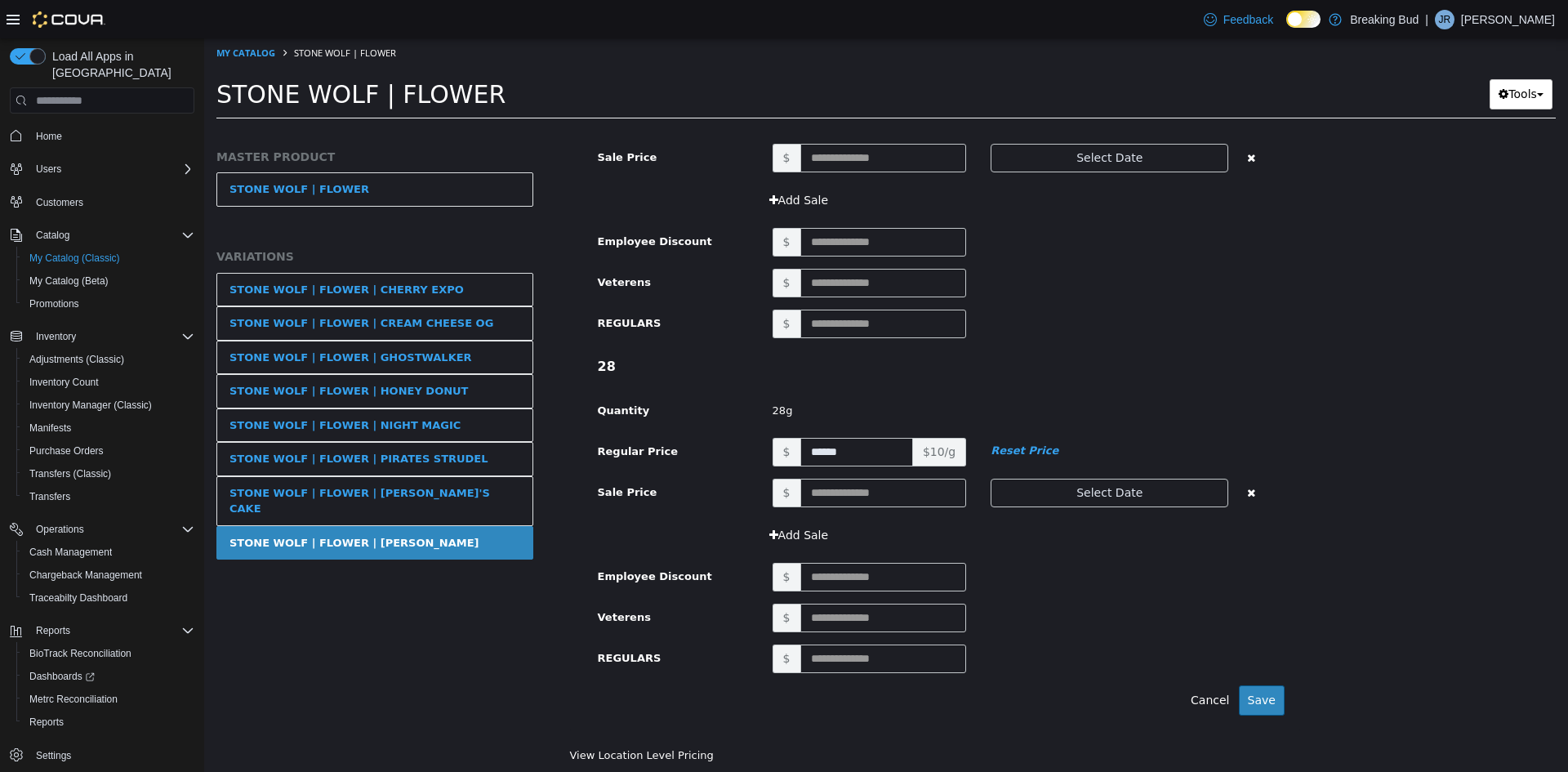
scroll to position [1920, 0]
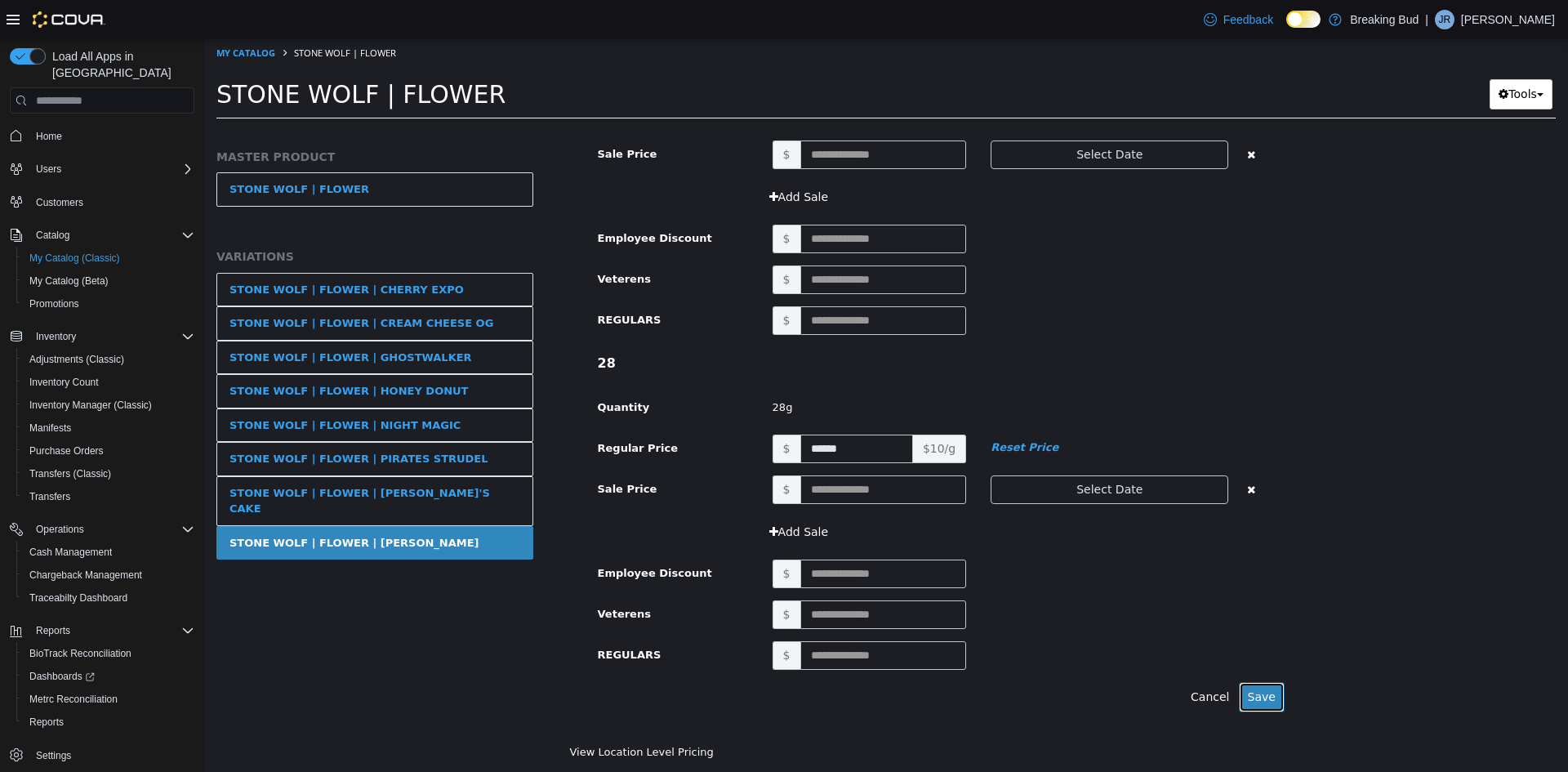
click at [1253, 691] on button "Save" at bounding box center [1262, 697] width 46 height 31
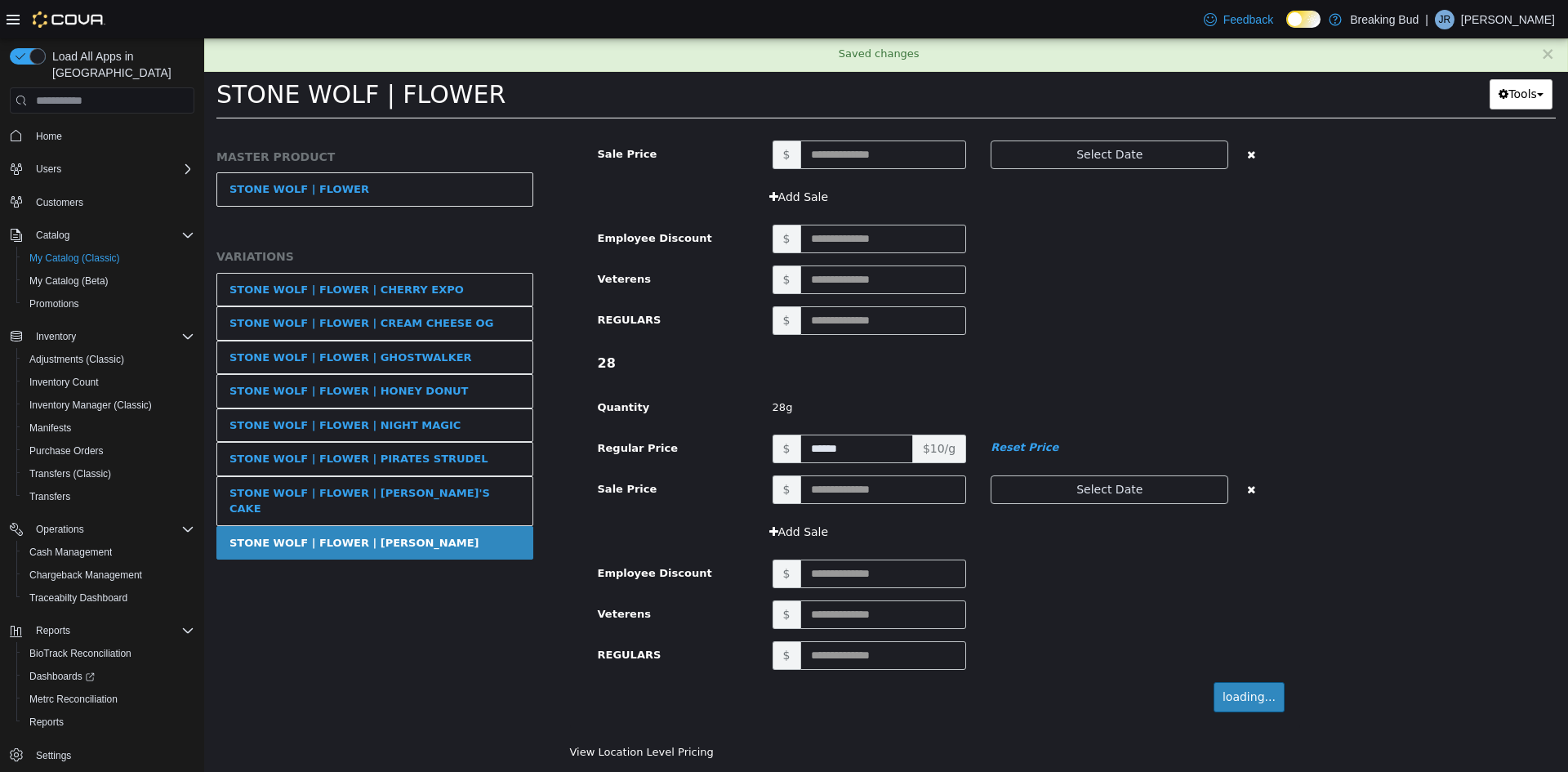
scroll to position [928, 0]
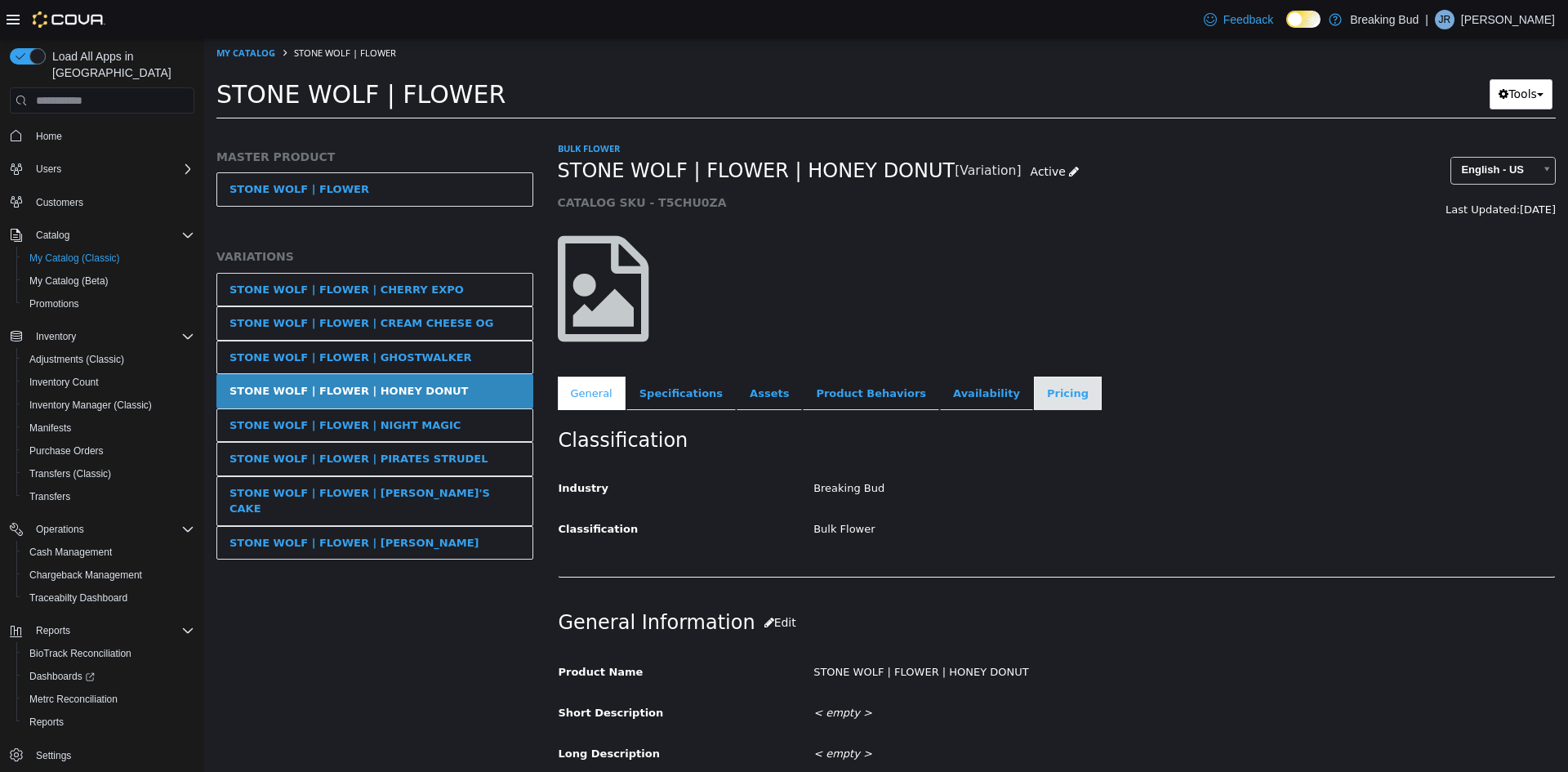
click at [1034, 394] on link "Pricing" at bounding box center [1068, 393] width 67 height 34
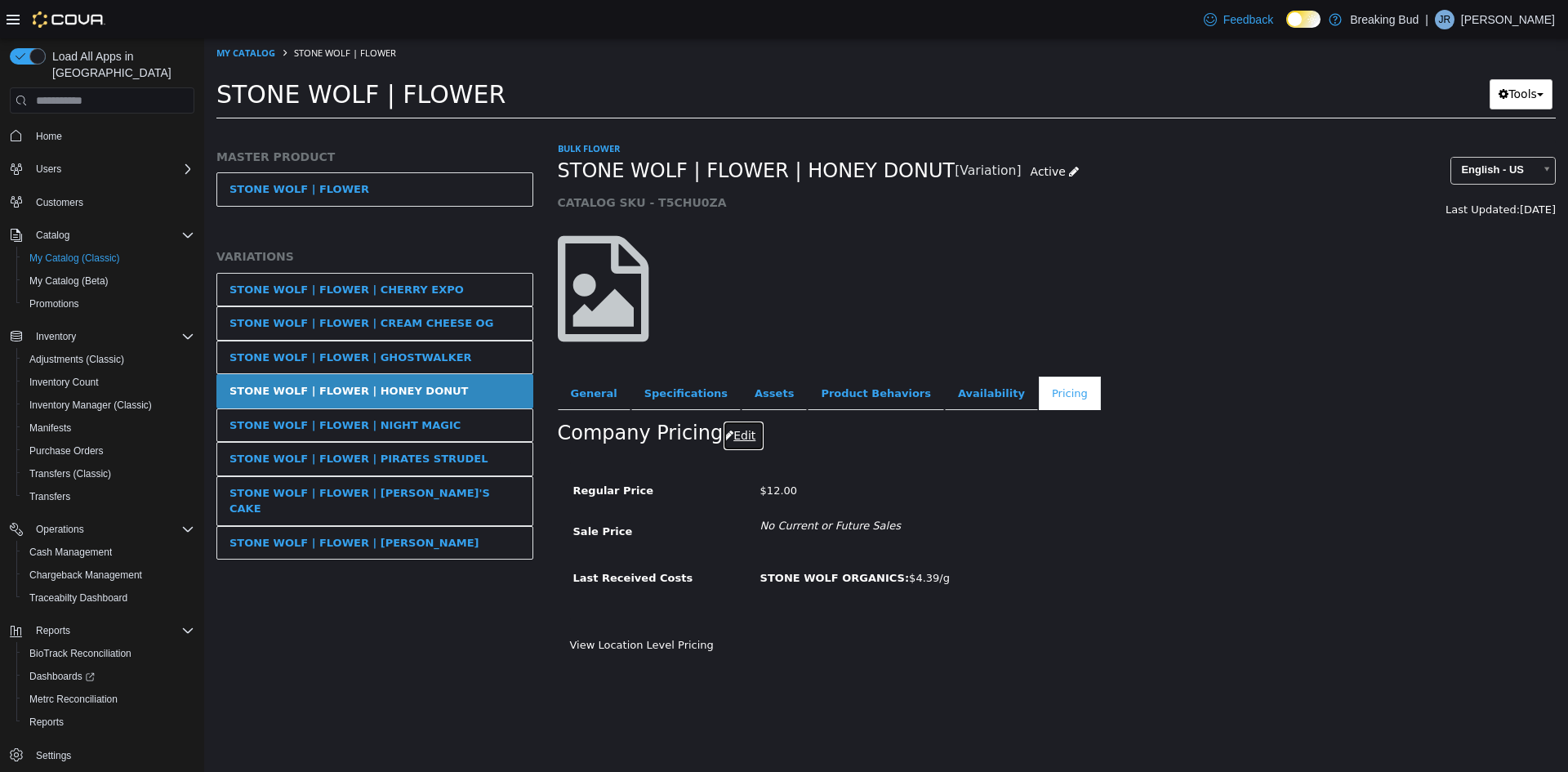
click at [724, 439] on icon "button" at bounding box center [728, 435] width 10 height 11
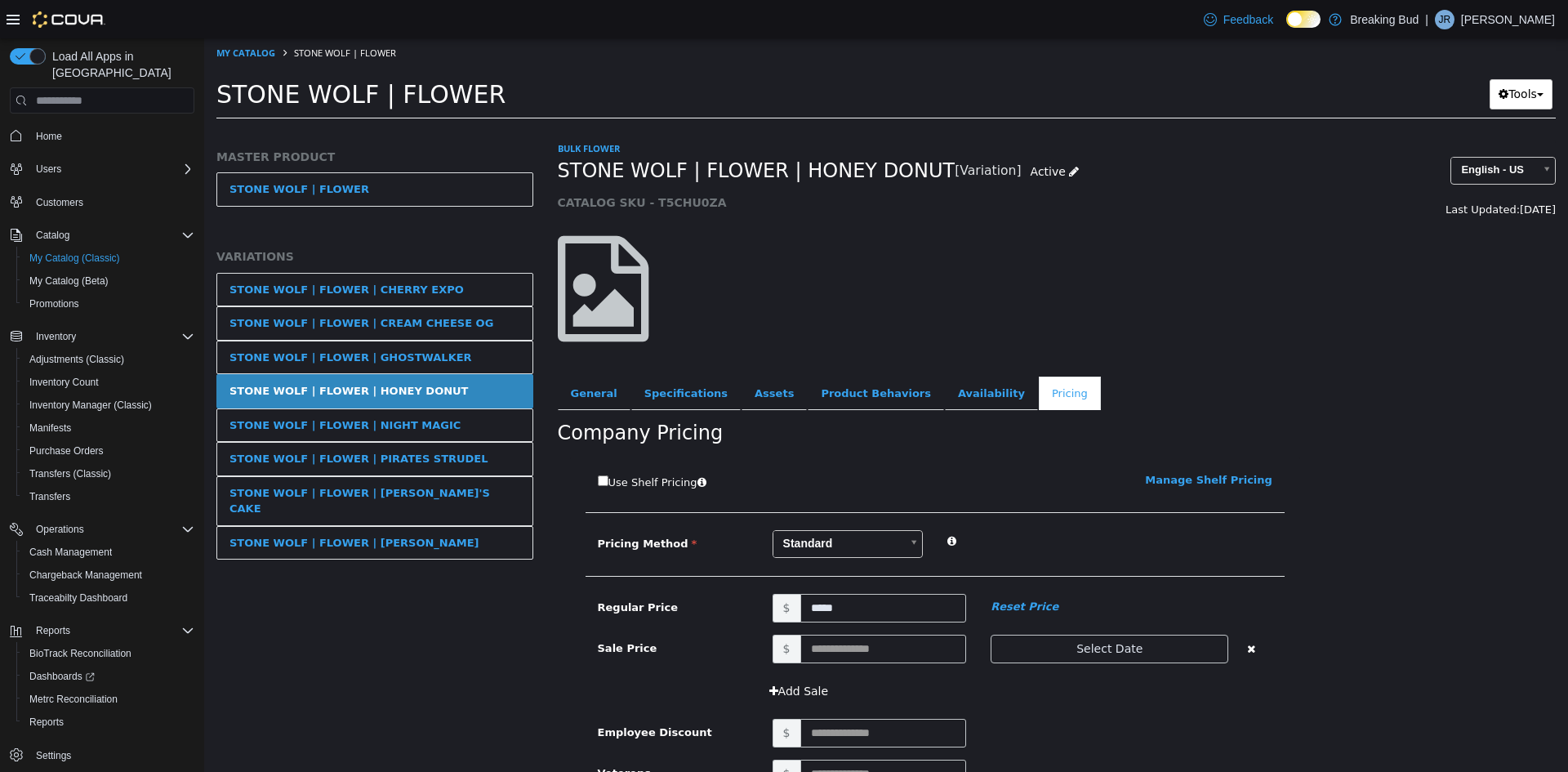
click at [811, 129] on body "Saving Bulk Changes... × My Catalog STONE WOLF | FLOWER STONE WOLF | FLOWER Too…" at bounding box center [886, 84] width 1364 height 91
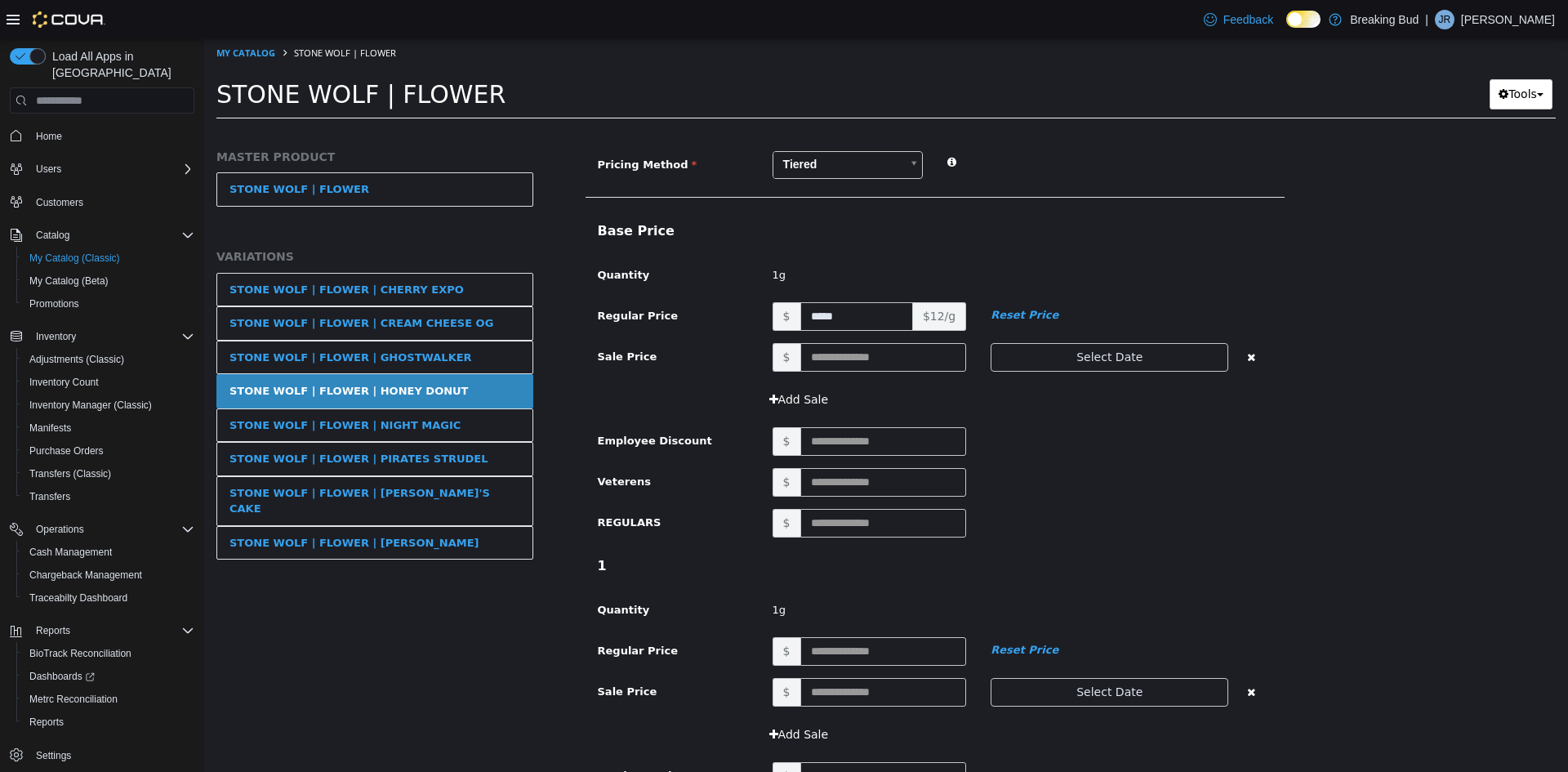
scroll to position [409, 0]
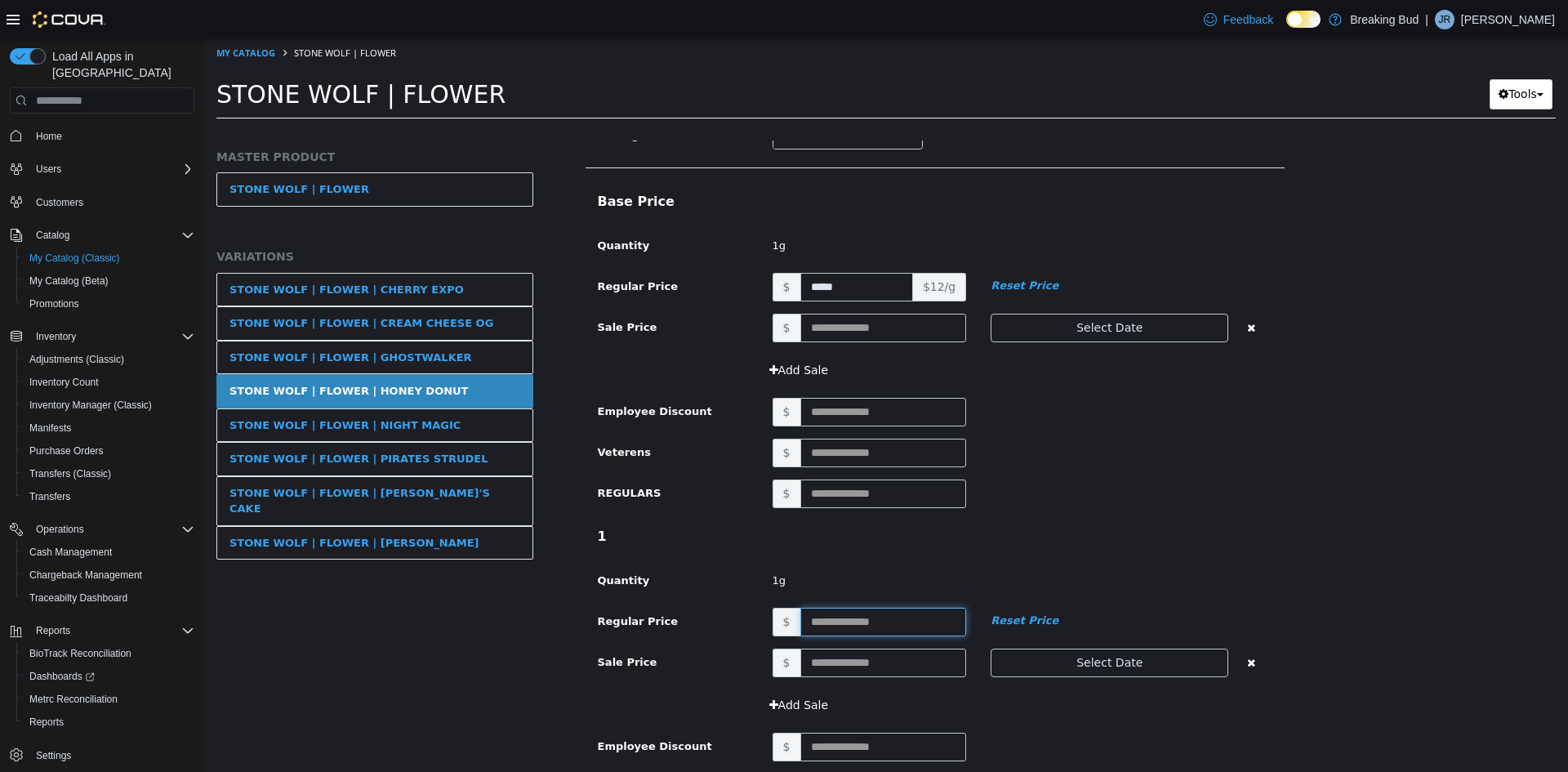
click at [885, 619] on input "text" at bounding box center [884, 621] width 166 height 29
type input "**"
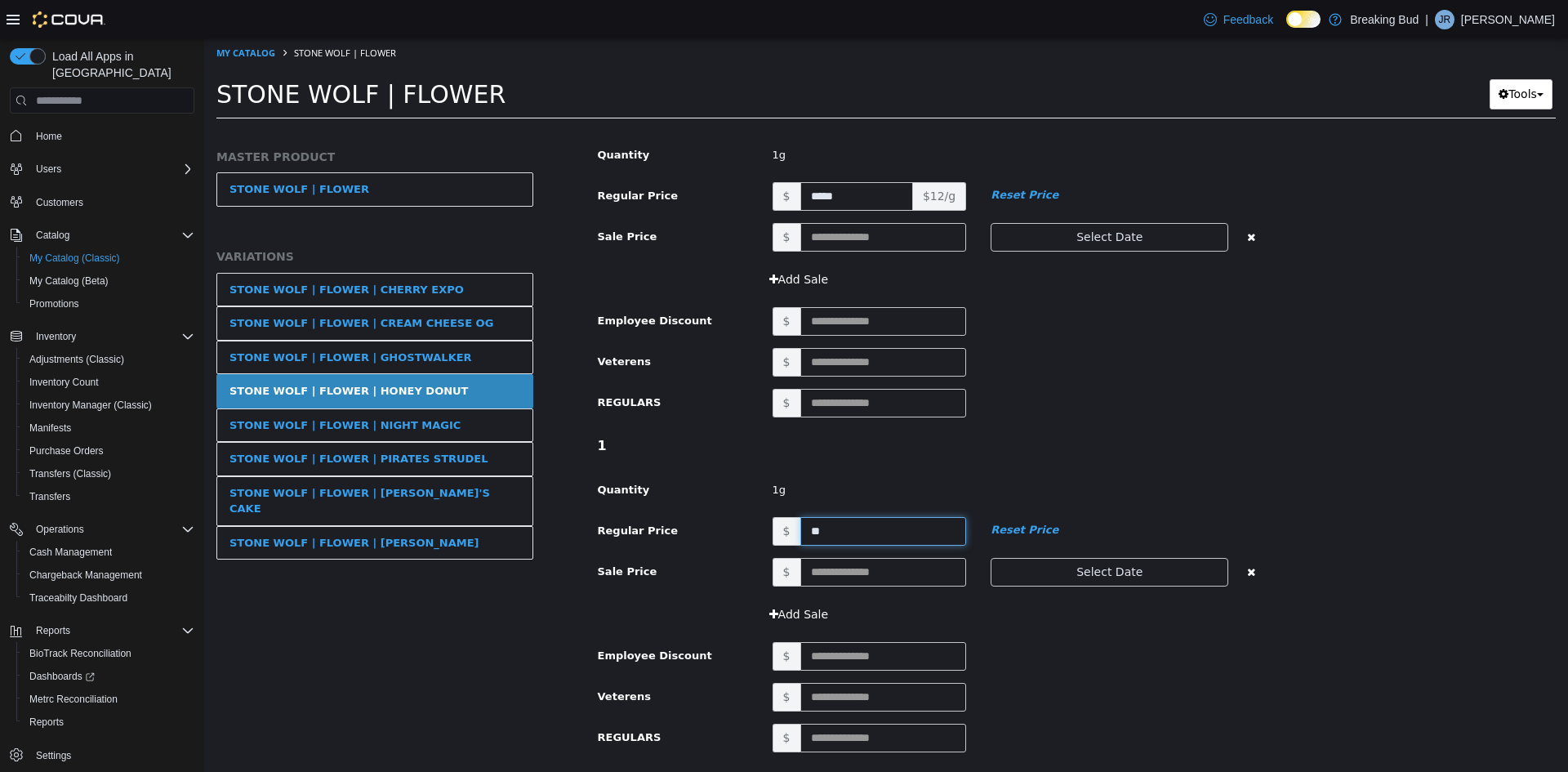
scroll to position [654, 0]
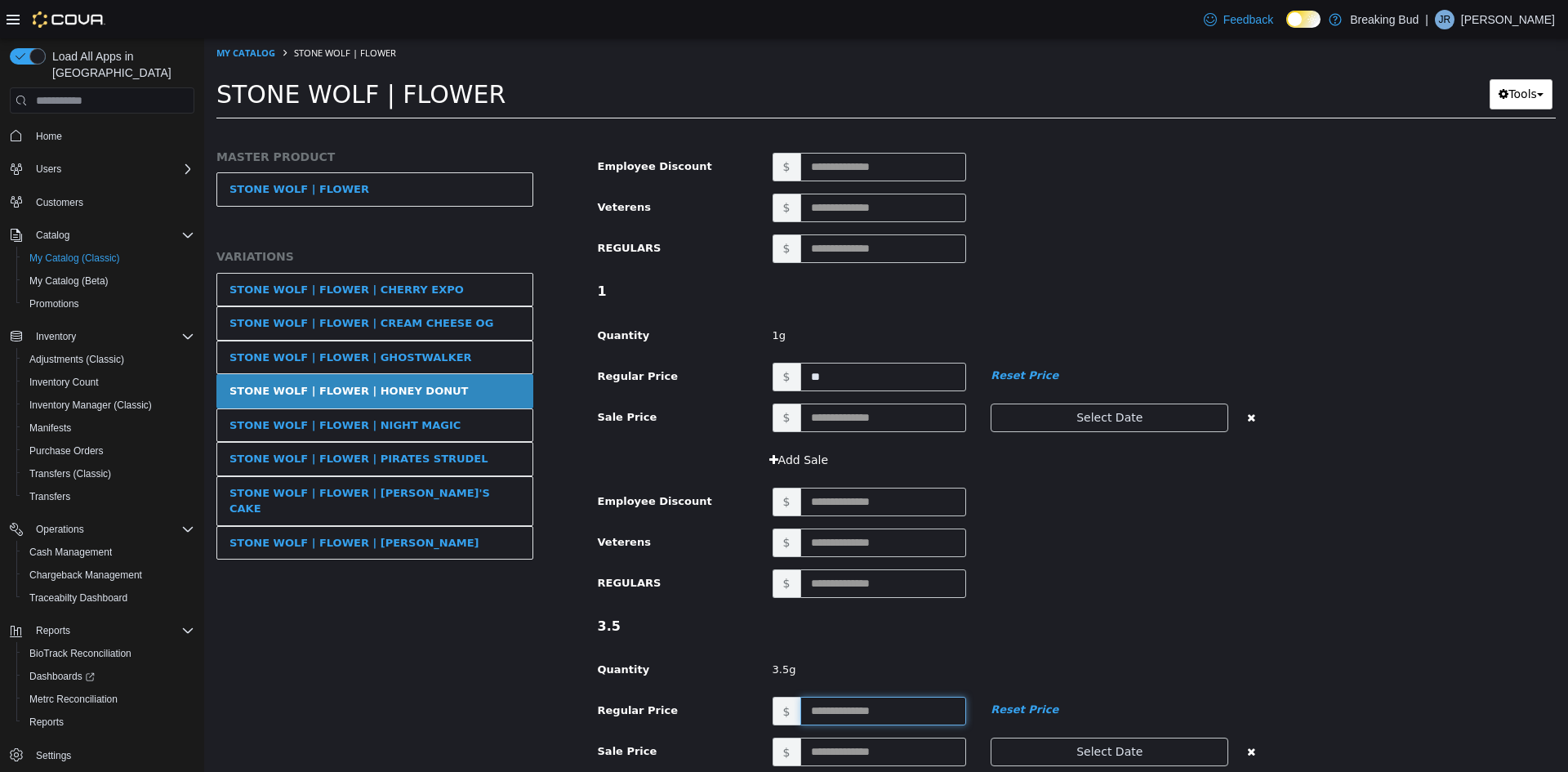
click at [839, 716] on input "text" at bounding box center [884, 711] width 166 height 29
type input "**"
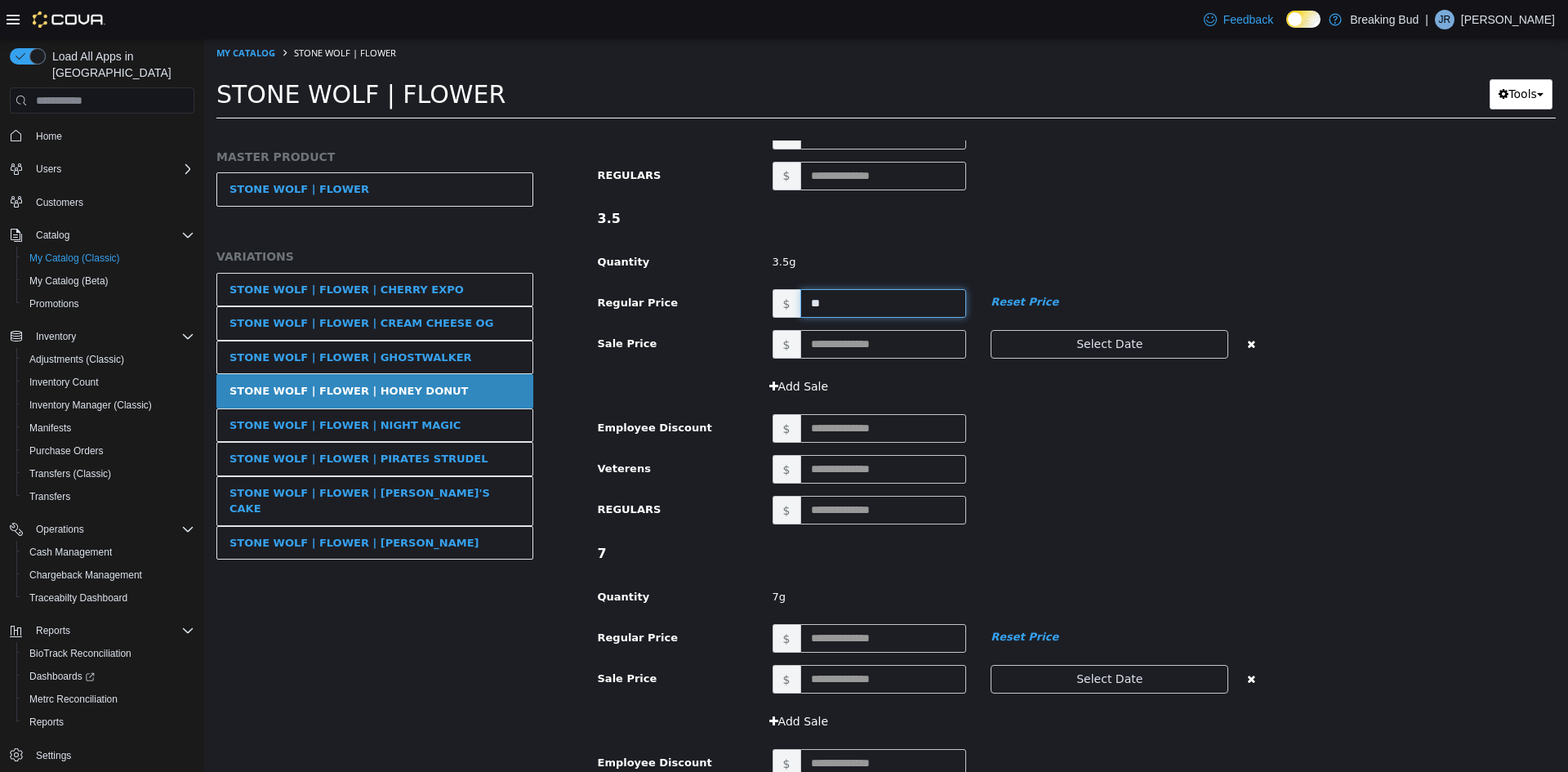
scroll to position [1062, 0]
click at [840, 640] on input "text" at bounding box center [884, 637] width 166 height 29
type input "**"
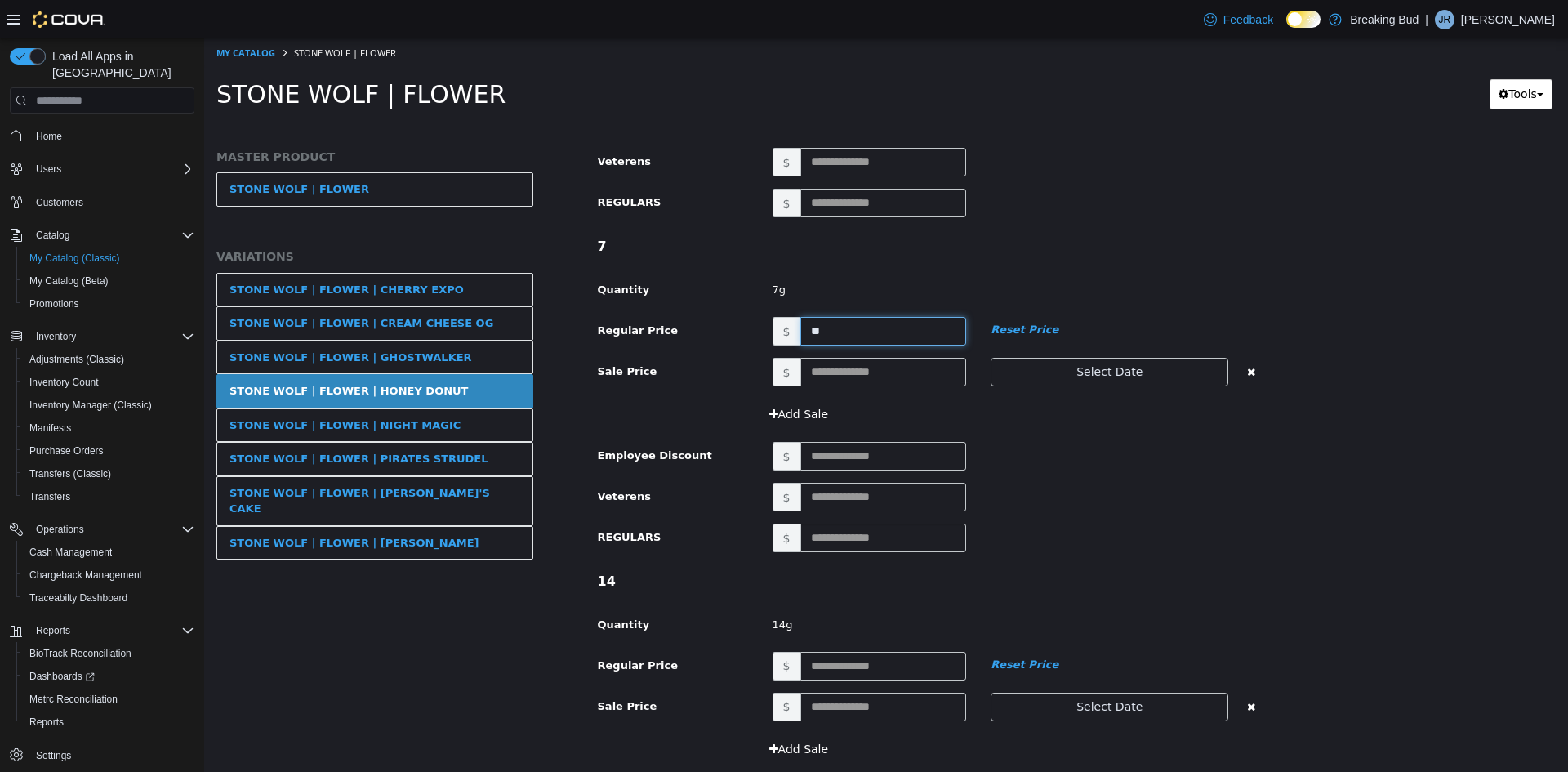
scroll to position [1389, 0]
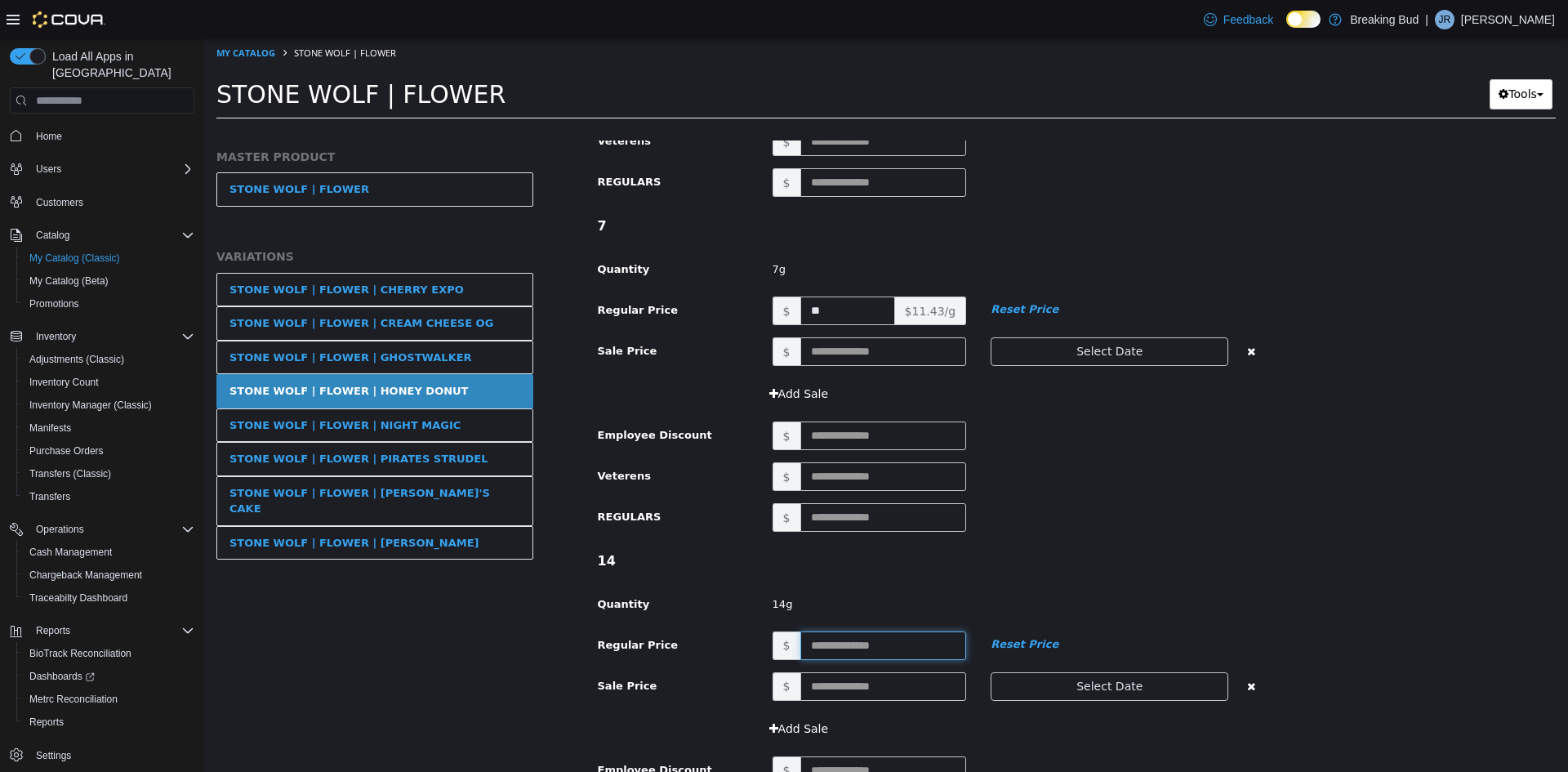
click at [849, 641] on input "text" at bounding box center [884, 645] width 166 height 29
type input "***"
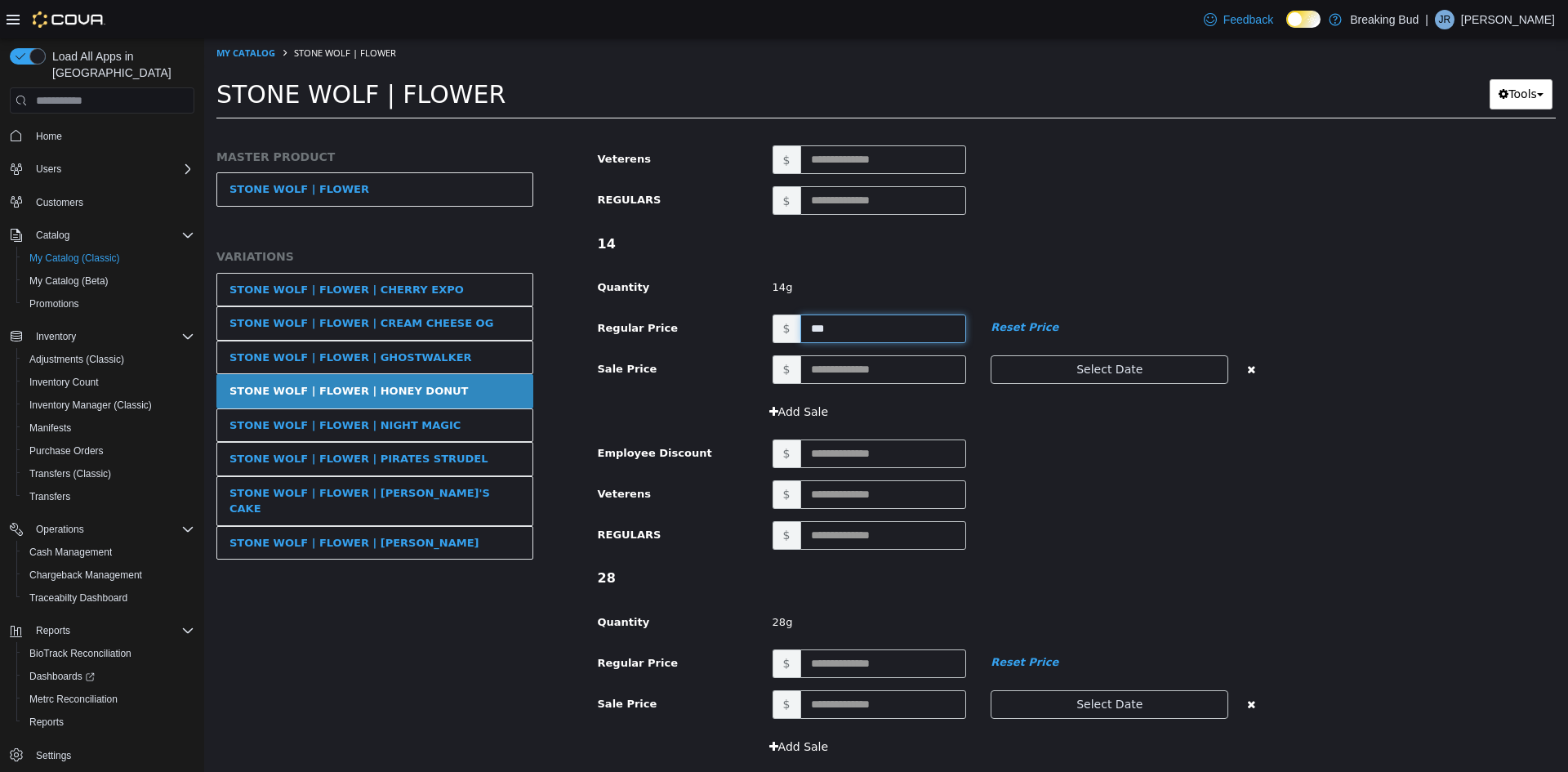
scroll to position [1716, 0]
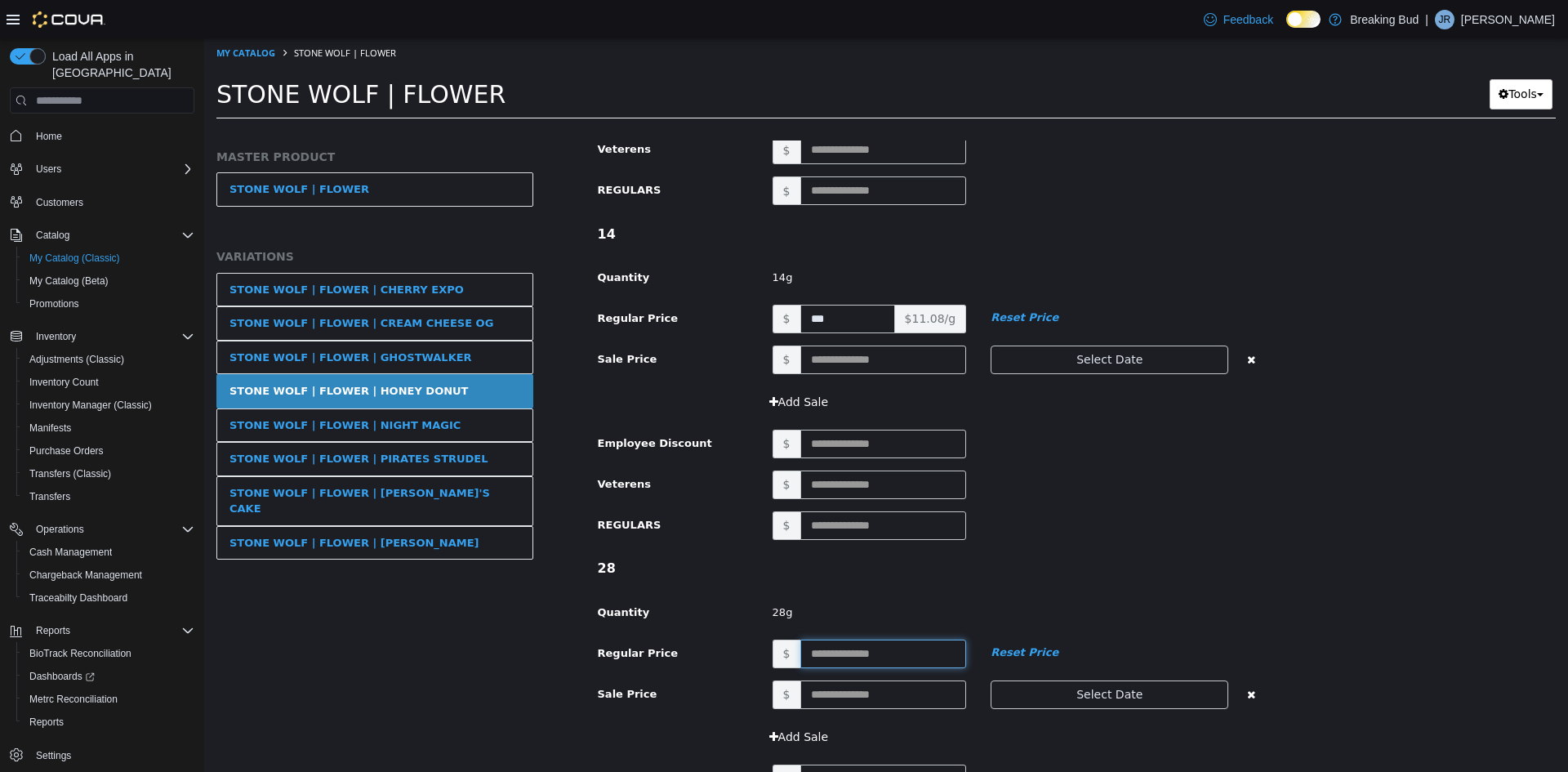
click at [838, 653] on input "text" at bounding box center [884, 654] width 166 height 29
type input "***"
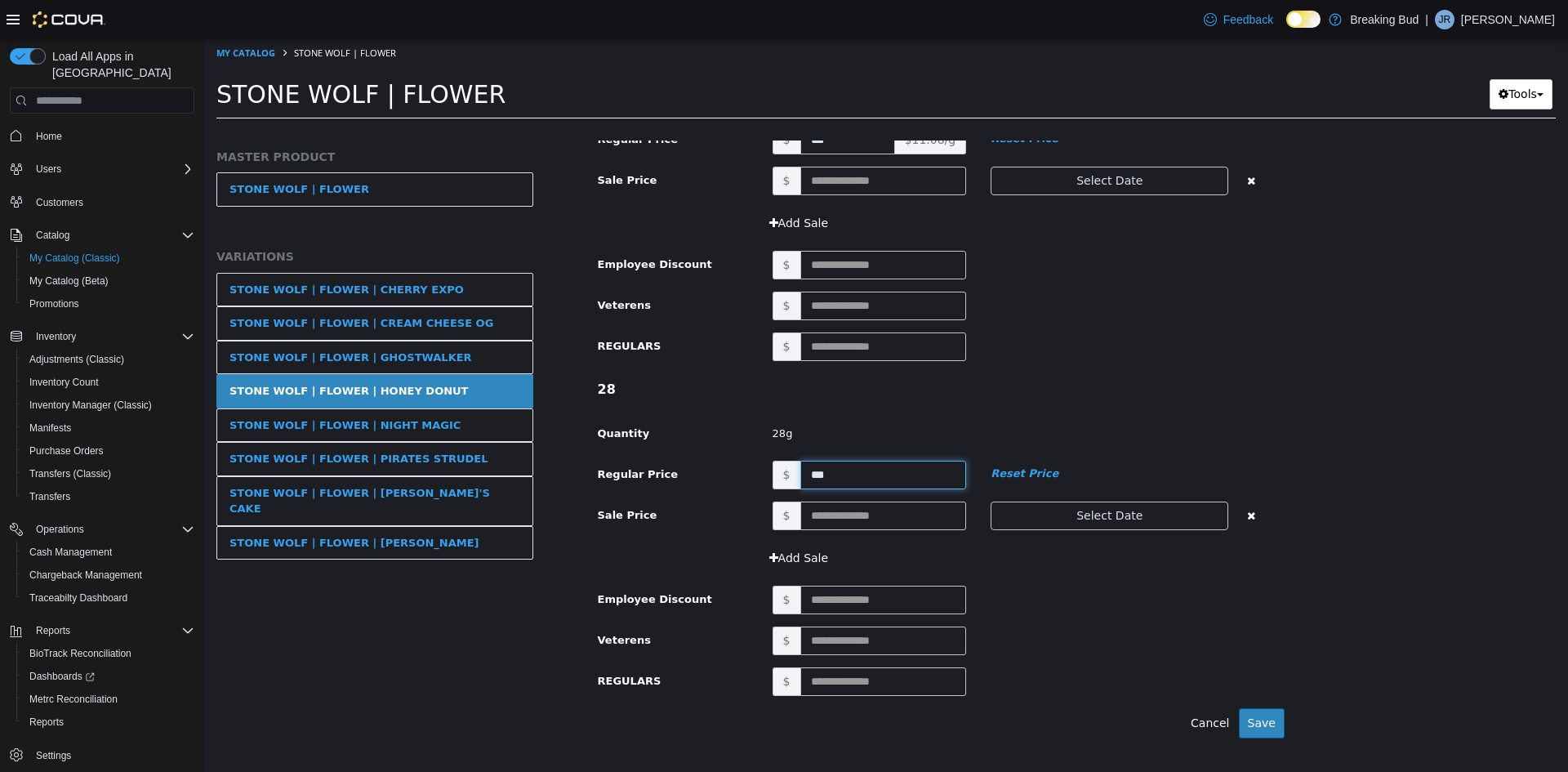
scroll to position [1920, 0]
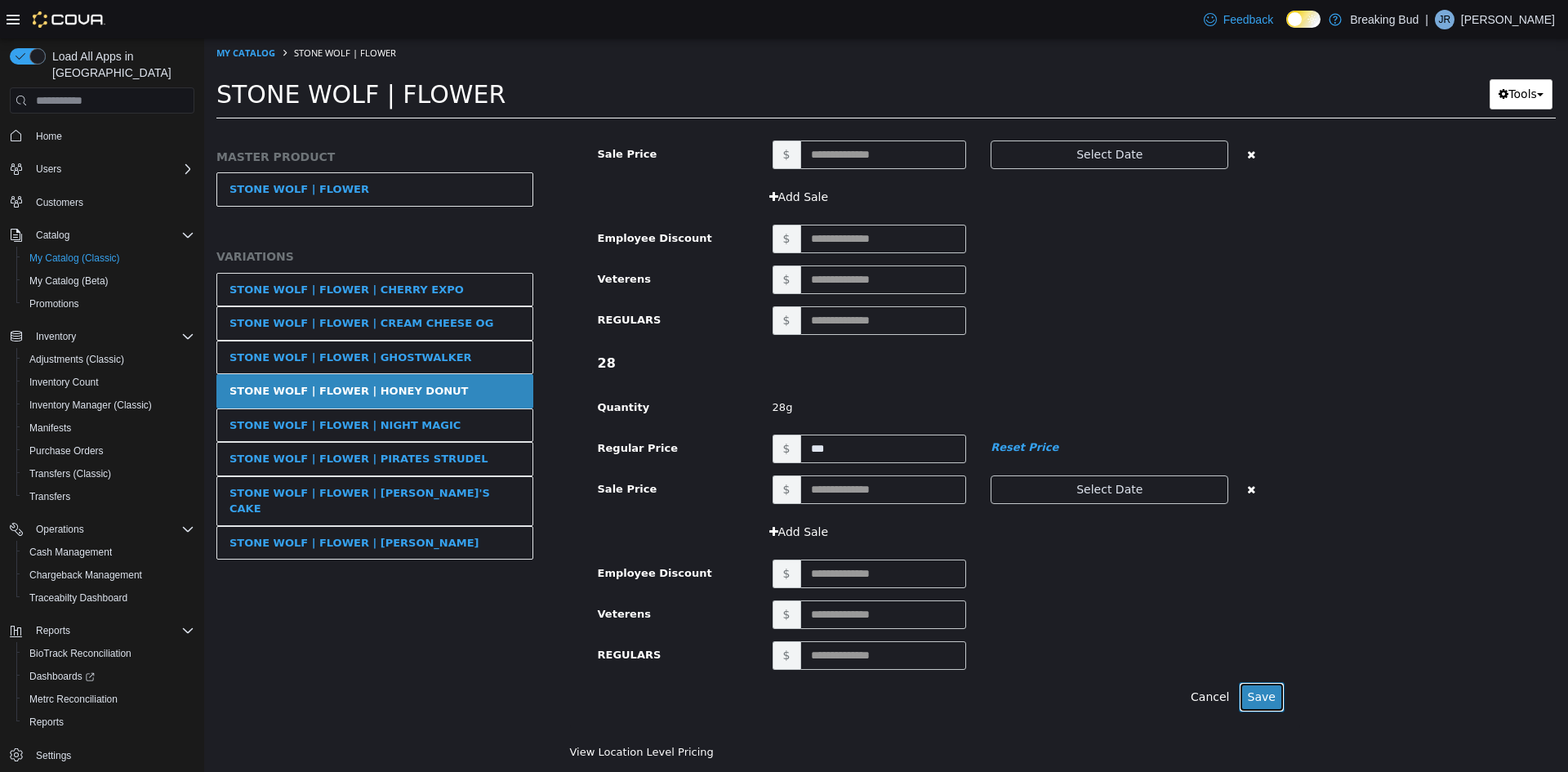
click at [1248, 686] on button "Save" at bounding box center [1262, 697] width 46 height 31
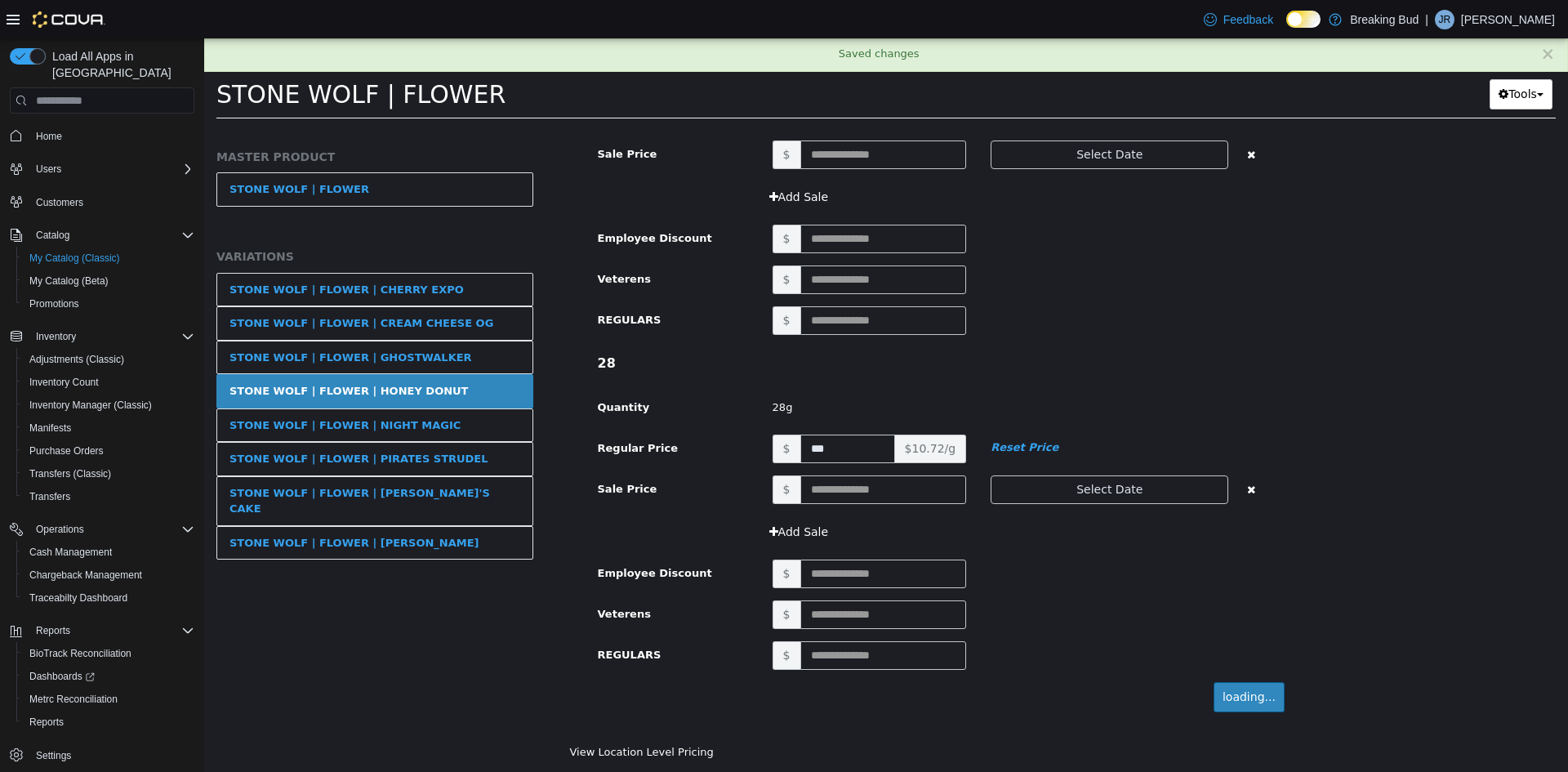
scroll to position [0, 0]
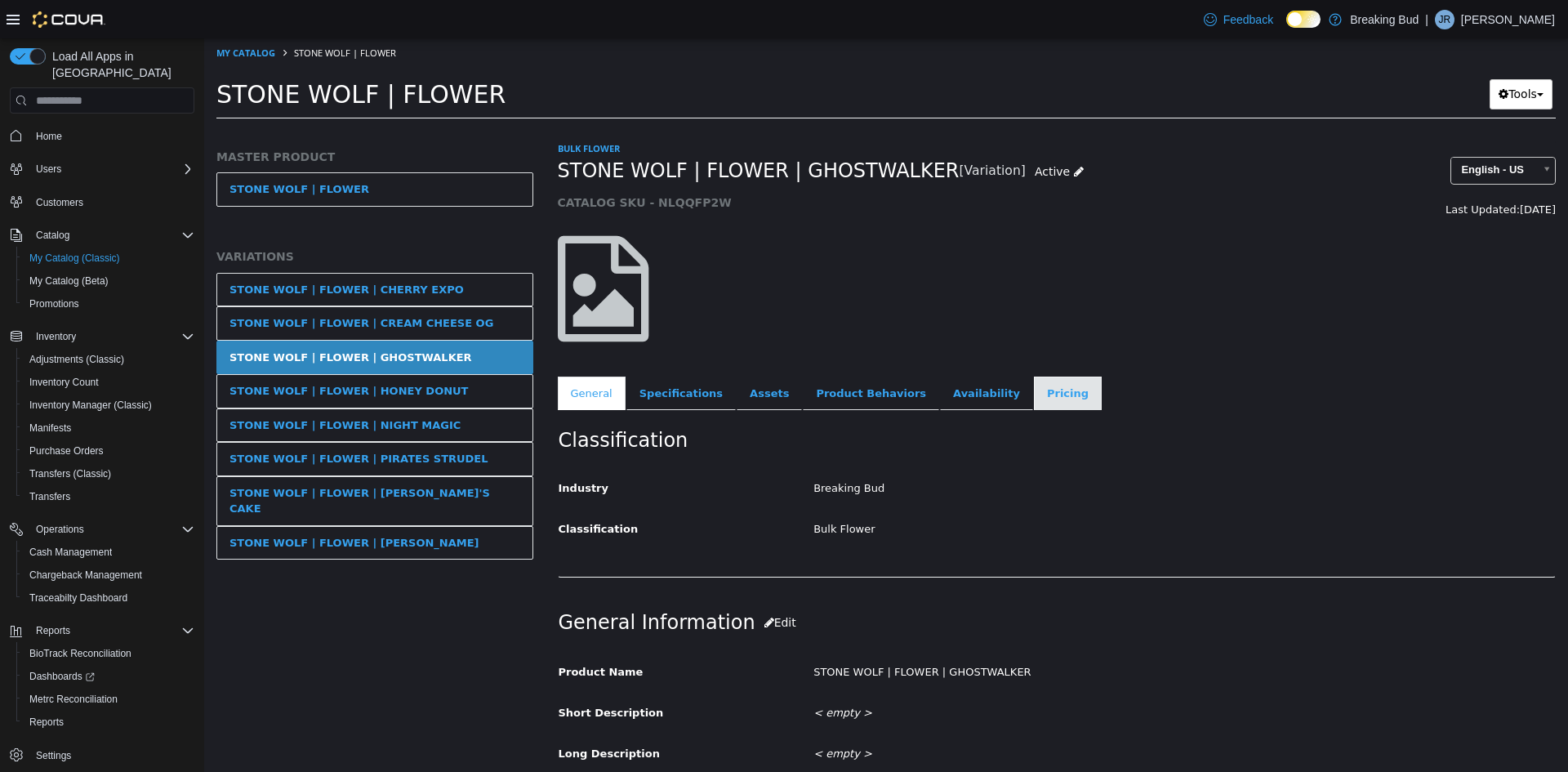
click at [1034, 387] on link "Pricing" at bounding box center [1068, 393] width 67 height 34
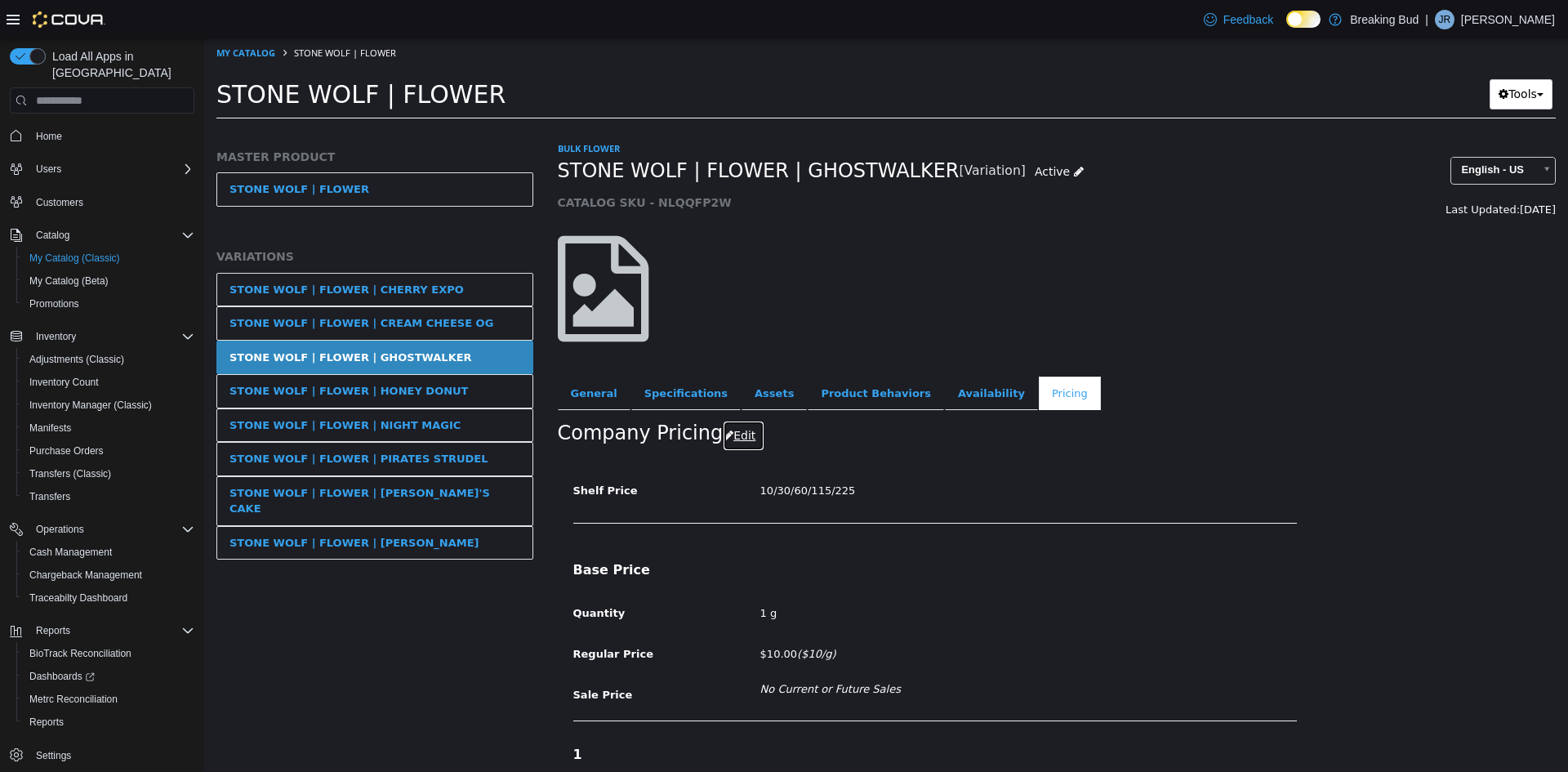
click at [736, 439] on button "Edit" at bounding box center [744, 436] width 42 height 31
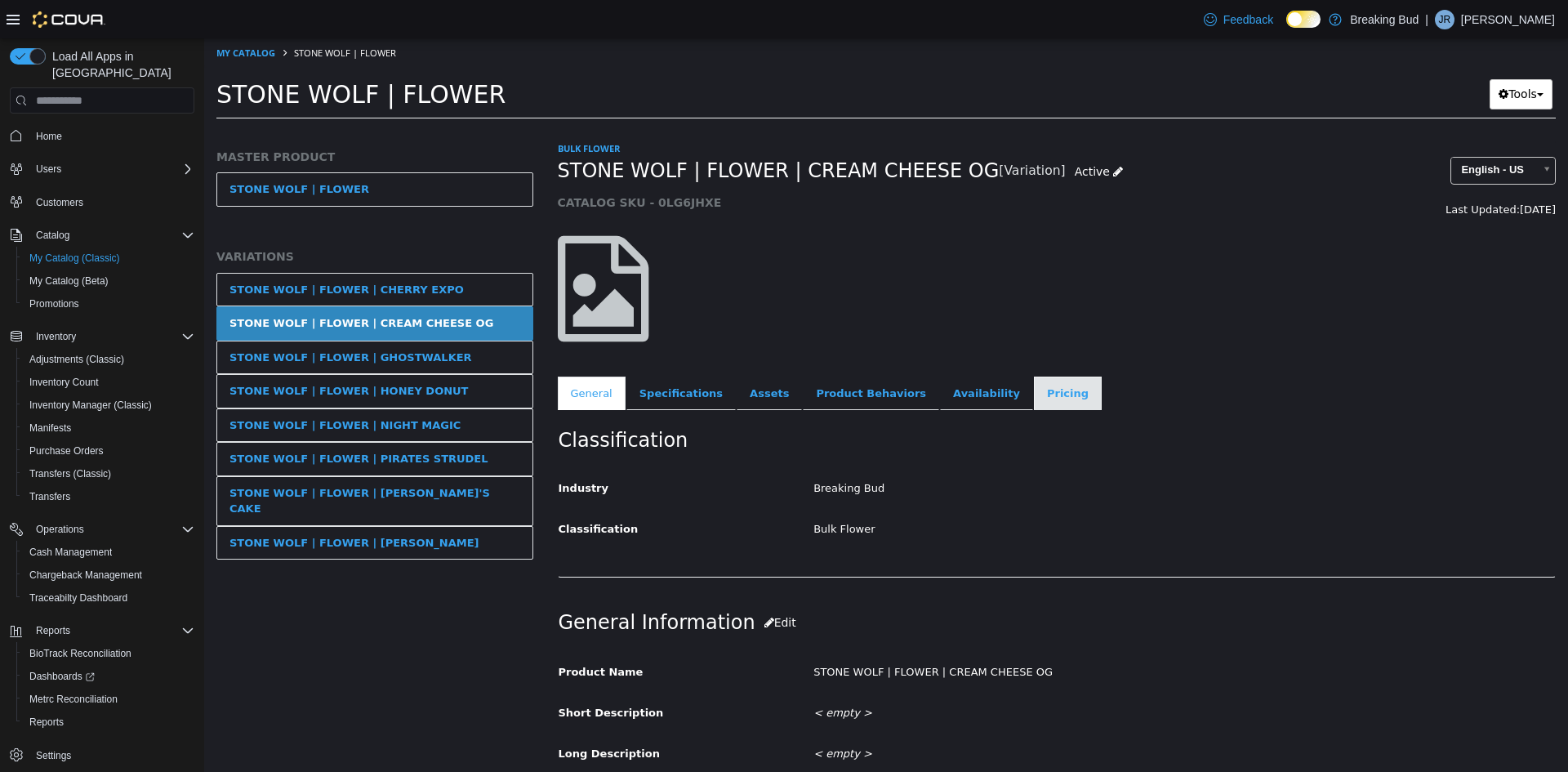
click at [1034, 393] on link "Pricing" at bounding box center [1068, 393] width 67 height 34
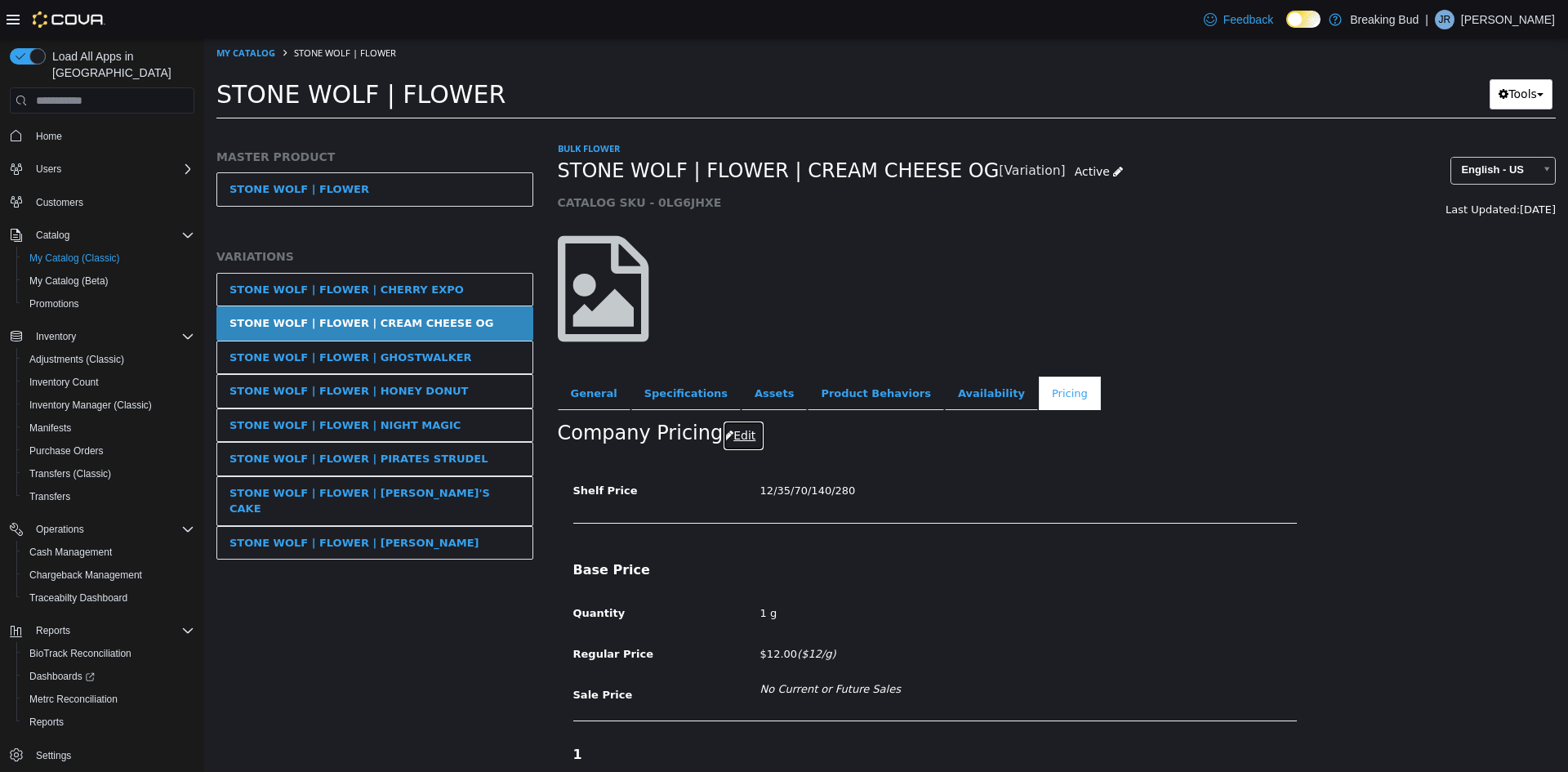
click at [724, 439] on button "Edit" at bounding box center [744, 436] width 42 height 31
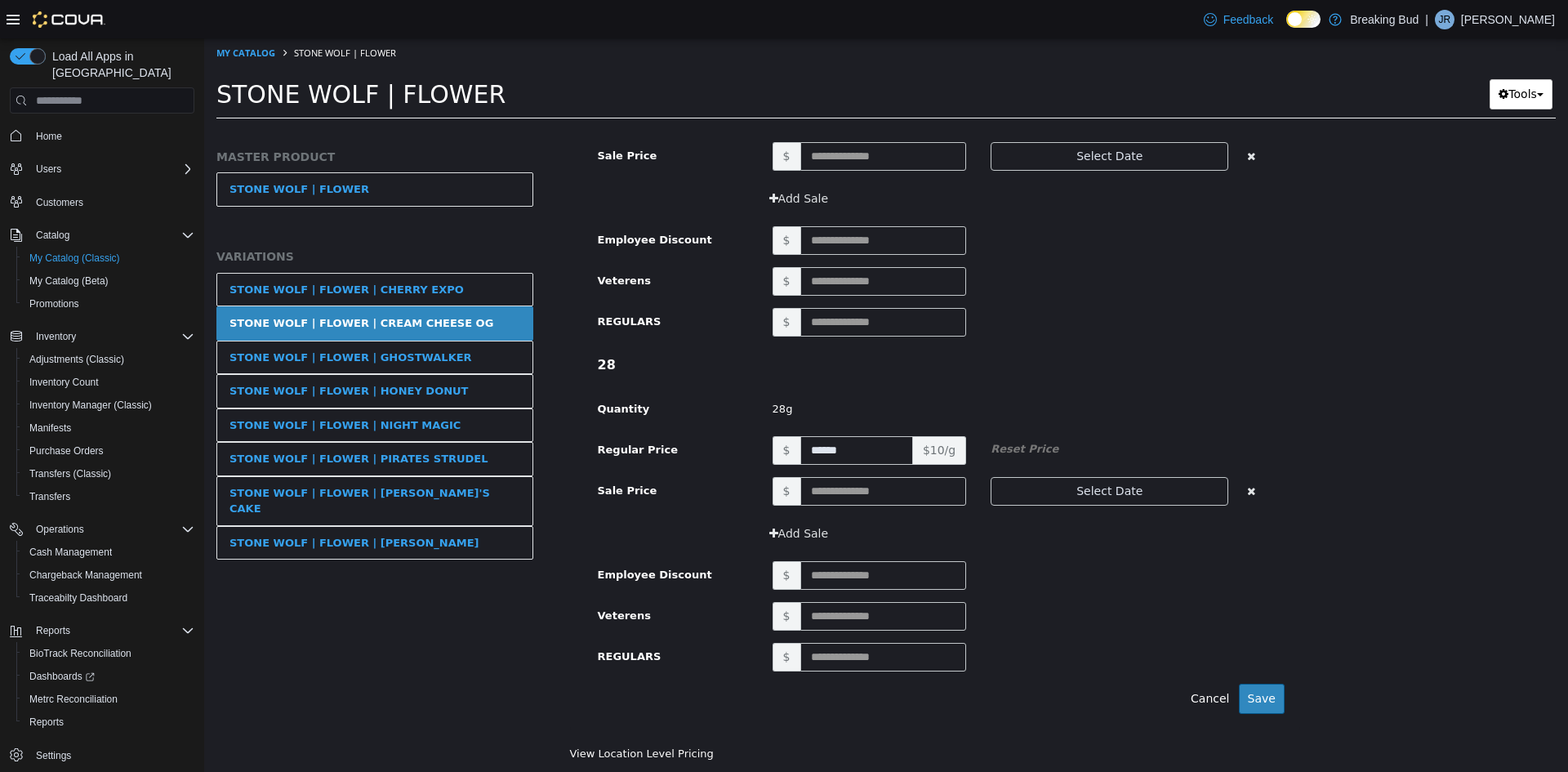
scroll to position [1962, 0]
